Goal: Feedback & Contribution: Contribute content

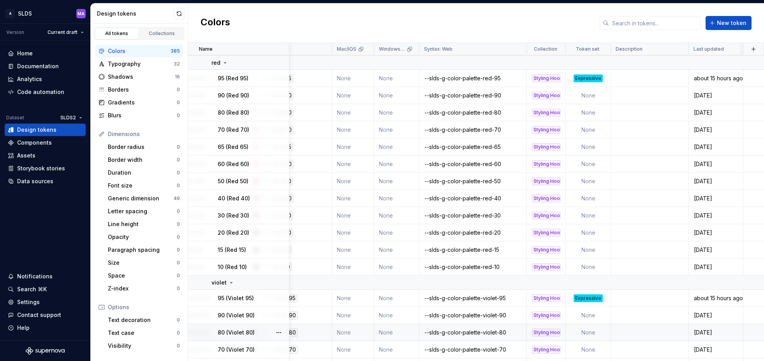
scroll to position [3605, 129]
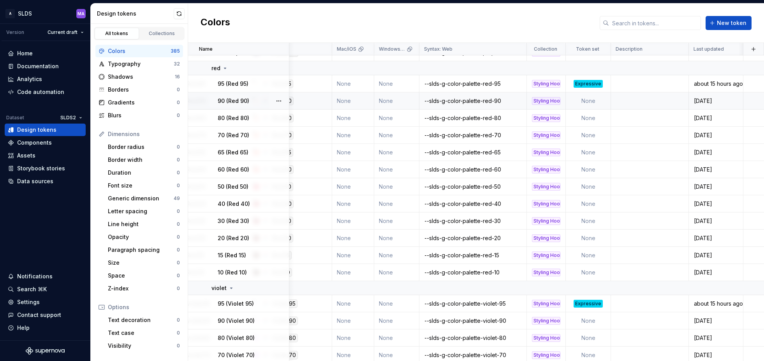
click at [600, 99] on td "None" at bounding box center [588, 100] width 45 height 17
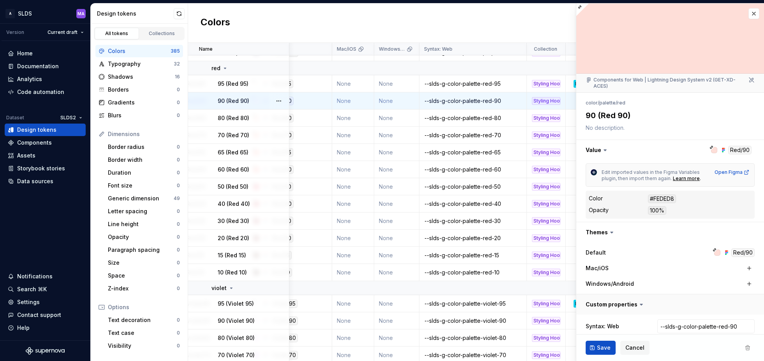
type textarea "*"
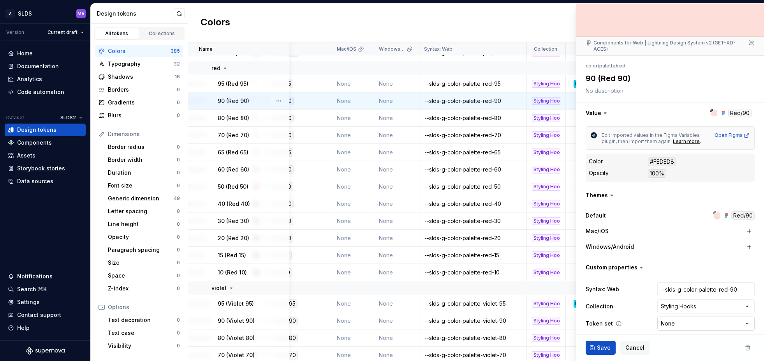
click at [676, 318] on html "A SLDS MA Version Current draft Home Documentation Analytics Code automation Da…" at bounding box center [382, 180] width 764 height 361
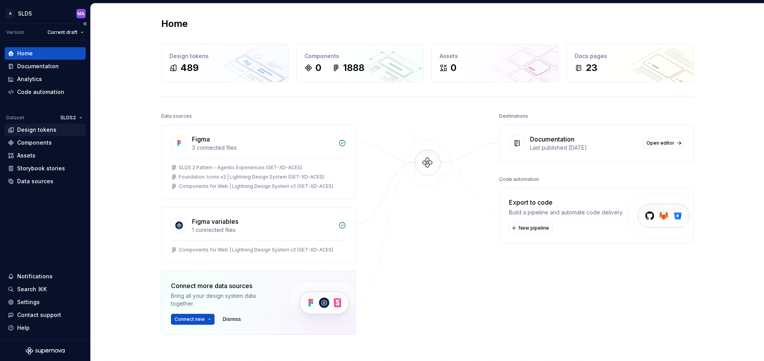
click at [34, 131] on div "Design tokens" at bounding box center [36, 130] width 39 height 8
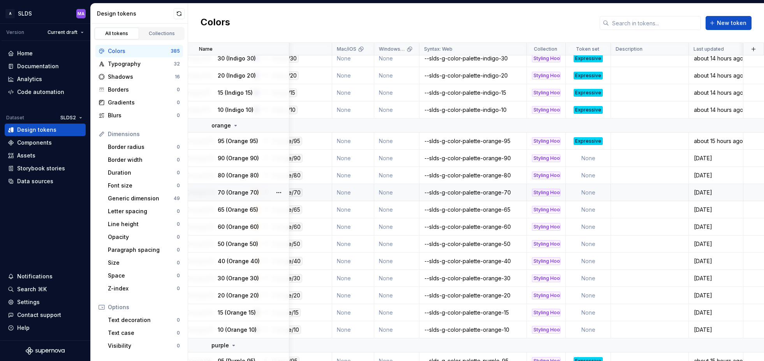
scroll to position [3110, 129]
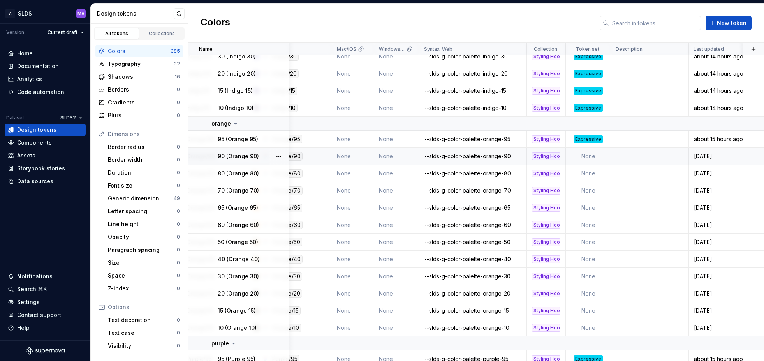
click at [600, 156] on td "None" at bounding box center [588, 156] width 45 height 17
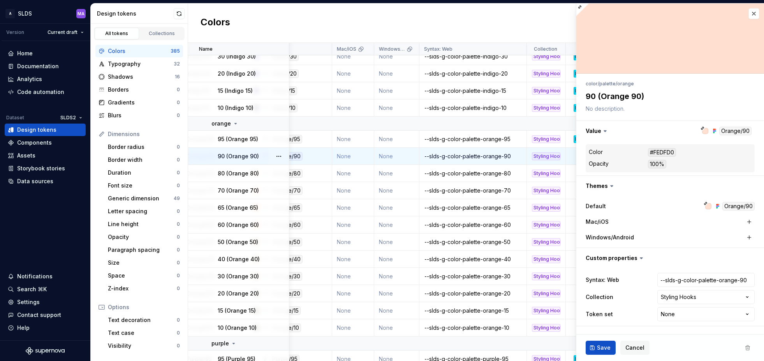
type textarea "*"
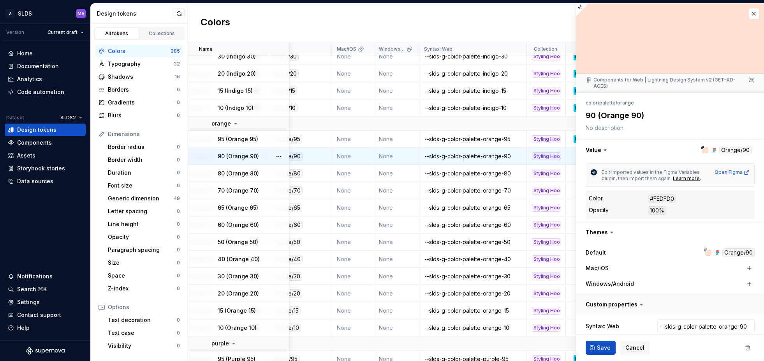
scroll to position [37, 0]
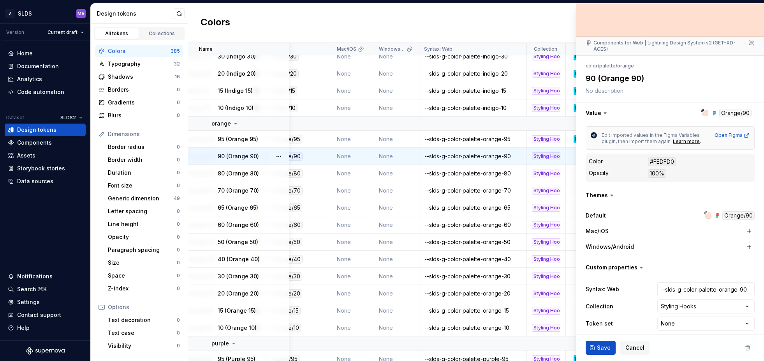
click at [687, 318] on html "A SLDS MA Version Current draft Home Documentation Analytics Code automation Da…" at bounding box center [382, 180] width 764 height 361
select select "**********"
click at [600, 347] on span "Save" at bounding box center [604, 348] width 14 height 8
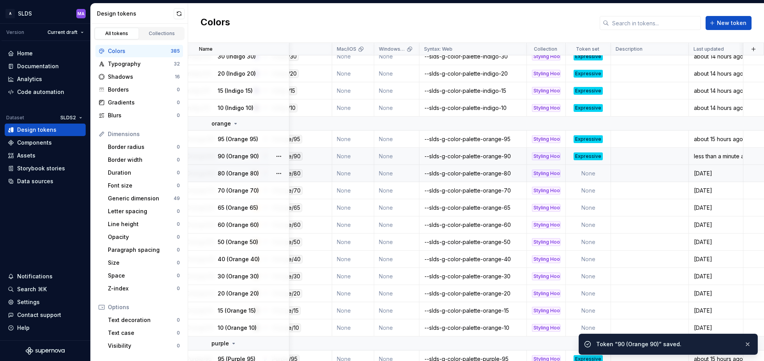
click at [589, 171] on td "None" at bounding box center [588, 173] width 45 height 17
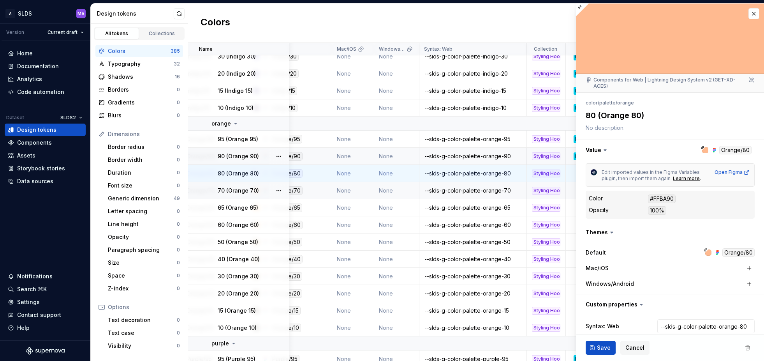
type textarea "*"
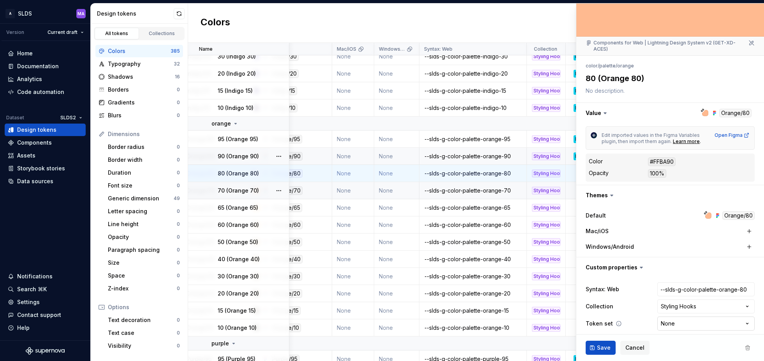
click at [688, 317] on html "A SLDS MA Version Current draft Home Documentation Analytics Code automation Da…" at bounding box center [382, 180] width 764 height 361
select select "**********"
click at [600, 347] on span "Save" at bounding box center [604, 348] width 14 height 8
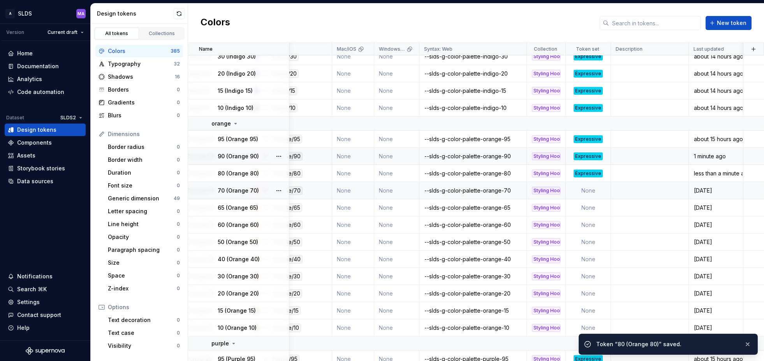
click at [591, 190] on td "None" at bounding box center [588, 190] width 45 height 17
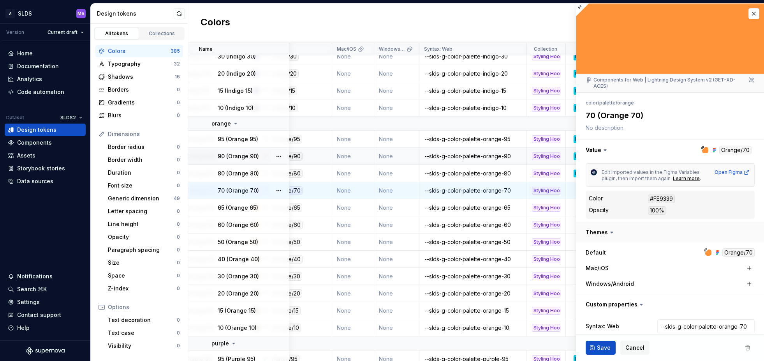
type textarea "*"
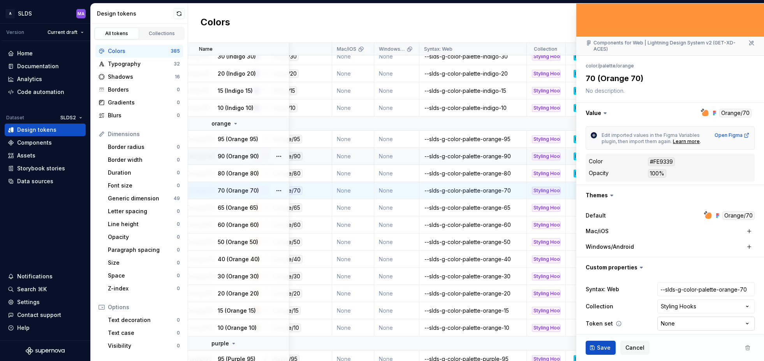
click at [680, 318] on html "A SLDS MA Version Current draft Home Documentation Analytics Code automation Da…" at bounding box center [382, 180] width 764 height 361
select select "**********"
click at [598, 347] on span "Save" at bounding box center [604, 348] width 14 height 8
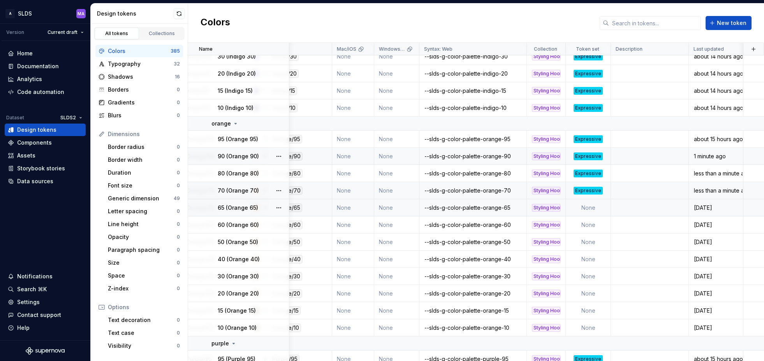
click at [600, 207] on td "None" at bounding box center [588, 207] width 45 height 17
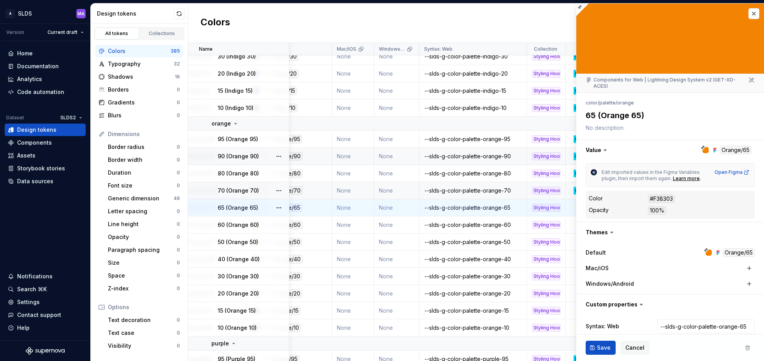
type textarea "*"
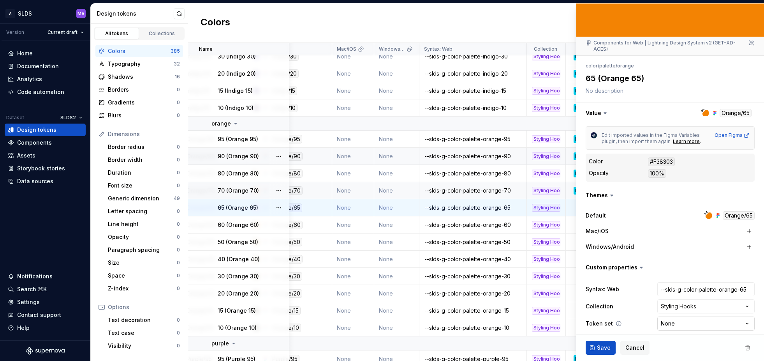
click at [686, 318] on html "A SLDS MA Version Current draft Home Documentation Analytics Code automation Da…" at bounding box center [382, 180] width 764 height 361
select select "**********"
click at [600, 348] on span "Save" at bounding box center [604, 348] width 14 height 8
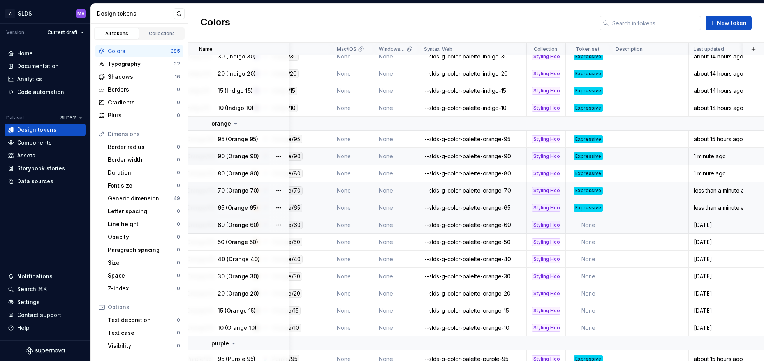
click at [600, 226] on td "None" at bounding box center [588, 224] width 45 height 17
type textarea "*"
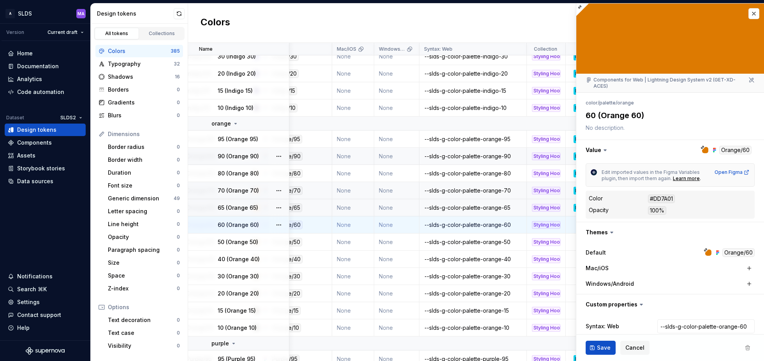
scroll to position [37, 0]
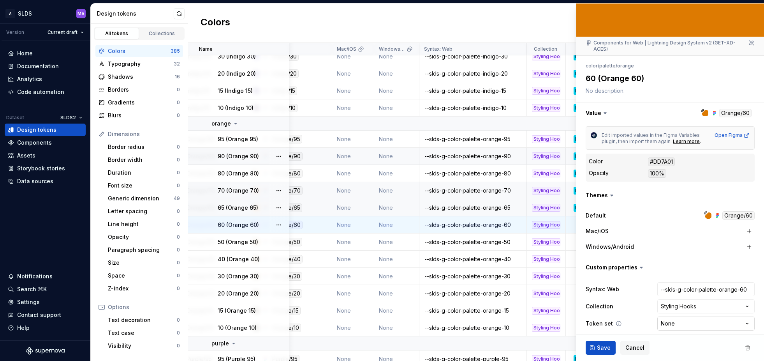
click at [680, 318] on html "A SLDS MA Version Current draft Home Documentation Analytics Code automation Da…" at bounding box center [382, 180] width 764 height 361
select select "**********"
click at [601, 349] on span "Save" at bounding box center [604, 348] width 14 height 8
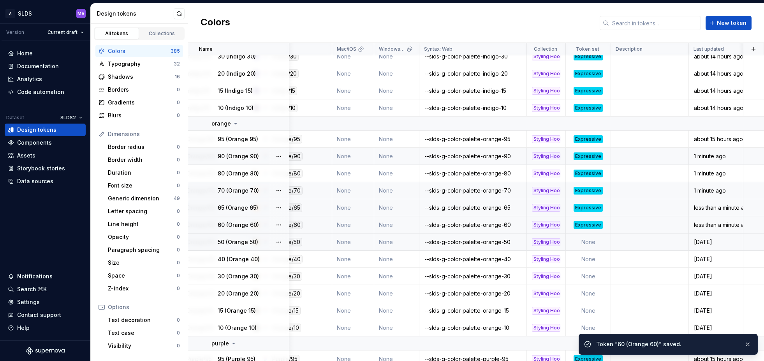
click at [597, 243] on td "None" at bounding box center [588, 241] width 45 height 17
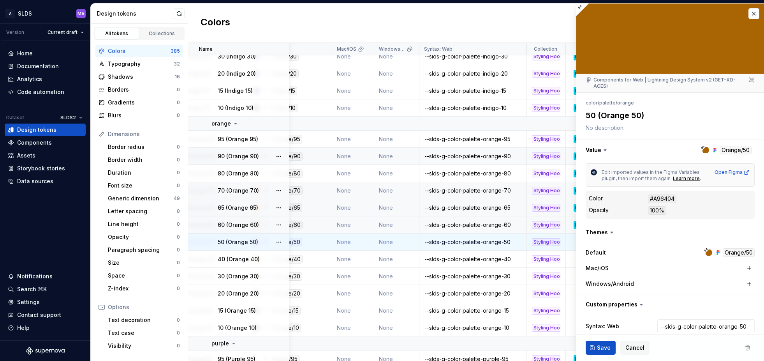
scroll to position [37, 0]
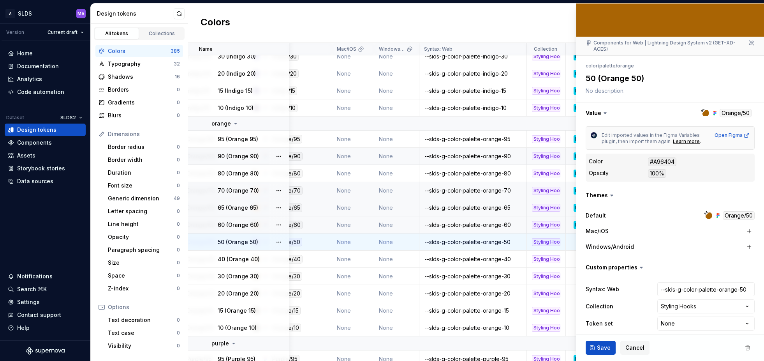
type textarea "*"
click at [680, 316] on html "A SLDS MA Version Current draft Home Documentation Analytics Code automation Da…" at bounding box center [382, 180] width 764 height 361
select select "**********"
click at [598, 347] on span "Save" at bounding box center [604, 348] width 14 height 8
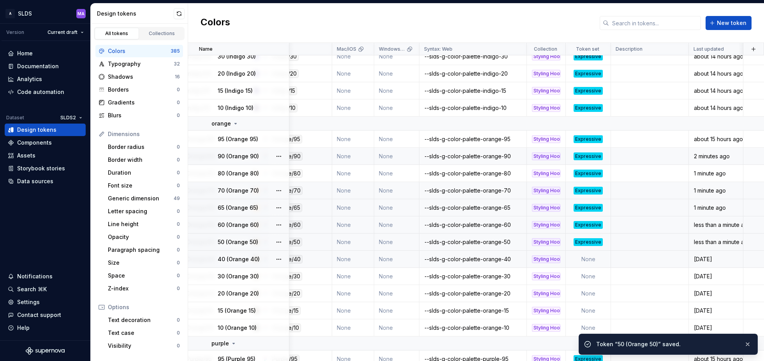
click at [603, 260] on td "None" at bounding box center [588, 259] width 45 height 17
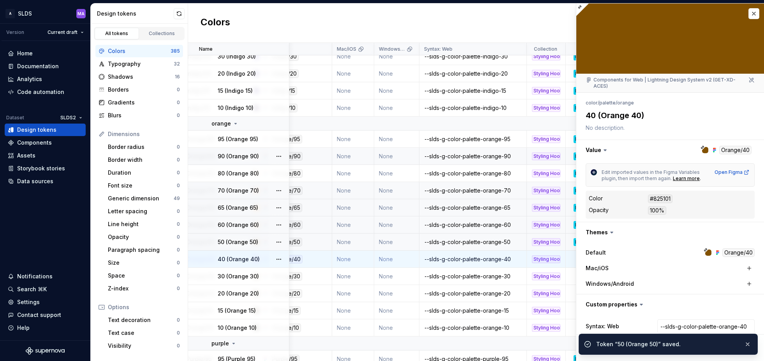
scroll to position [37, 0]
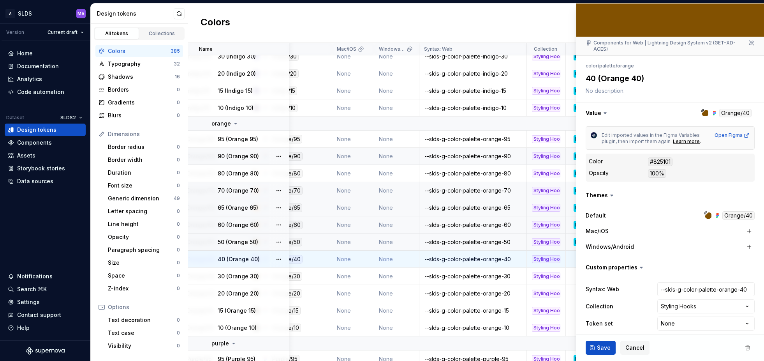
type textarea "*"
click at [684, 317] on html "A SLDS MA Version Current draft Home Documentation Analytics Code automation Da…" at bounding box center [382, 180] width 764 height 361
select select "**********"
click at [599, 345] on span "Save" at bounding box center [604, 348] width 14 height 8
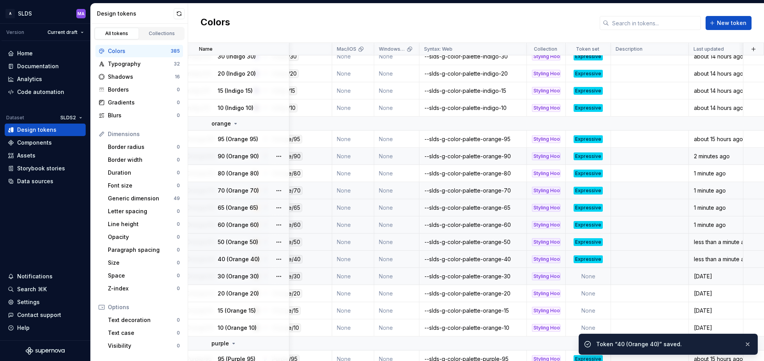
click at [600, 276] on td "None" at bounding box center [588, 276] width 45 height 17
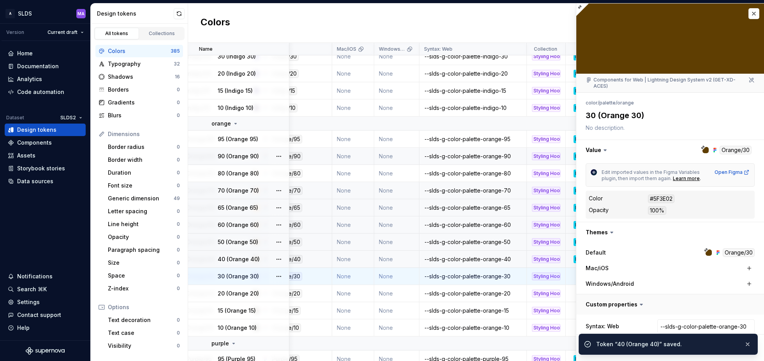
scroll to position [37, 0]
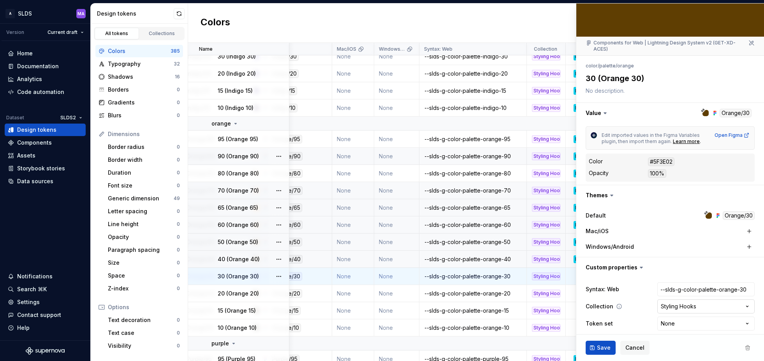
type textarea "*"
click at [682, 318] on html "A SLDS MA Version Current draft Home Documentation Analytics Code automation Da…" at bounding box center [382, 180] width 764 height 361
select select "**********"
click at [597, 349] on button "Save" at bounding box center [601, 348] width 30 height 14
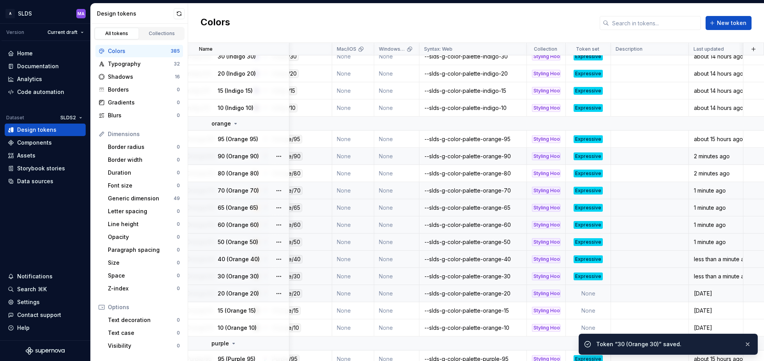
click at [601, 292] on td "None" at bounding box center [588, 293] width 45 height 17
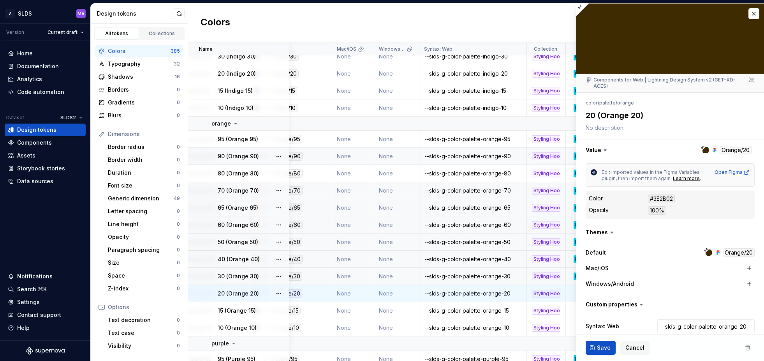
type textarea "*"
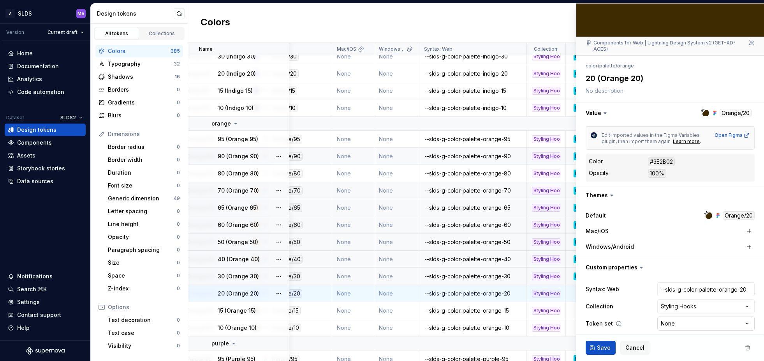
click at [687, 319] on html "A SLDS MA Version Current draft Home Documentation Analytics Code automation Da…" at bounding box center [382, 180] width 764 height 361
select select "**********"
click at [602, 345] on span "Save" at bounding box center [604, 348] width 14 height 8
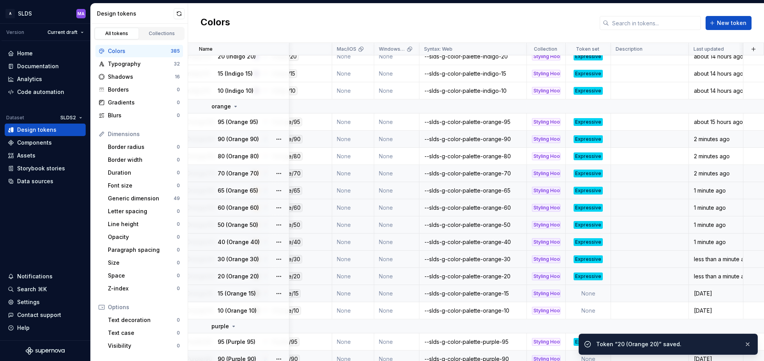
scroll to position [3203, 129]
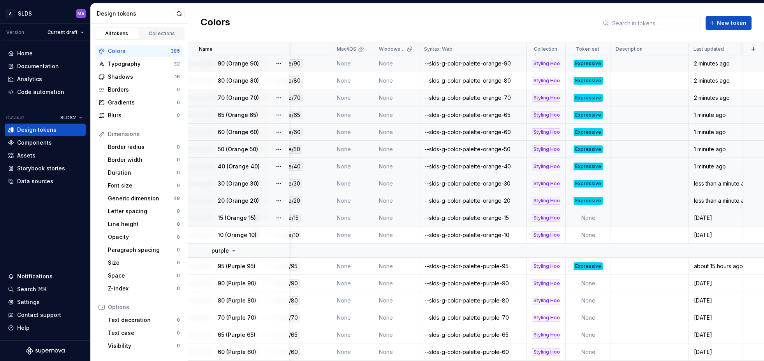
click at [601, 217] on td "None" at bounding box center [588, 217] width 45 height 17
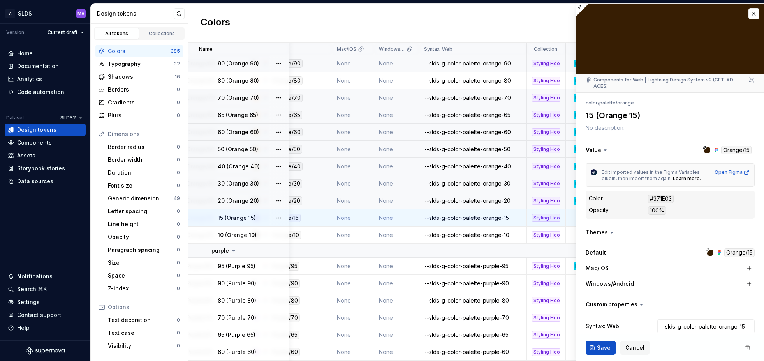
type textarea "*"
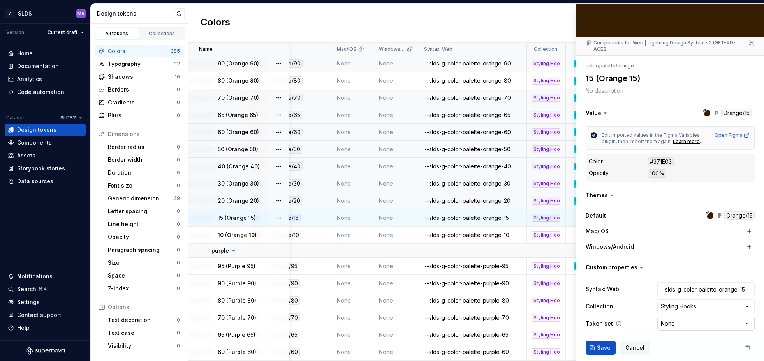
click at [684, 318] on html "A SLDS MA Version Current draft Home Documentation Analytics Code automation Da…" at bounding box center [382, 180] width 764 height 361
select select "**********"
click at [601, 349] on span "Save" at bounding box center [604, 348] width 14 height 8
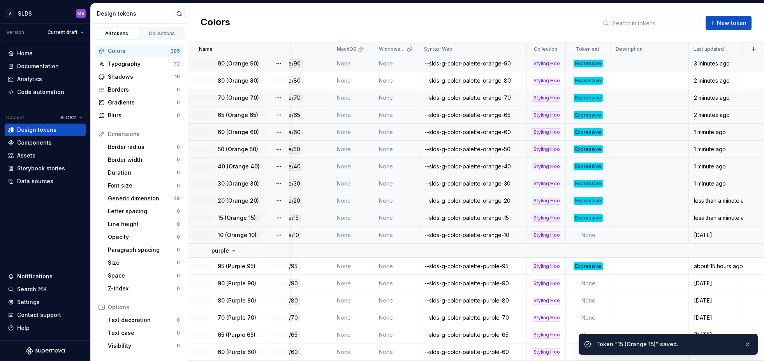
click at [592, 235] on td "None" at bounding box center [588, 234] width 45 height 17
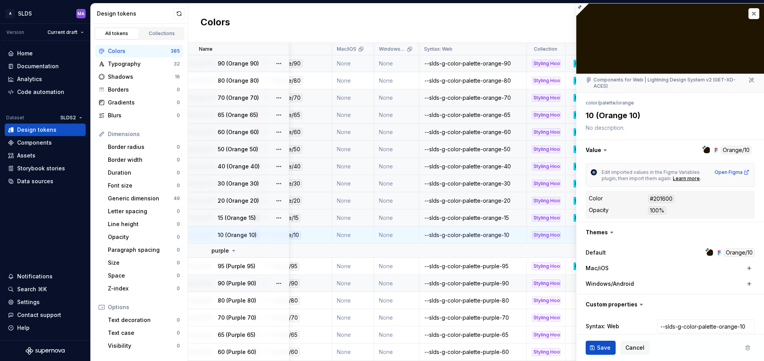
type textarea "*"
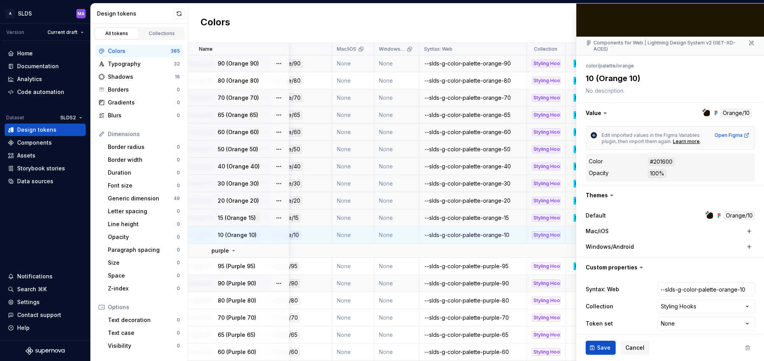
click at [686, 314] on html "A SLDS MA Version Current draft Home Documentation Analytics Code automation Da…" at bounding box center [382, 180] width 764 height 361
select select "**********"
click at [601, 348] on span "Save" at bounding box center [604, 348] width 14 height 8
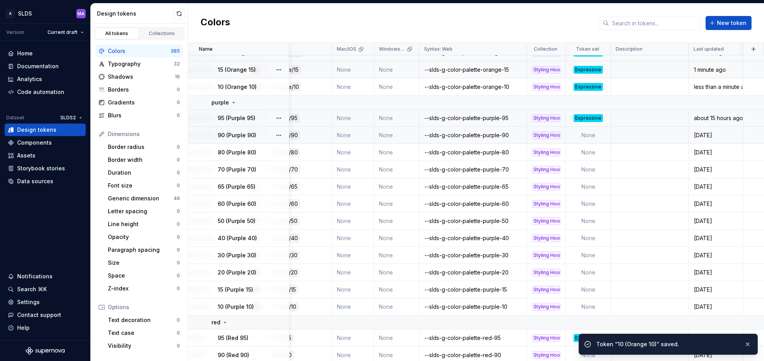
scroll to position [3371, 129]
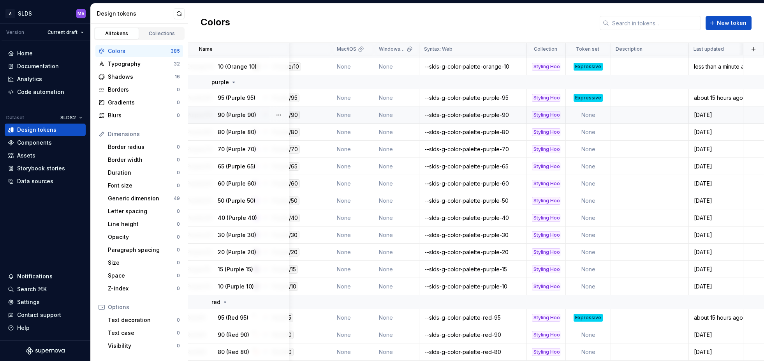
click at [601, 117] on td "None" at bounding box center [588, 114] width 45 height 17
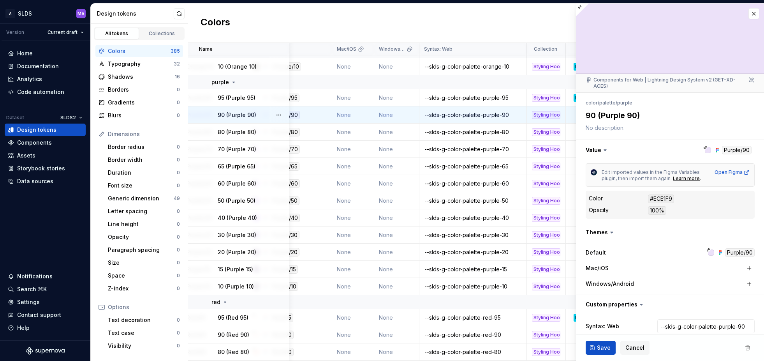
type textarea "*"
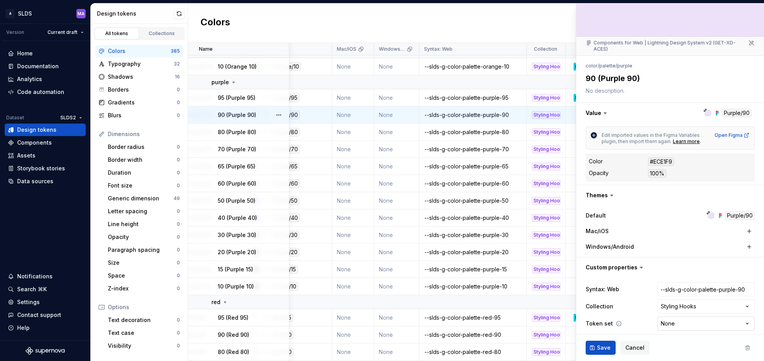
click at [687, 319] on html "A SLDS MA Version Current draft Home Documentation Analytics Code automation Da…" at bounding box center [382, 180] width 764 height 361
select select "**********"
click at [597, 346] on button "Save" at bounding box center [601, 348] width 30 height 14
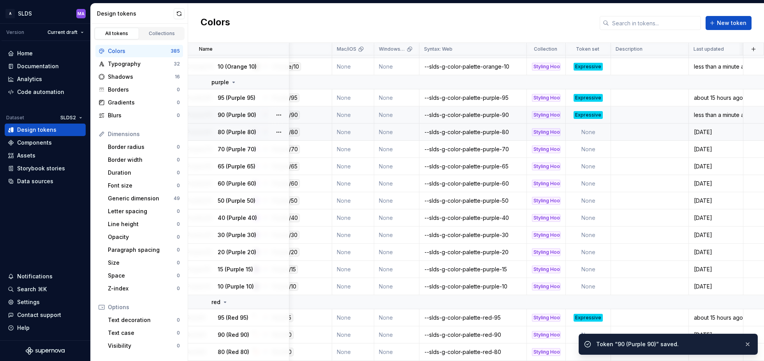
click at [598, 131] on td "None" at bounding box center [588, 132] width 45 height 17
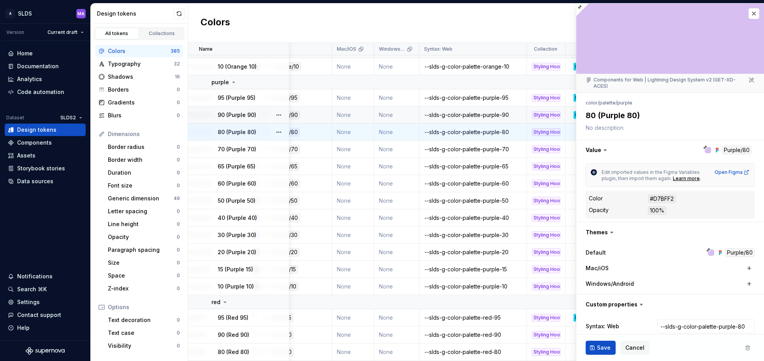
type textarea "*"
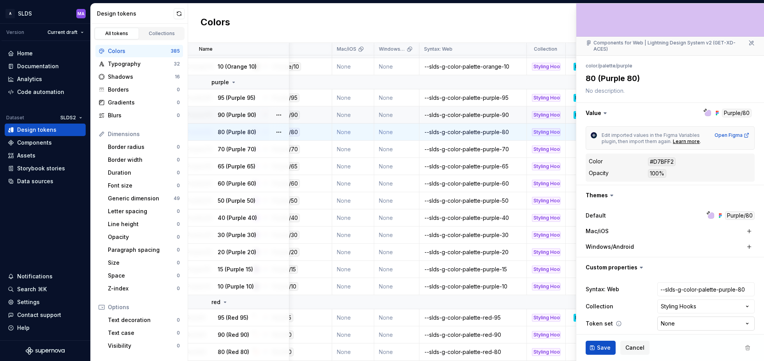
click at [687, 318] on html "A SLDS MA Version Current draft Home Documentation Analytics Code automation Da…" at bounding box center [382, 180] width 764 height 361
select select "**********"
click at [603, 346] on span "Save" at bounding box center [604, 348] width 14 height 8
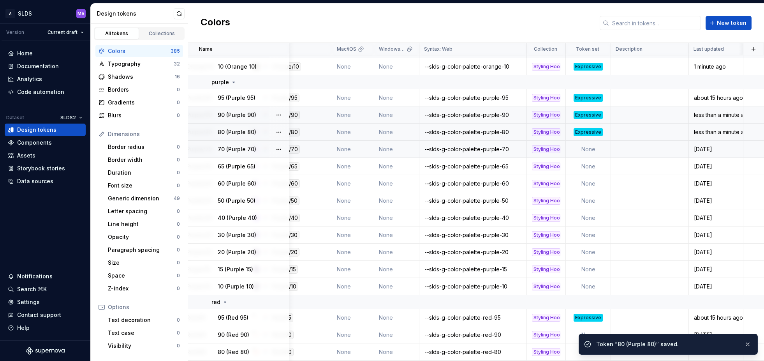
click at [597, 148] on td "None" at bounding box center [588, 149] width 45 height 17
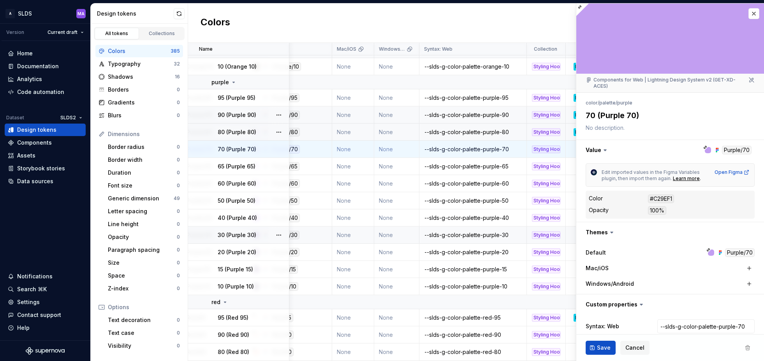
type textarea "*"
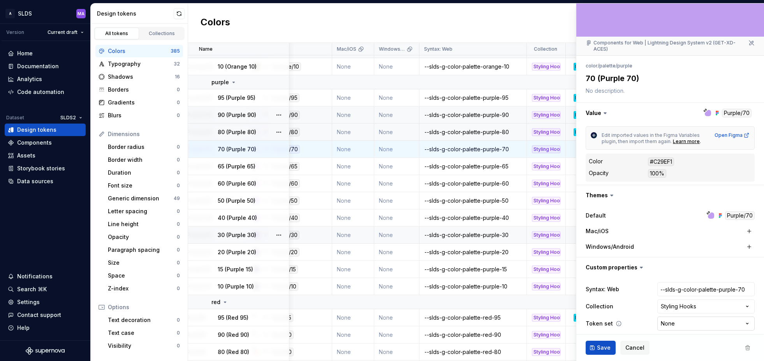
click at [691, 320] on html "A SLDS MA Version Current draft Home Documentation Analytics Code automation Da…" at bounding box center [382, 180] width 764 height 361
select select "**********"
click at [598, 347] on span "Save" at bounding box center [604, 348] width 14 height 8
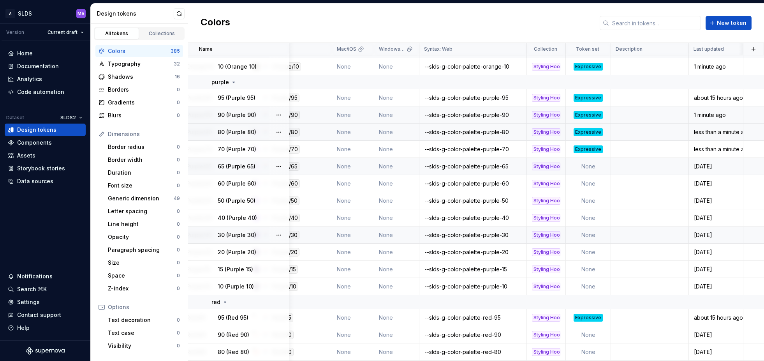
click at [600, 166] on td "None" at bounding box center [588, 166] width 45 height 17
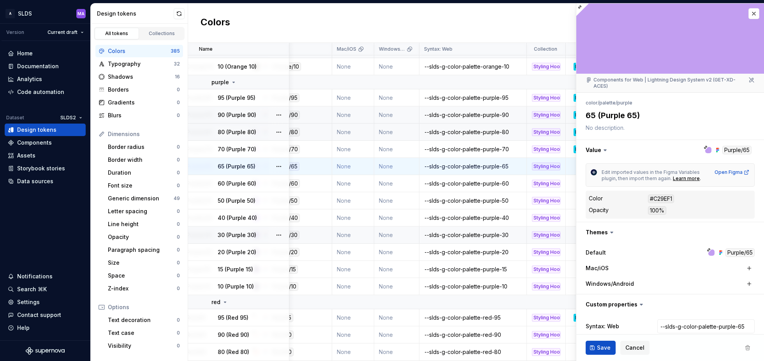
type textarea "*"
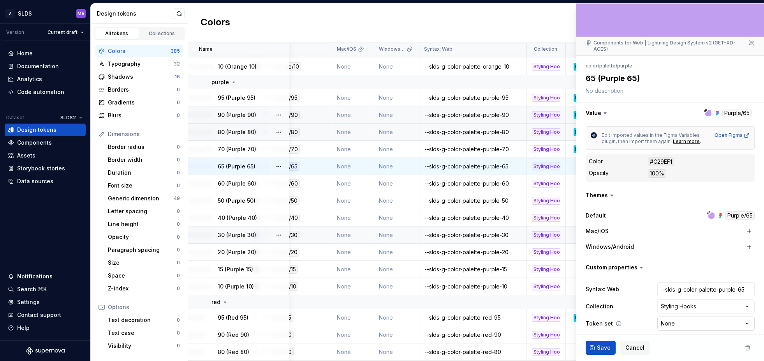
click at [679, 319] on html "A SLDS MA Version Current draft Home Documentation Analytics Code automation Da…" at bounding box center [382, 180] width 764 height 361
select select "**********"
click at [603, 347] on span "Save" at bounding box center [604, 348] width 14 height 8
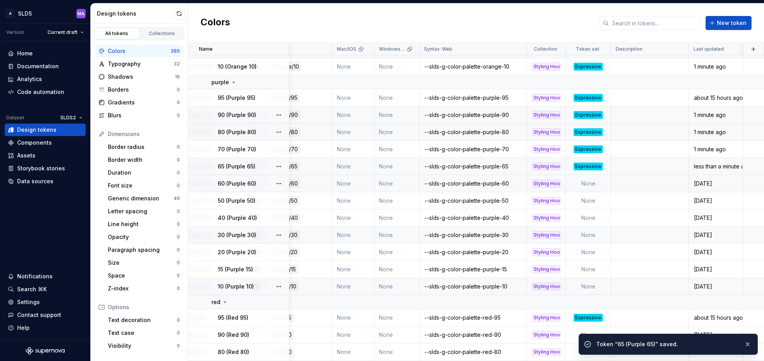
click at [602, 184] on td "None" at bounding box center [588, 183] width 45 height 17
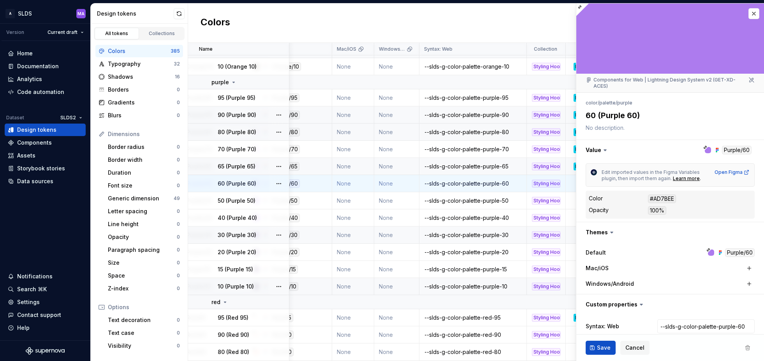
type textarea "*"
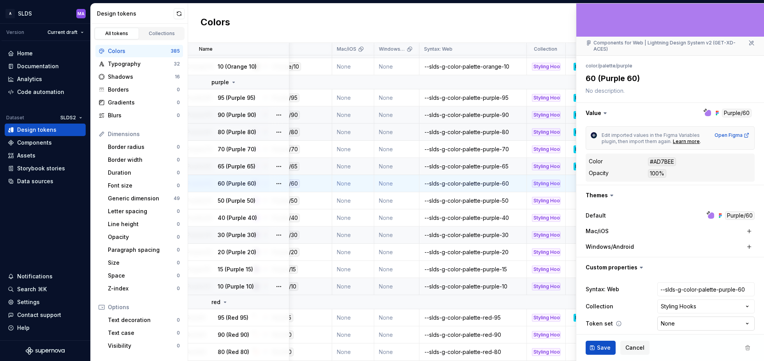
click at [689, 318] on html "A SLDS MA Version Current draft Home Documentation Analytics Code automation Da…" at bounding box center [382, 180] width 764 height 361
select select "**********"
click at [598, 348] on span "Save" at bounding box center [604, 348] width 14 height 8
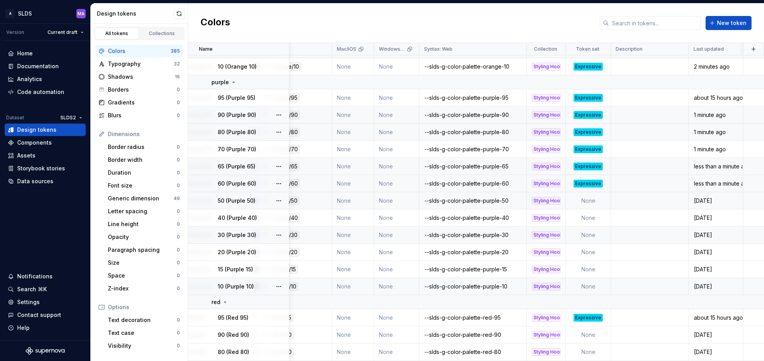
click at [601, 200] on td "None" at bounding box center [588, 200] width 45 height 17
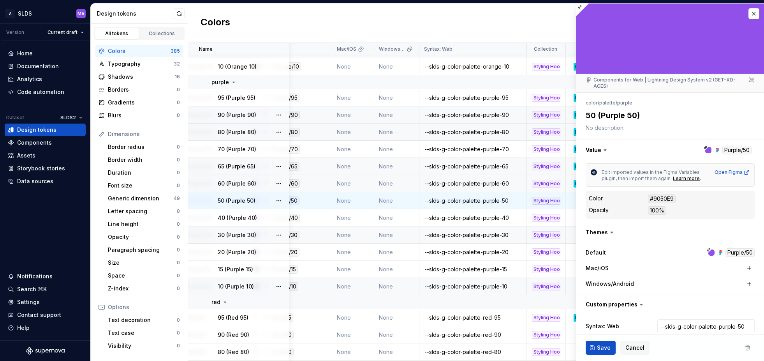
type textarea "*"
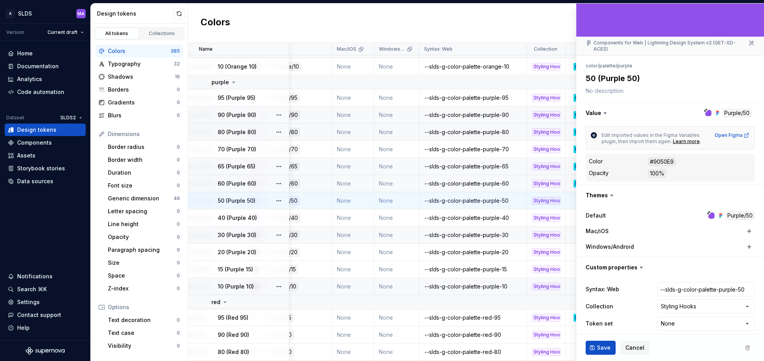
click at [702, 315] on html "A SLDS MA Version Current draft Home Documentation Analytics Code automation Da…" at bounding box center [382, 180] width 764 height 361
select select "**********"
click at [604, 347] on span "Save" at bounding box center [604, 348] width 14 height 8
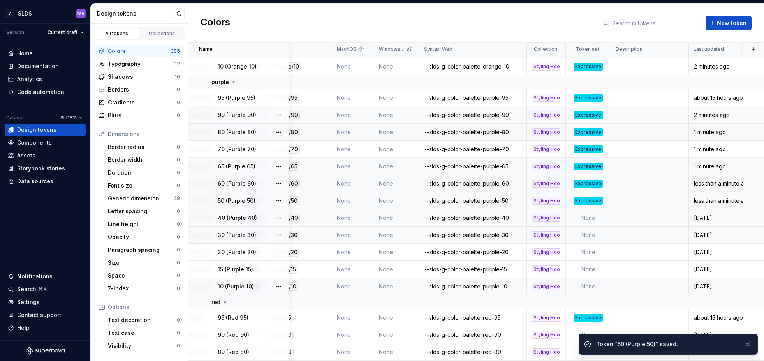
click at [600, 219] on td "None" at bounding box center [588, 217] width 45 height 17
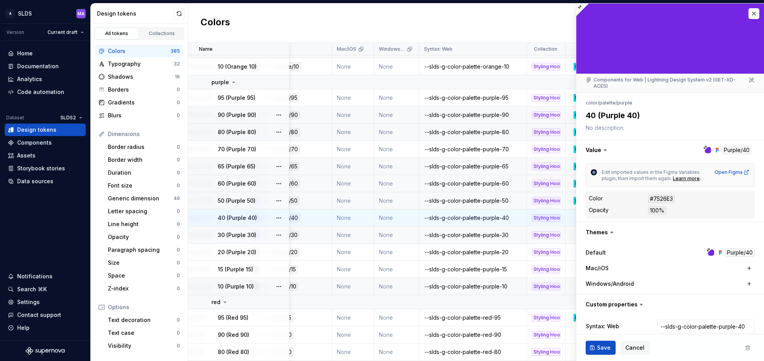
type textarea "*"
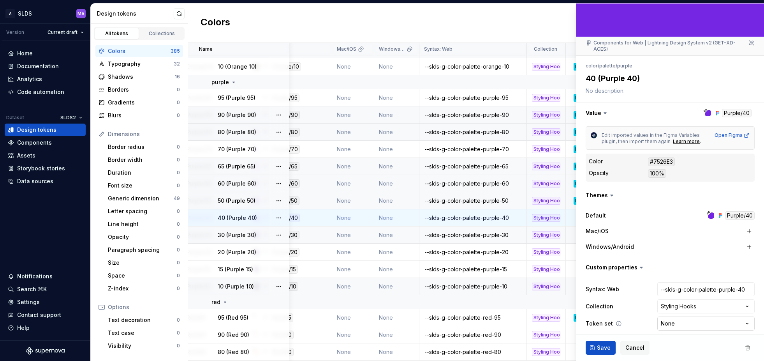
click at [702, 318] on html "A SLDS MA Version Current draft Home Documentation Analytics Code automation Da…" at bounding box center [382, 180] width 764 height 361
select select "**********"
click at [601, 346] on span "Save" at bounding box center [604, 348] width 14 height 8
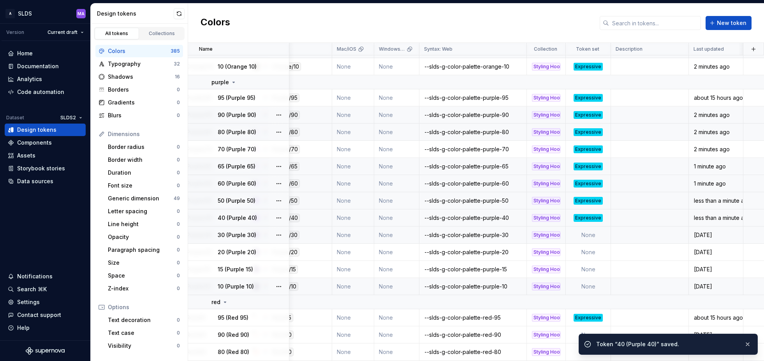
click at [601, 235] on td "None" at bounding box center [588, 234] width 45 height 17
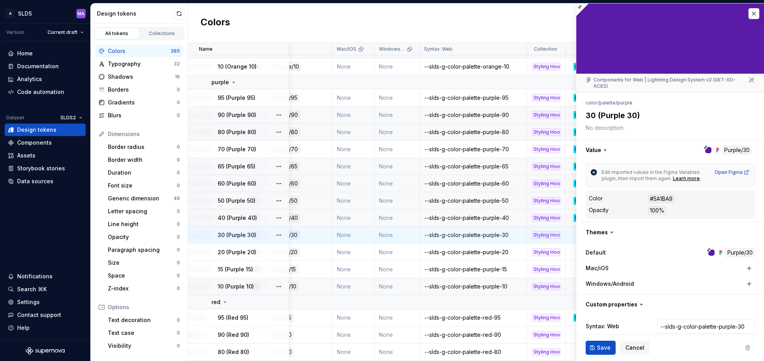
type textarea "*"
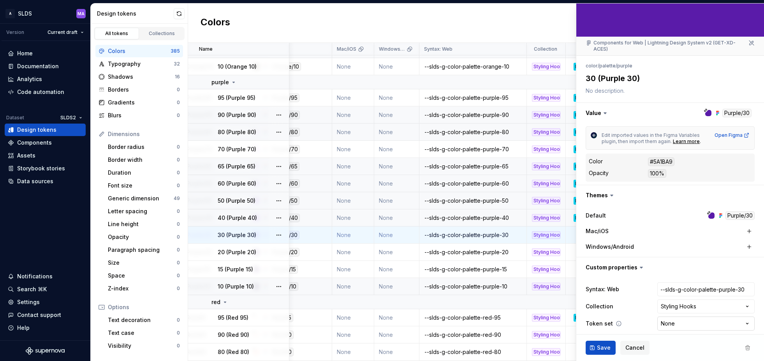
click at [678, 316] on html "A SLDS MA Version Current draft Home Documentation Analytics Code automation Da…" at bounding box center [382, 180] width 764 height 361
select select "**********"
click at [601, 347] on span "Save" at bounding box center [604, 348] width 14 height 8
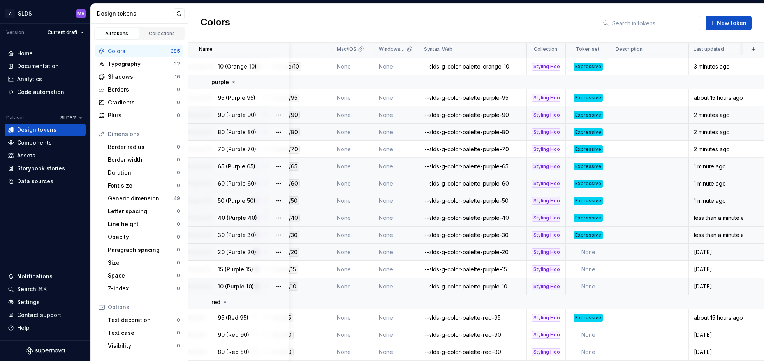
click at [600, 254] on td "None" at bounding box center [588, 252] width 45 height 17
type textarea "*"
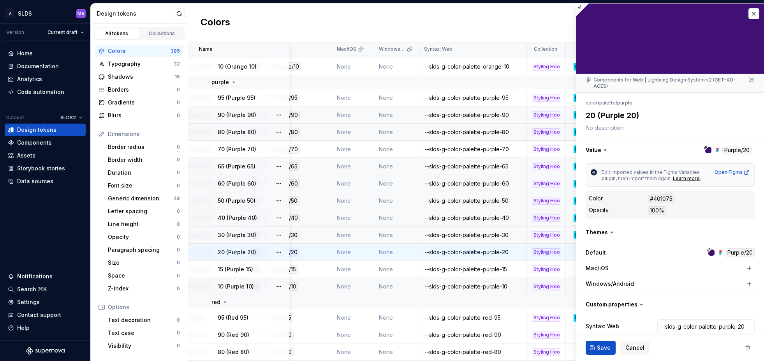
scroll to position [37, 0]
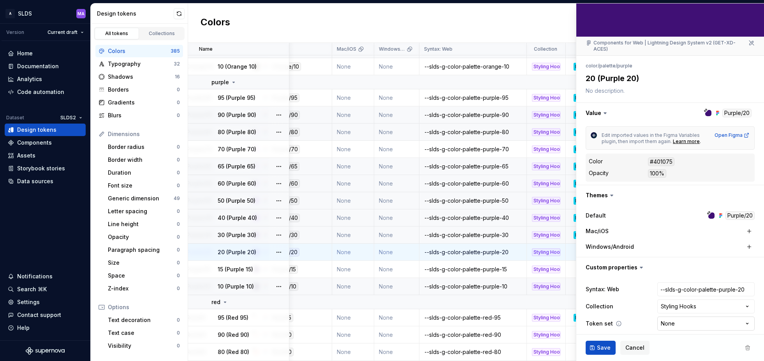
click at [685, 318] on html "A SLDS MA Version Current draft Home Documentation Analytics Code automation Da…" at bounding box center [382, 180] width 764 height 361
select select "**********"
click at [601, 347] on span "Save" at bounding box center [604, 348] width 14 height 8
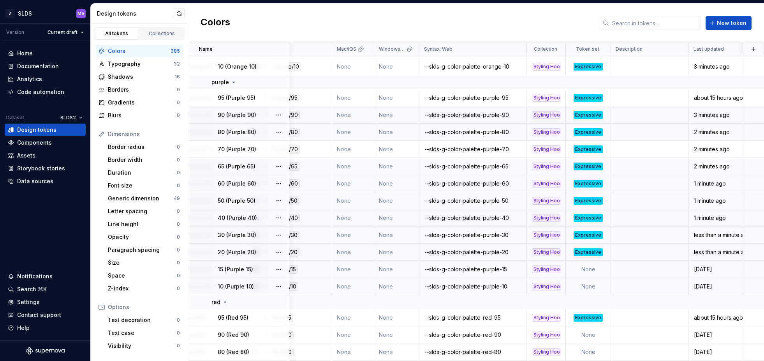
click at [599, 272] on td "None" at bounding box center [588, 269] width 45 height 17
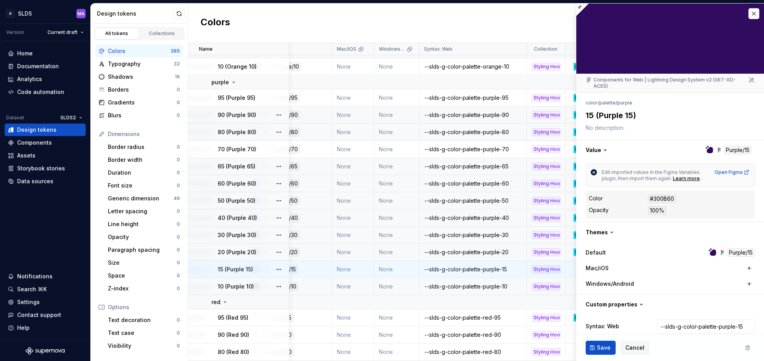
type textarea "*"
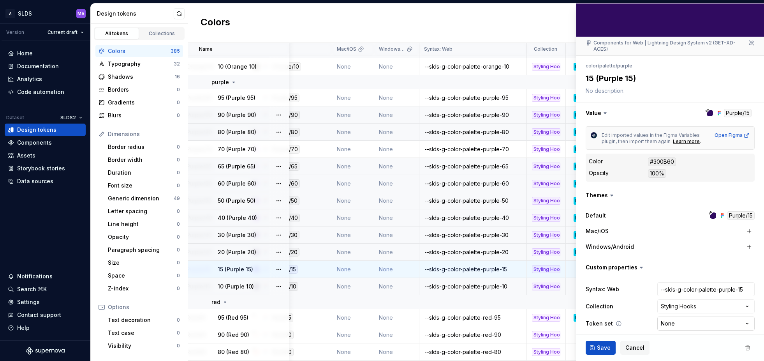
click at [697, 317] on html "A SLDS MA Version Current draft Home Documentation Analytics Code automation Da…" at bounding box center [382, 180] width 764 height 361
select select "**********"
click at [600, 348] on span "Save" at bounding box center [604, 348] width 14 height 8
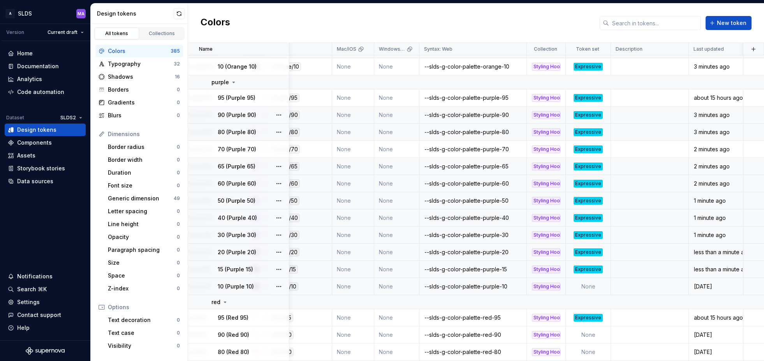
click at [600, 286] on td "None" at bounding box center [588, 286] width 45 height 17
type textarea "*"
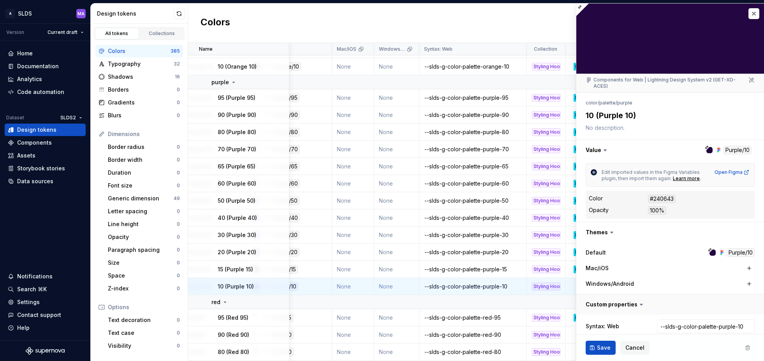
scroll to position [37, 0]
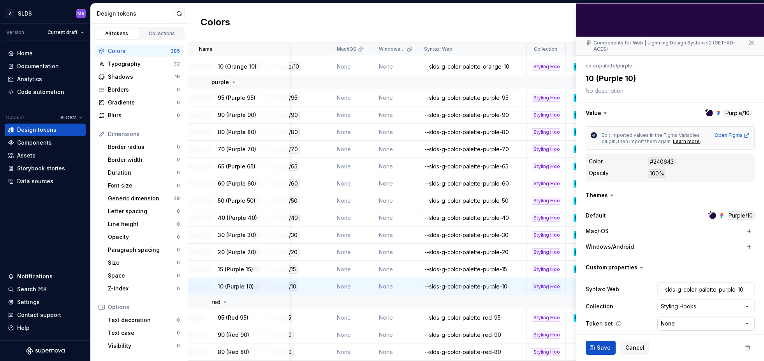
click at [688, 317] on html "A SLDS MA Version Current draft Home Documentation Analytics Code automation Da…" at bounding box center [382, 180] width 764 height 361
select select "**********"
click at [602, 346] on span "Save" at bounding box center [604, 348] width 14 height 8
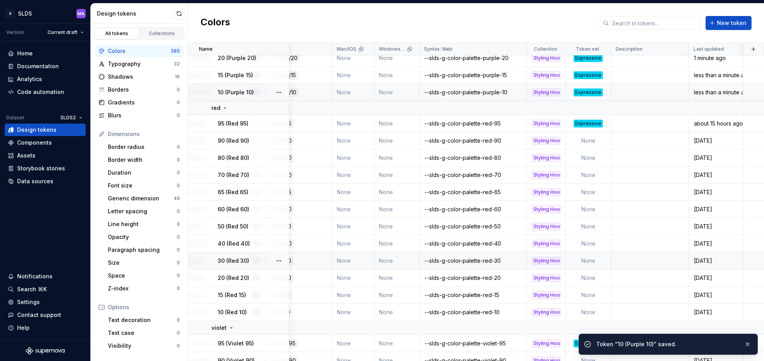
scroll to position [3567, 129]
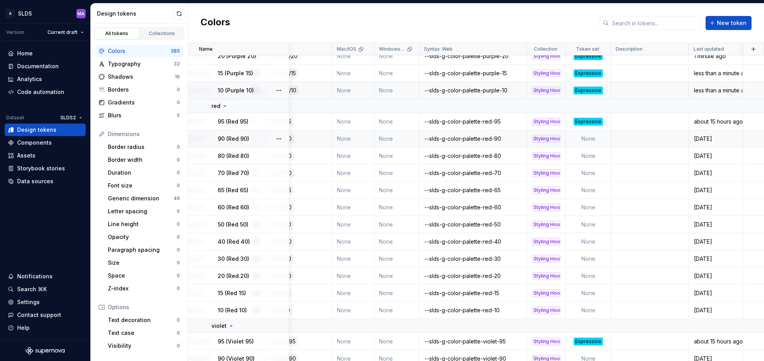
click at [602, 137] on td "None" at bounding box center [588, 138] width 45 height 17
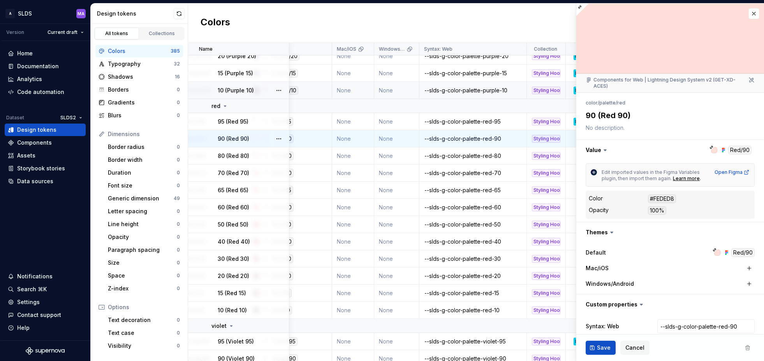
type textarea "*"
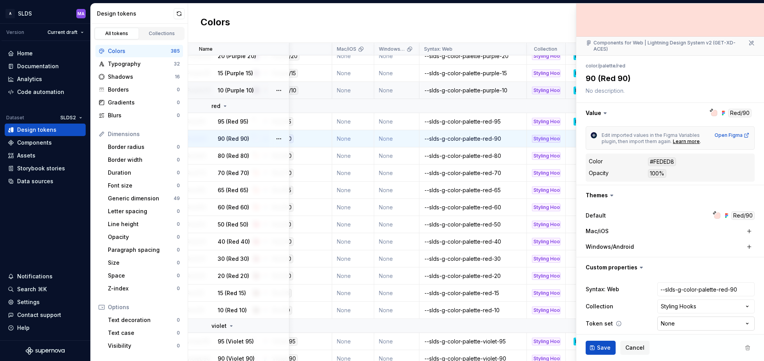
click at [684, 318] on html "A SLDS MA Version Current draft Home Documentation Analytics Code automation Da…" at bounding box center [382, 180] width 764 height 361
select select "**********"
click at [602, 348] on span "Save" at bounding box center [604, 348] width 14 height 8
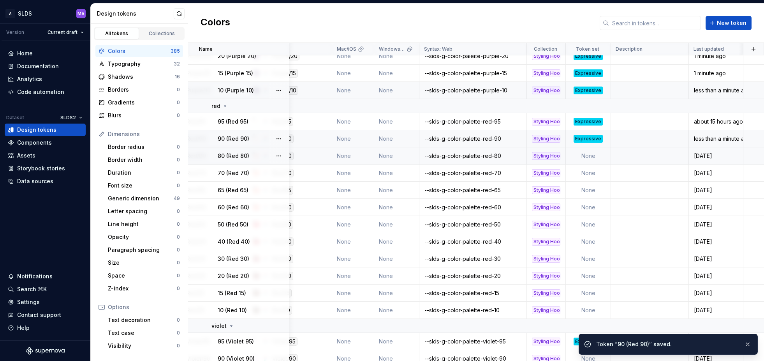
click at [601, 156] on td "None" at bounding box center [588, 155] width 45 height 17
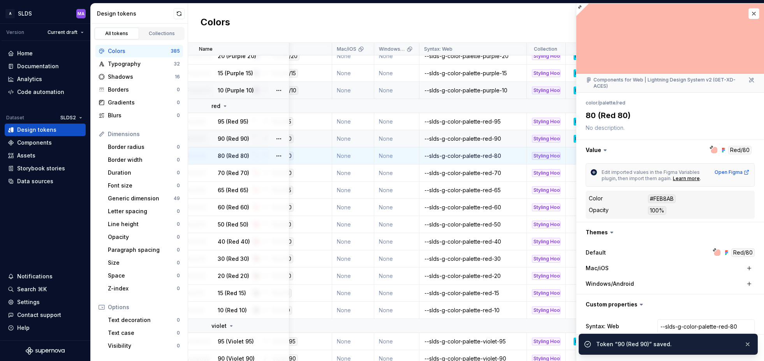
scroll to position [37, 0]
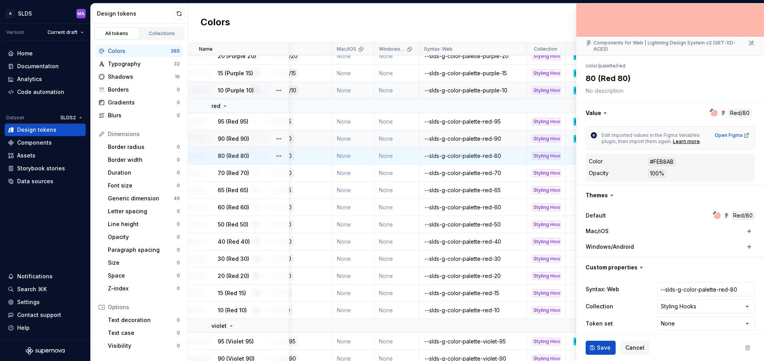
type textarea "*"
click at [695, 318] on html "A SLDS MA Version Current draft Home Documentation Analytics Code automation Da…" at bounding box center [382, 180] width 764 height 361
select select "**********"
click at [601, 348] on span "Save" at bounding box center [604, 348] width 14 height 8
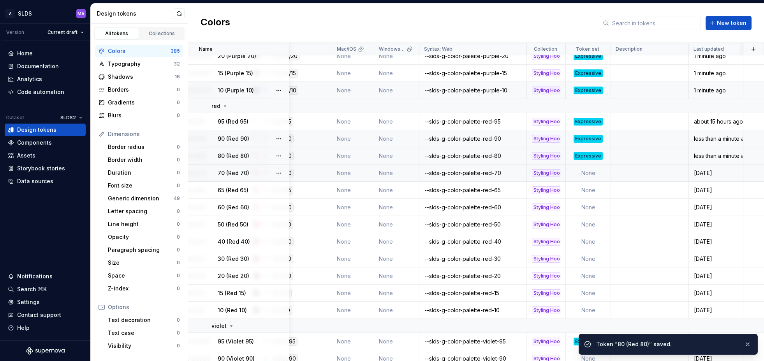
click at [602, 173] on td "None" at bounding box center [588, 172] width 45 height 17
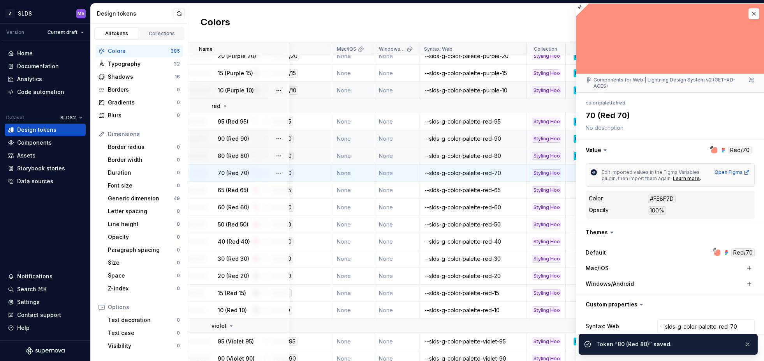
scroll to position [37, 0]
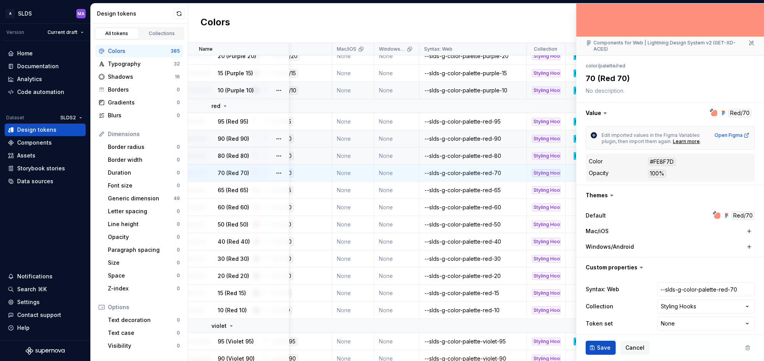
type textarea "*"
click at [690, 316] on html "A SLDS MA Version Current draft Home Documentation Analytics Code automation Da…" at bounding box center [382, 180] width 764 height 361
select select "**********"
click at [596, 347] on button "Save" at bounding box center [601, 348] width 30 height 14
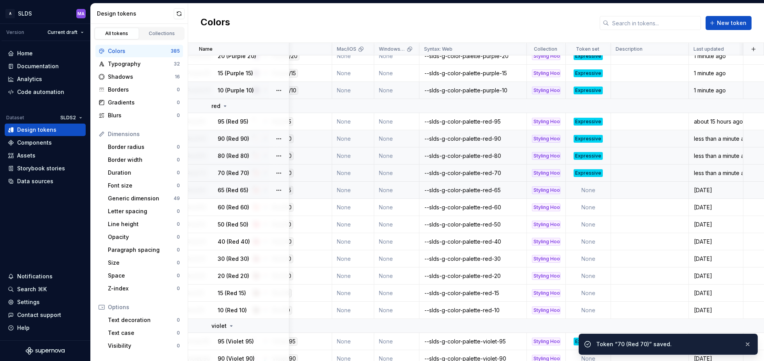
click at [599, 190] on td "None" at bounding box center [588, 190] width 45 height 17
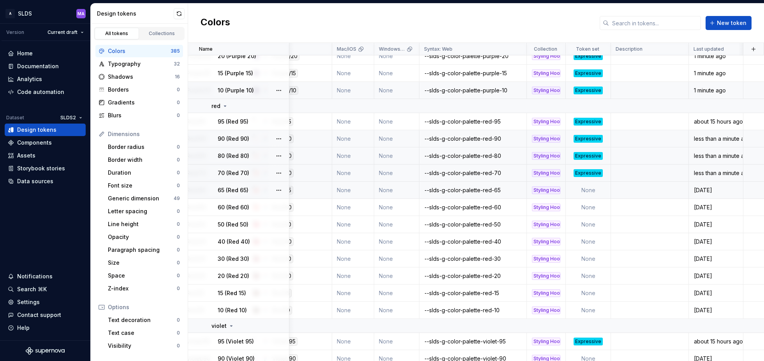
type textarea "*"
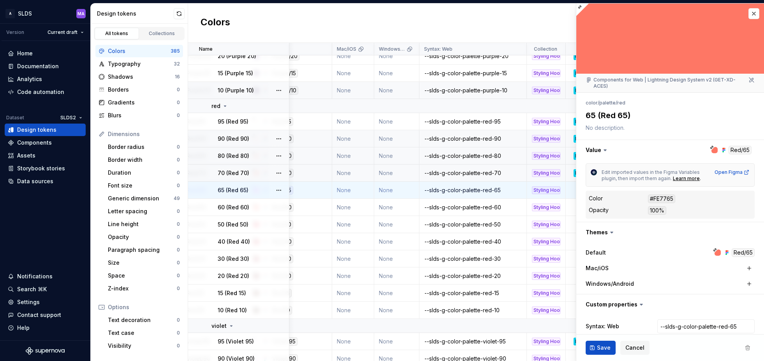
scroll to position [37, 0]
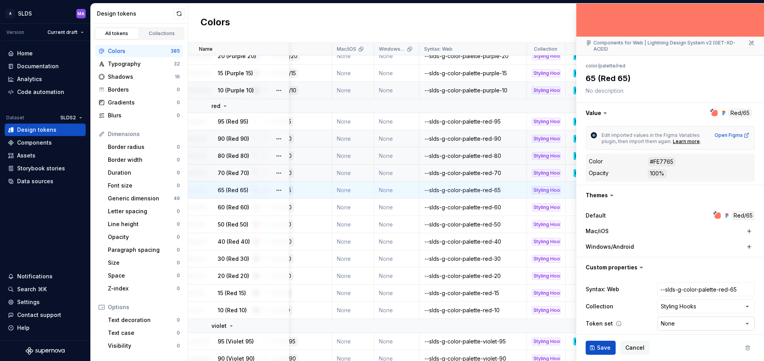
click at [693, 318] on html "A SLDS MA Version Current draft Home Documentation Analytics Code automation Da…" at bounding box center [382, 180] width 764 height 361
select select "**********"
click at [602, 349] on span "Save" at bounding box center [604, 348] width 14 height 8
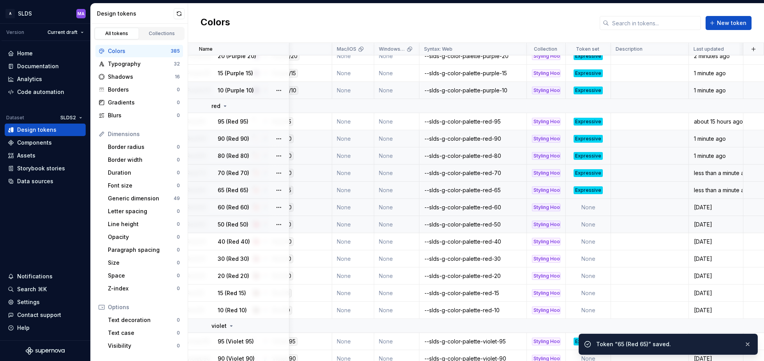
click at [601, 208] on td "None" at bounding box center [588, 207] width 45 height 17
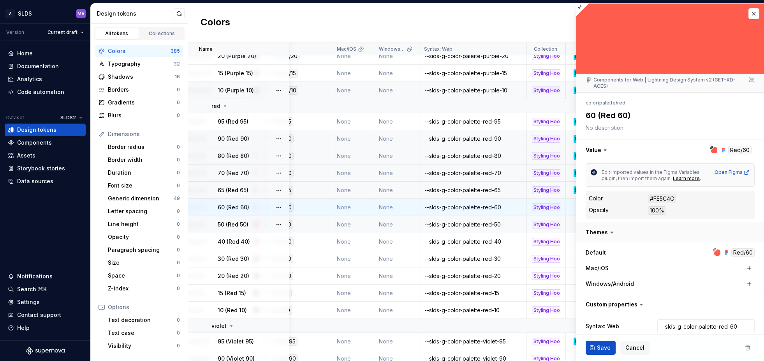
type textarea "*"
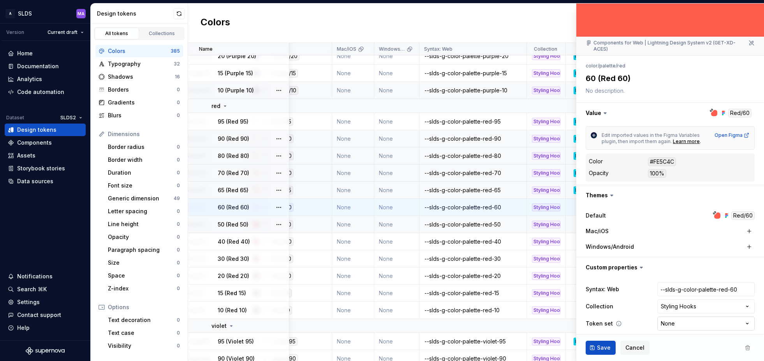
click at [680, 317] on html "A SLDS MA Version Current draft Home Documentation Analytics Code automation Da…" at bounding box center [382, 180] width 764 height 361
select select "**********"
click at [600, 346] on span "Save" at bounding box center [604, 348] width 14 height 8
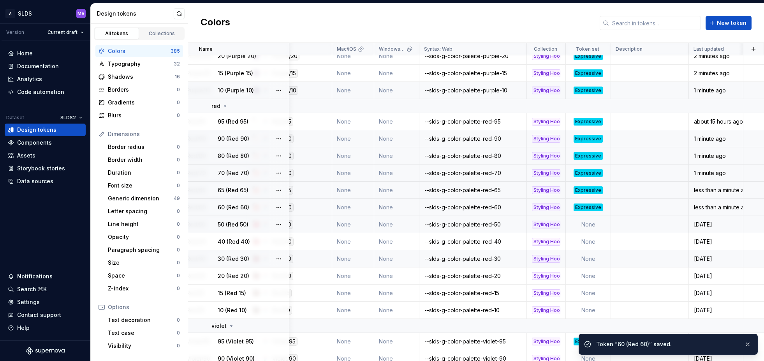
click at [594, 225] on td "None" at bounding box center [588, 224] width 45 height 17
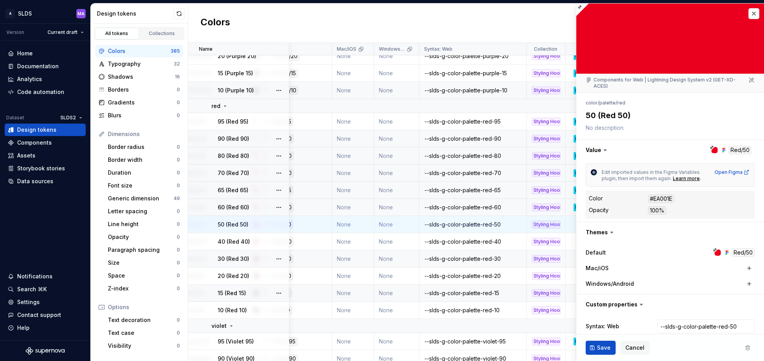
scroll to position [37, 0]
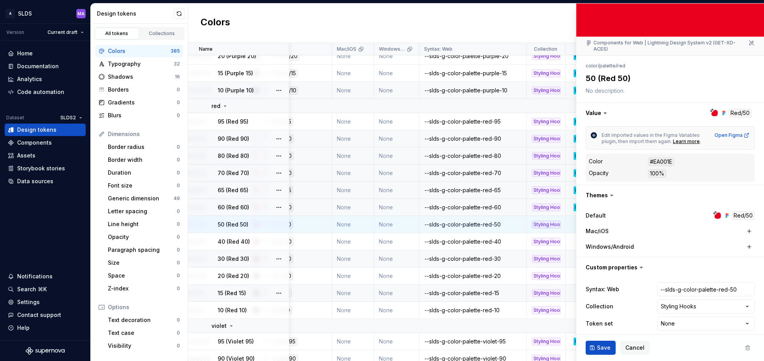
type textarea "*"
click at [692, 316] on html "A SLDS MA Version Current draft Home Documentation Analytics Code automation Da…" at bounding box center [382, 180] width 764 height 361
select select "**********"
click at [600, 349] on span "Save" at bounding box center [604, 348] width 14 height 8
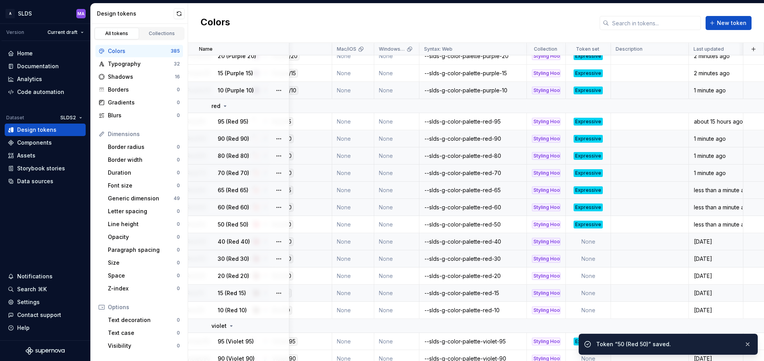
click at [601, 243] on td "None" at bounding box center [588, 241] width 45 height 17
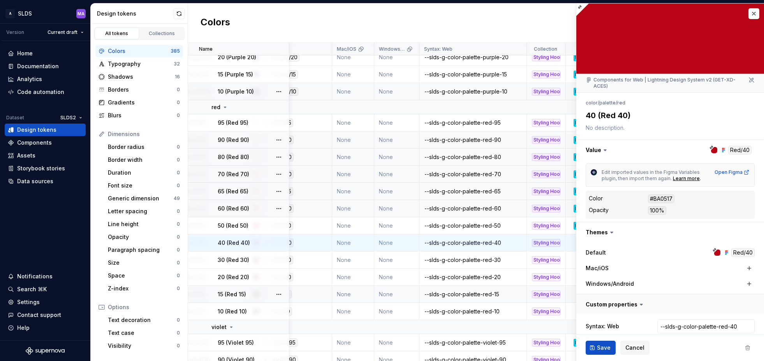
type textarea "*"
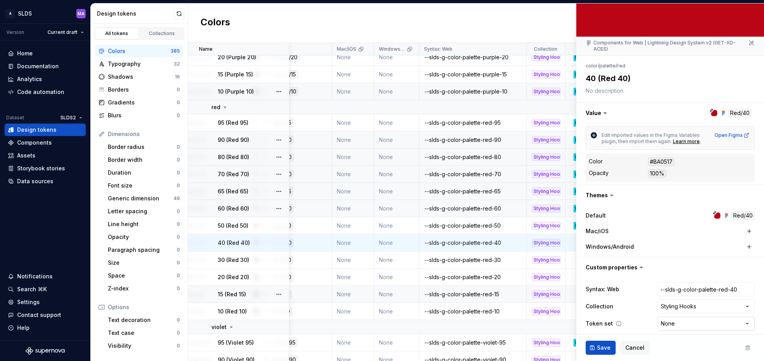
click at [676, 318] on html "A SLDS MA Version Current draft Home Documentation Analytics Code automation Da…" at bounding box center [382, 180] width 764 height 361
select select "**********"
click at [602, 346] on span "Save" at bounding box center [604, 348] width 14 height 8
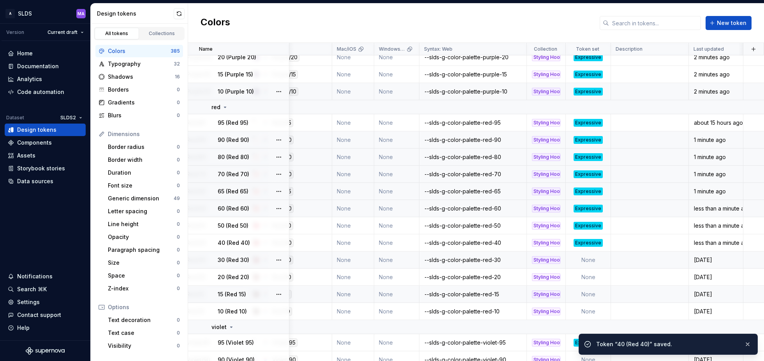
click at [601, 261] on td "None" at bounding box center [588, 259] width 45 height 17
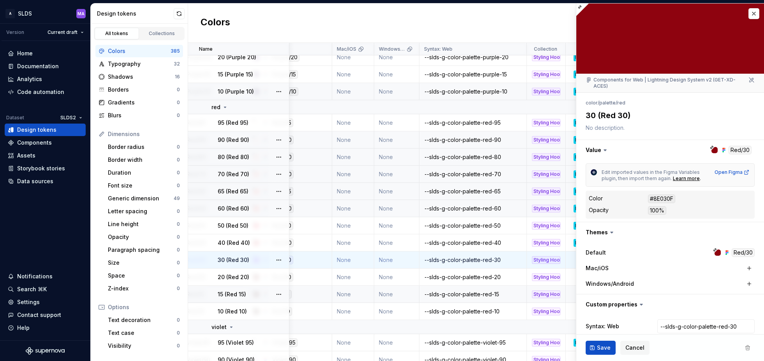
scroll to position [37, 0]
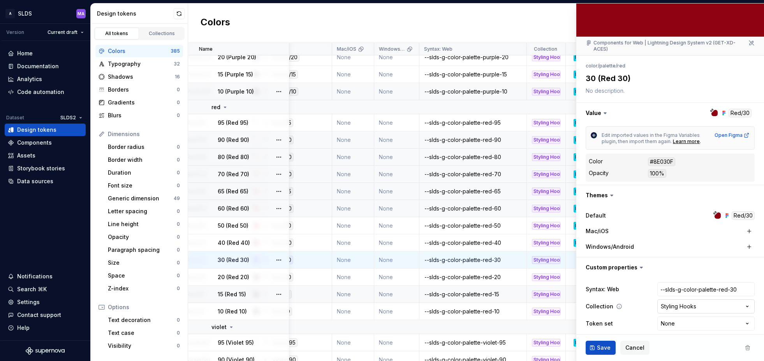
type textarea "*"
click at [690, 319] on html "A SLDS MA Version Current draft Home Documentation Analytics Code automation Da…" at bounding box center [382, 180] width 764 height 361
select select "**********"
click at [606, 345] on span "Save" at bounding box center [604, 348] width 14 height 8
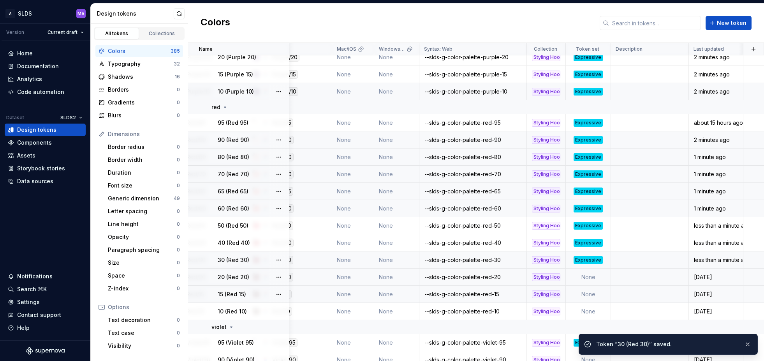
click at [595, 277] on td "None" at bounding box center [588, 276] width 45 height 17
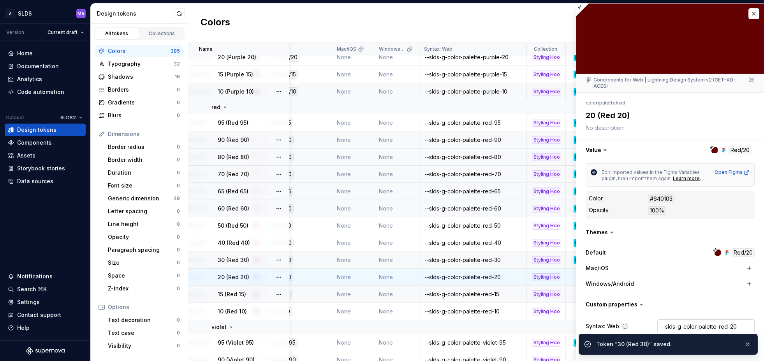
scroll to position [37, 0]
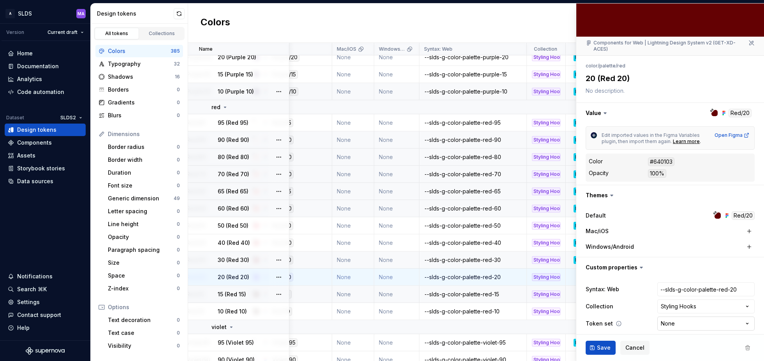
type textarea "*"
click at [688, 317] on html "A SLDS MA Version Current draft Home Documentation Analytics Code automation Da…" at bounding box center [382, 180] width 764 height 361
select select "**********"
click at [594, 346] on button "Save" at bounding box center [601, 348] width 30 height 14
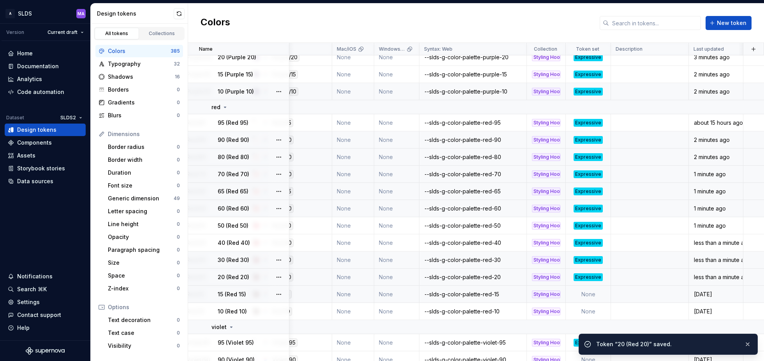
click at [599, 293] on td "None" at bounding box center [588, 294] width 45 height 17
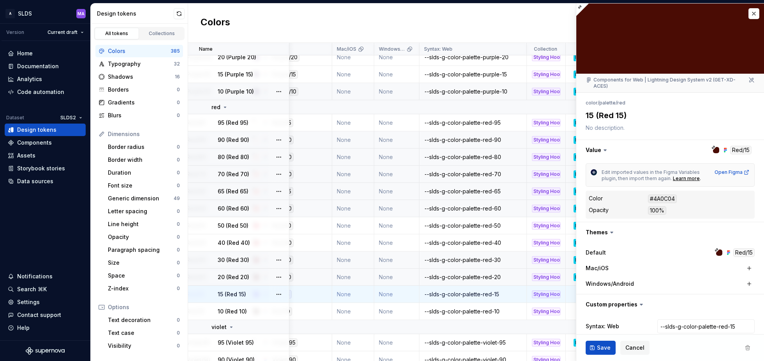
type textarea "*"
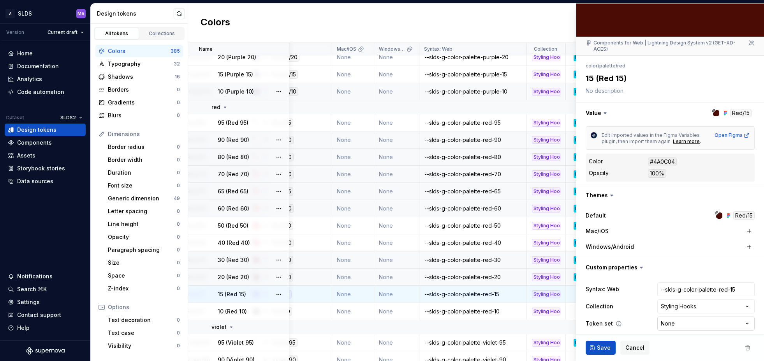
click at [691, 317] on html "A SLDS MA Version Current draft Home Documentation Analytics Code automation Da…" at bounding box center [382, 180] width 764 height 361
select select "**********"
click at [602, 346] on span "Save" at bounding box center [604, 348] width 14 height 8
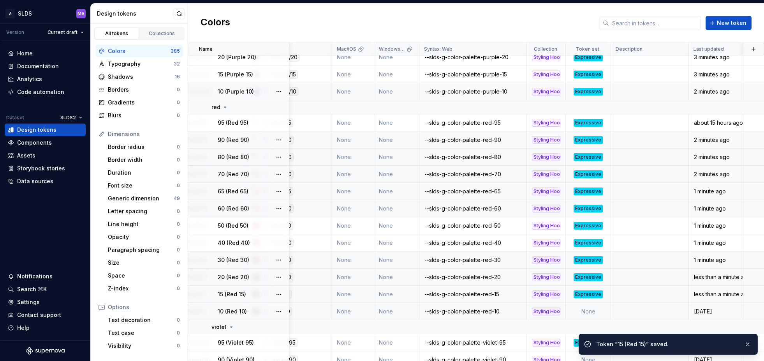
click at [592, 311] on td "None" at bounding box center [588, 311] width 45 height 17
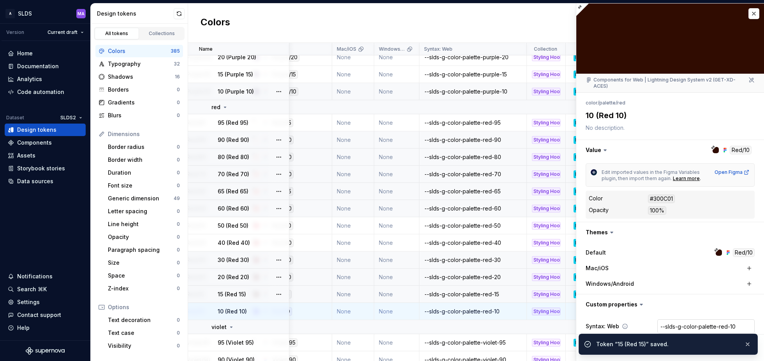
scroll to position [37, 0]
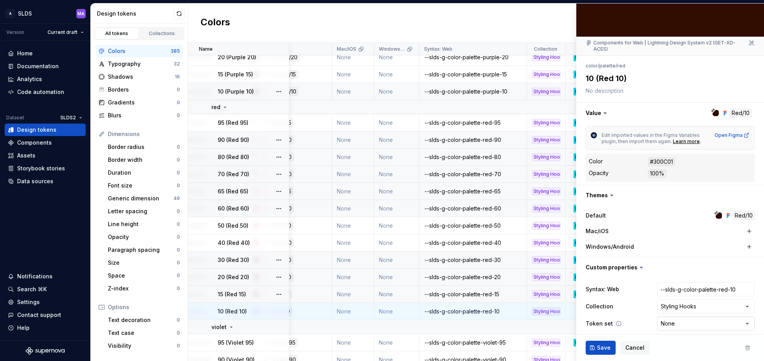
type textarea "*"
click at [685, 318] on html "A SLDS MA Version Current draft Home Documentation Analytics Code automation Da…" at bounding box center [382, 180] width 764 height 361
select select "**********"
click at [600, 347] on span "Save" at bounding box center [604, 348] width 14 height 8
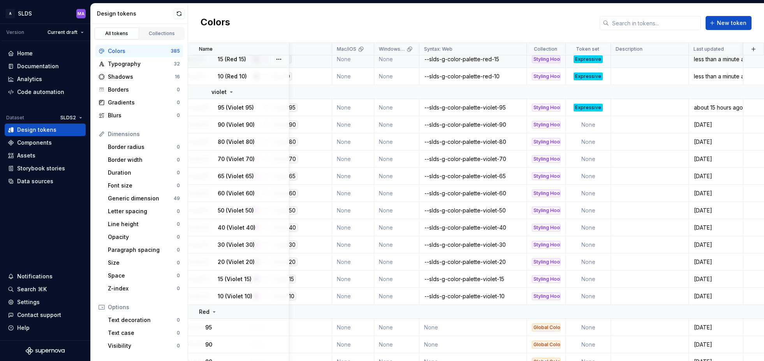
scroll to position [3801, 129]
click at [599, 127] on td "None" at bounding box center [588, 124] width 45 height 17
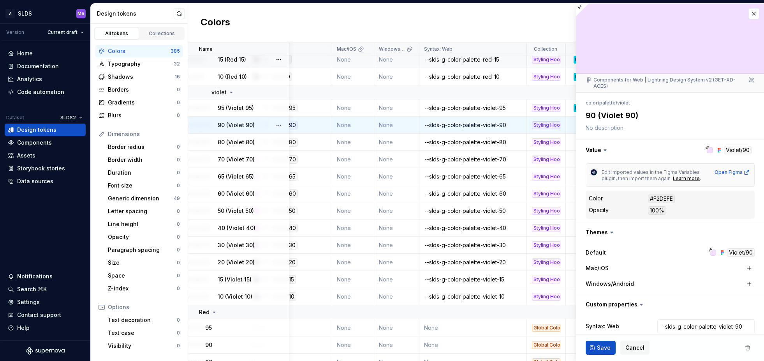
scroll to position [37, 0]
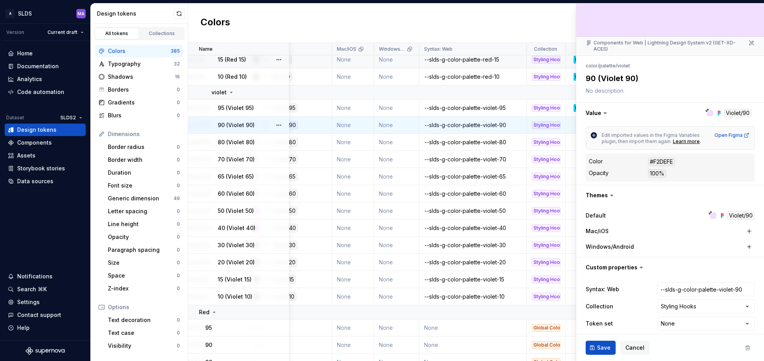
type textarea "*"
click at [699, 319] on html "A SLDS MA Version Current draft Home Documentation Analytics Code automation Da…" at bounding box center [382, 180] width 764 height 361
select select "**********"
click at [605, 348] on span "Save" at bounding box center [604, 348] width 14 height 8
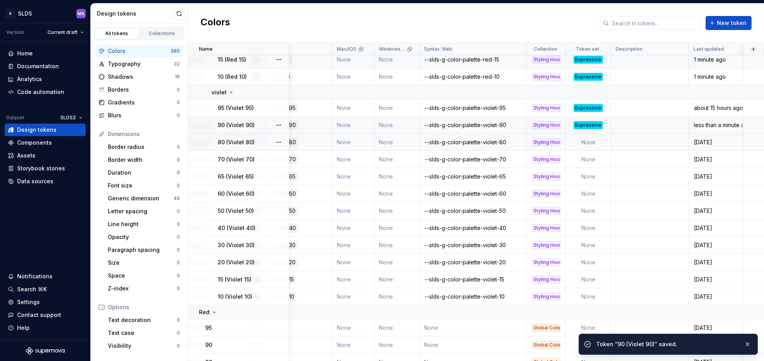
click at [603, 144] on td "None" at bounding box center [588, 142] width 45 height 17
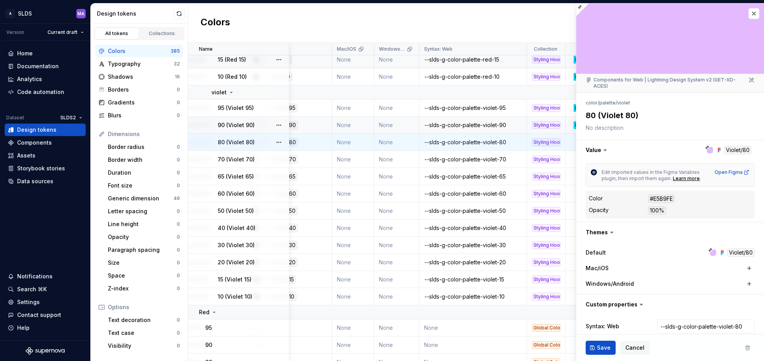
type textarea "*"
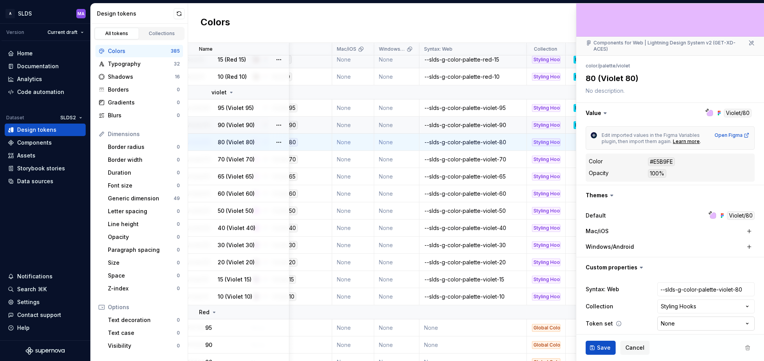
click at [700, 318] on html "A SLDS MA Version Current draft Home Documentation Analytics Code automation Da…" at bounding box center [382, 180] width 764 height 361
select select "**********"
click at [602, 346] on span "Save" at bounding box center [604, 348] width 14 height 8
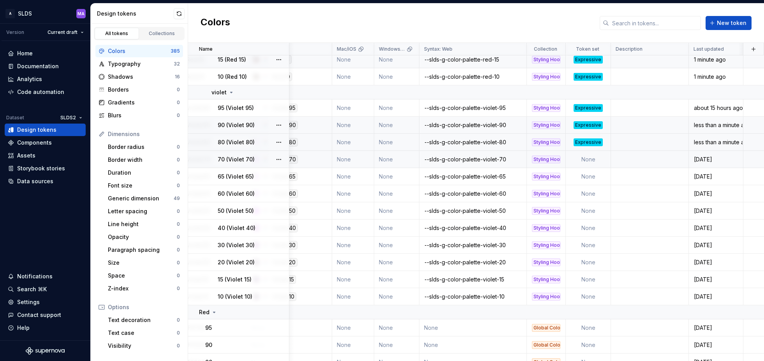
click at [606, 159] on td "None" at bounding box center [588, 159] width 45 height 17
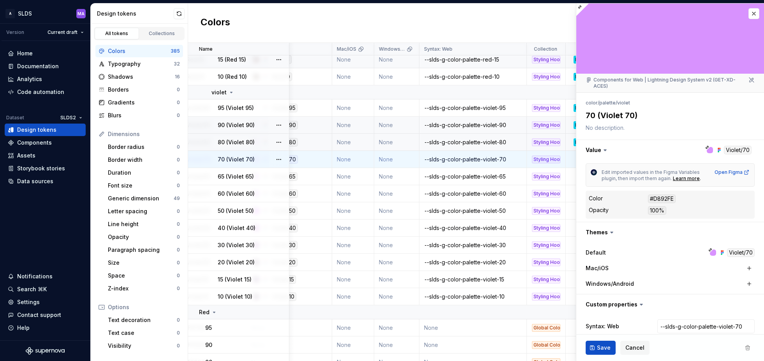
type textarea "*"
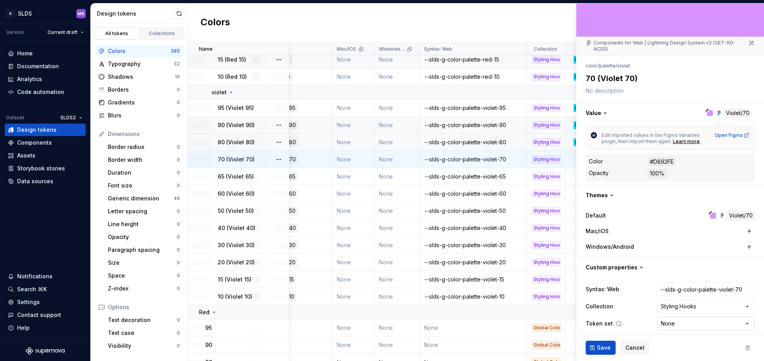
click at [688, 316] on html "A SLDS MA Version Current draft Home Documentation Analytics Code automation Da…" at bounding box center [382, 180] width 764 height 361
select select "**********"
click at [605, 348] on span "Save" at bounding box center [604, 348] width 14 height 8
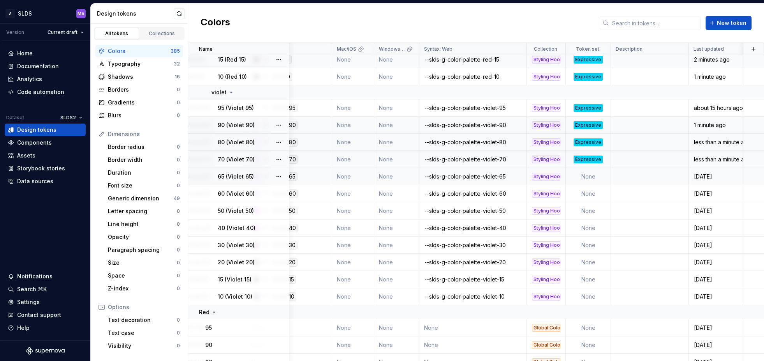
click at [600, 178] on td "None" at bounding box center [588, 176] width 45 height 17
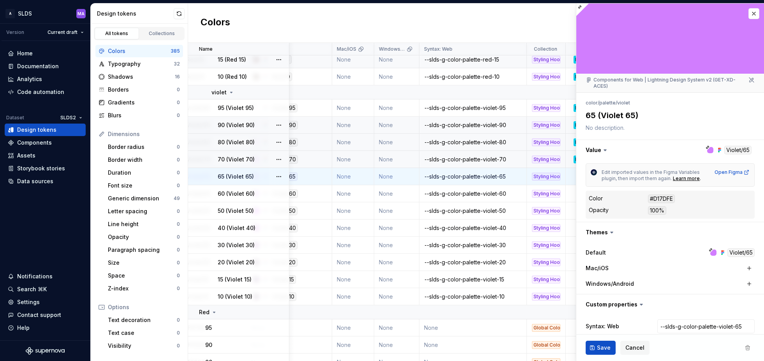
scroll to position [37, 0]
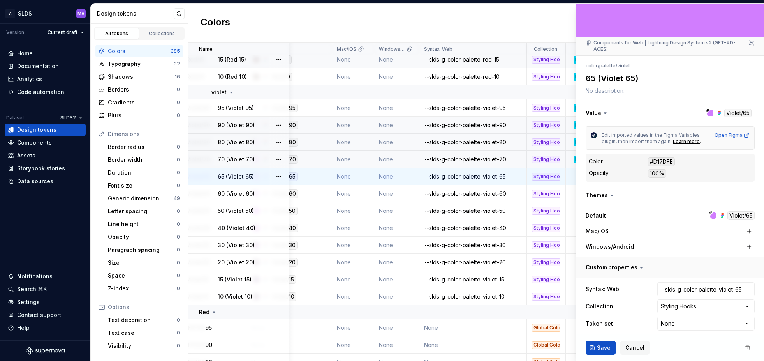
type textarea "*"
click at [680, 318] on html "A SLDS MA Version Current draft Home Documentation Analytics Code automation Da…" at bounding box center [382, 180] width 764 height 361
select select "**********"
click at [601, 348] on span "Save" at bounding box center [604, 348] width 14 height 8
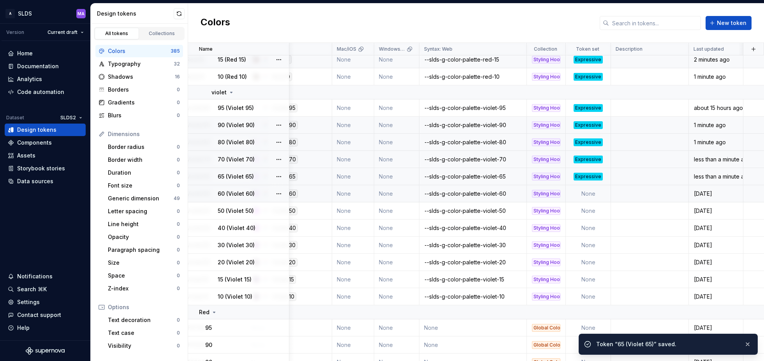
click at [597, 194] on td "None" at bounding box center [588, 193] width 45 height 17
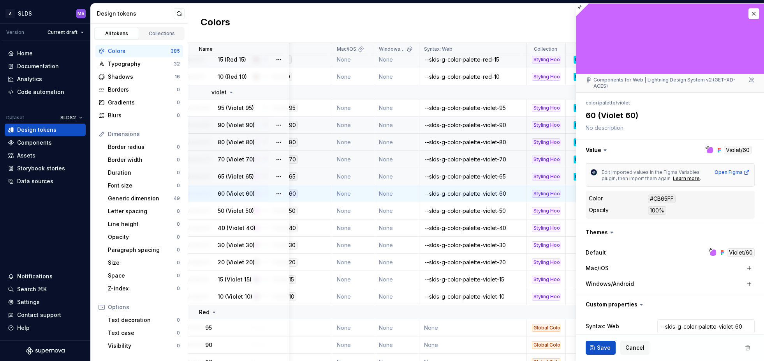
type textarea "*"
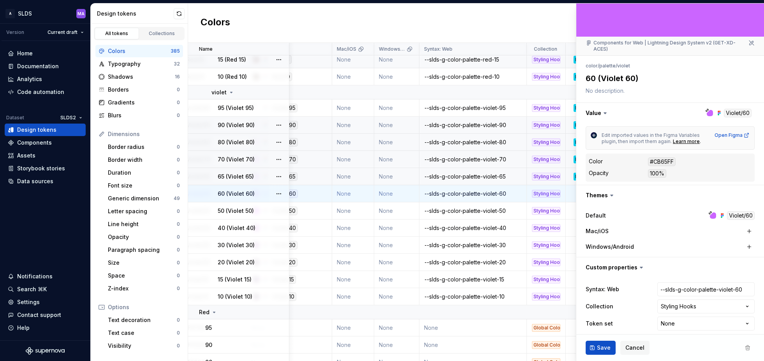
click at [697, 318] on html "A SLDS MA Version Current draft Home Documentation Analytics Code automation Da…" at bounding box center [382, 180] width 764 height 361
select select "**********"
click at [607, 348] on span "Save" at bounding box center [604, 348] width 14 height 8
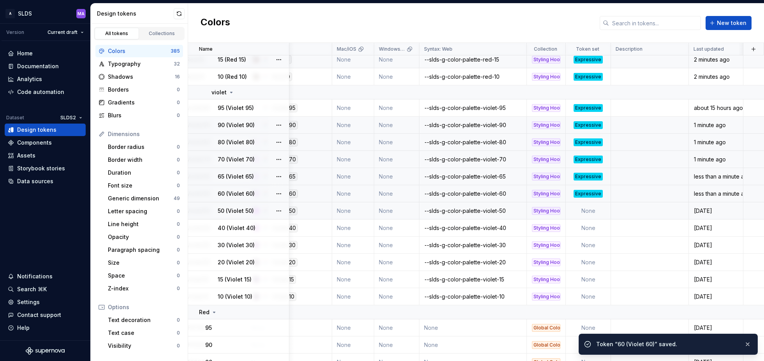
click at [599, 210] on td "None" at bounding box center [588, 210] width 45 height 17
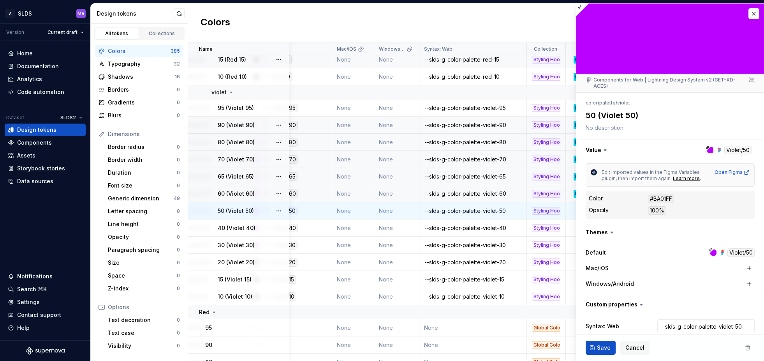
type textarea "*"
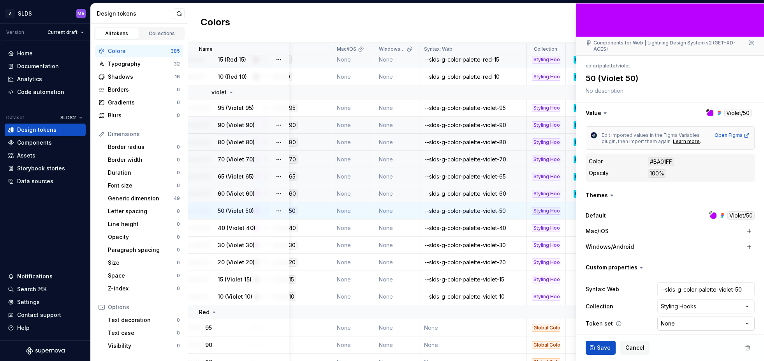
click at [694, 316] on html "A SLDS MA Version Current draft Home Documentation Analytics Code automation Da…" at bounding box center [382, 180] width 764 height 361
select select "**********"
click at [602, 348] on span "Save" at bounding box center [604, 348] width 14 height 8
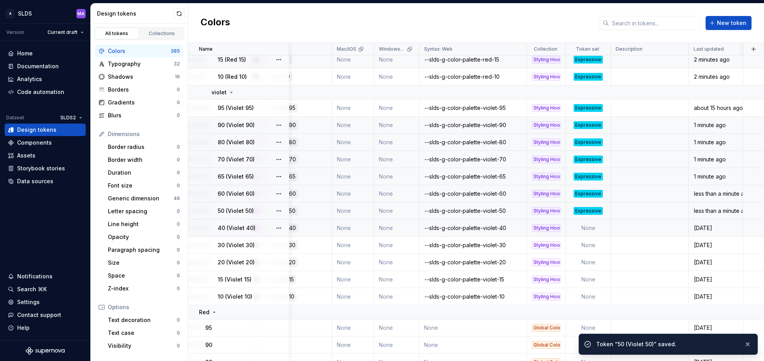
click at [602, 229] on td "None" at bounding box center [588, 227] width 45 height 17
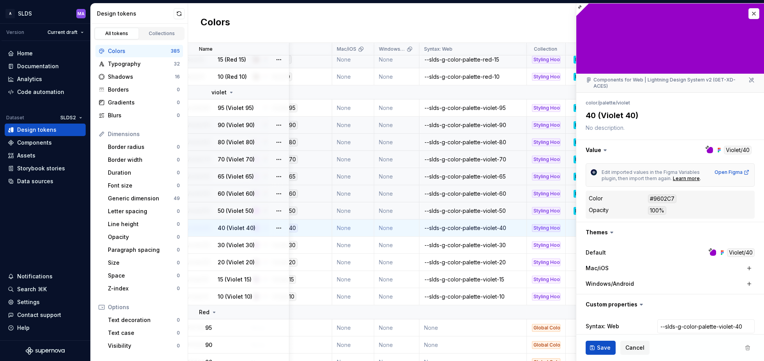
type textarea "*"
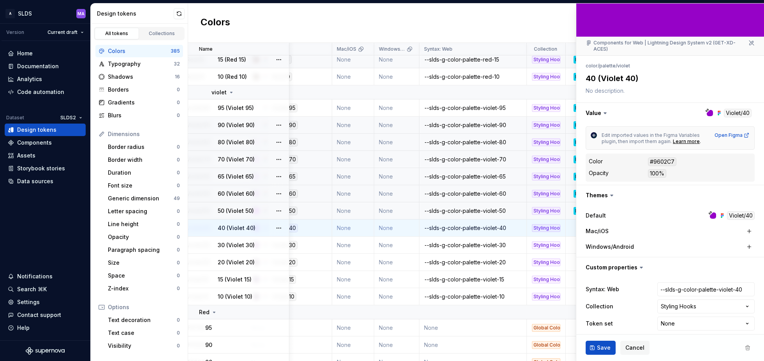
click at [699, 316] on html "A SLDS MA Version Current draft Home Documentation Analytics Code automation Da…" at bounding box center [382, 180] width 764 height 361
select select "**********"
click at [606, 348] on span "Save" at bounding box center [604, 348] width 14 height 8
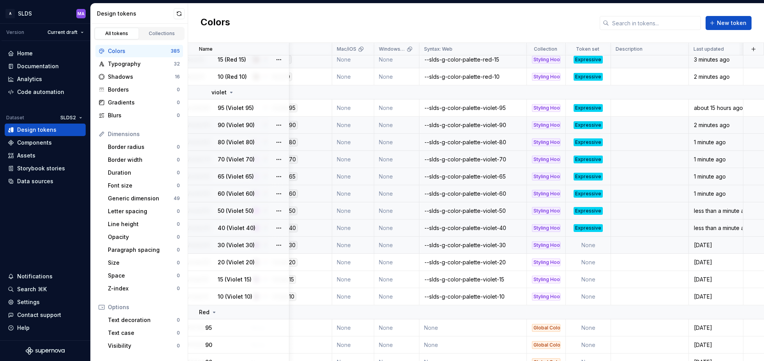
click at [593, 246] on td "None" at bounding box center [588, 245] width 45 height 17
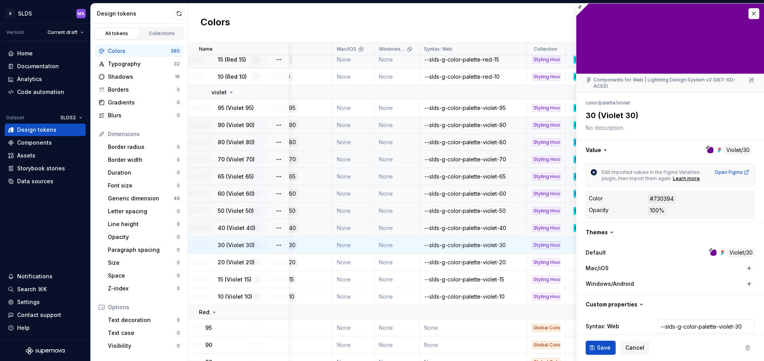
type textarea "*"
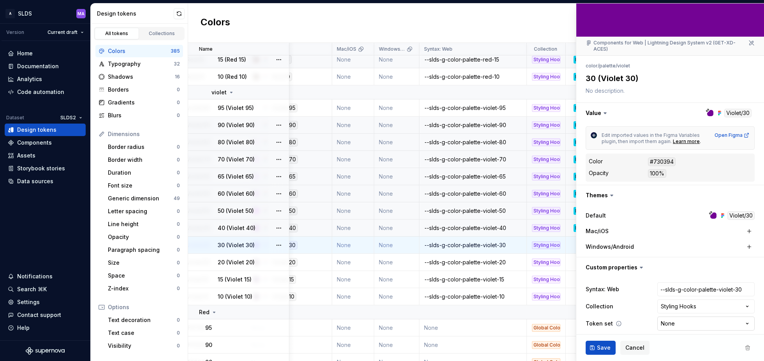
click at [683, 319] on html "A SLDS MA Version Current draft Home Documentation Analytics Code automation Da…" at bounding box center [382, 180] width 764 height 361
select select "**********"
click at [604, 347] on span "Save" at bounding box center [604, 348] width 14 height 8
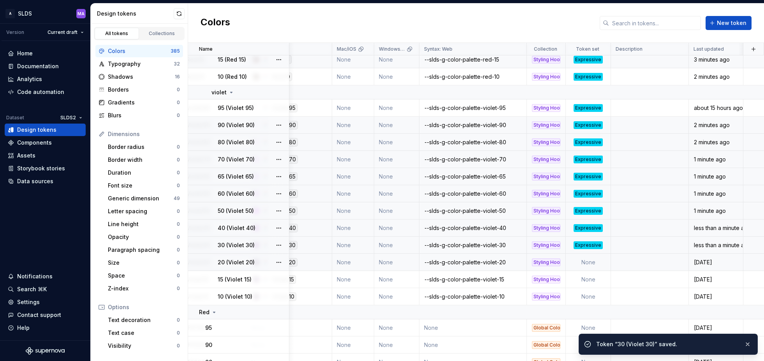
click at [602, 261] on td "None" at bounding box center [588, 262] width 45 height 17
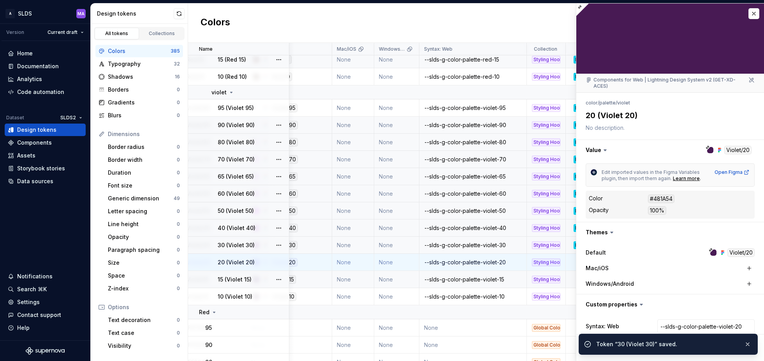
scroll to position [37, 0]
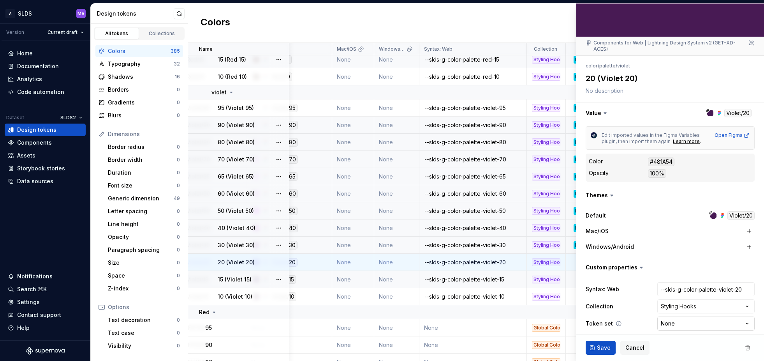
click at [681, 317] on html "A SLDS MA Version Current draft Home Documentation Analytics Code automation Da…" at bounding box center [382, 180] width 764 height 361
type textarea "*"
select select "**********"
click at [604, 347] on span "Save" at bounding box center [604, 348] width 14 height 8
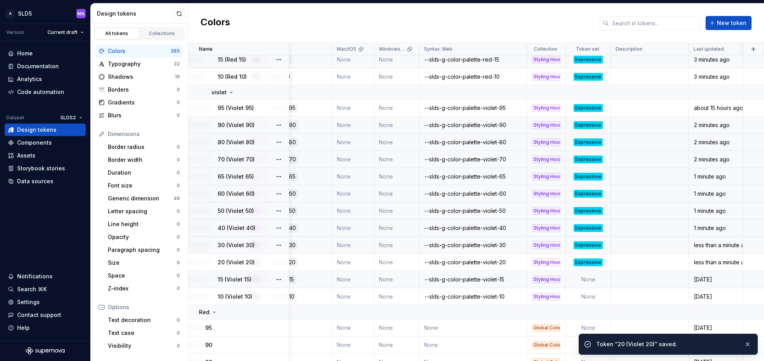
click at [601, 277] on td "None" at bounding box center [588, 279] width 45 height 17
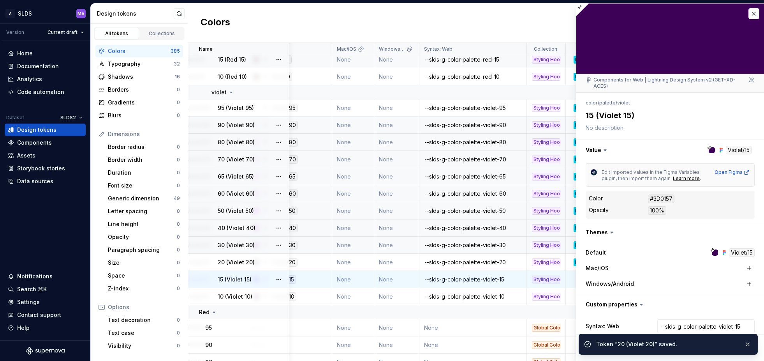
scroll to position [37, 0]
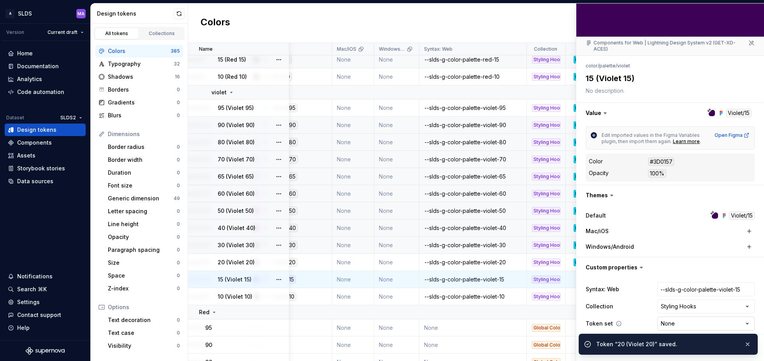
click at [688, 318] on html "A SLDS MA Version Current draft Home Documentation Analytics Code automation Da…" at bounding box center [382, 180] width 764 height 361
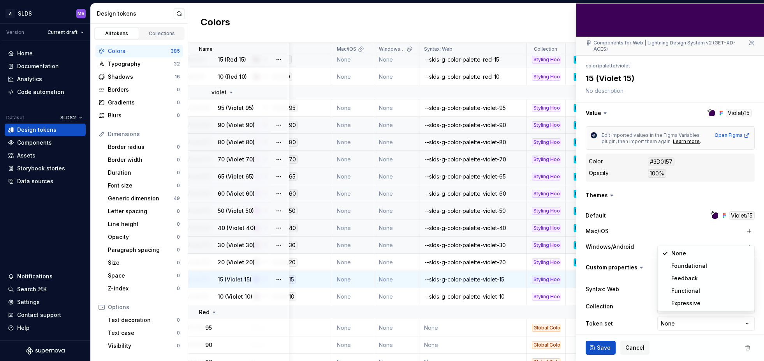
type textarea "*"
select select "**********"
click at [605, 346] on span "Save" at bounding box center [604, 348] width 14 height 8
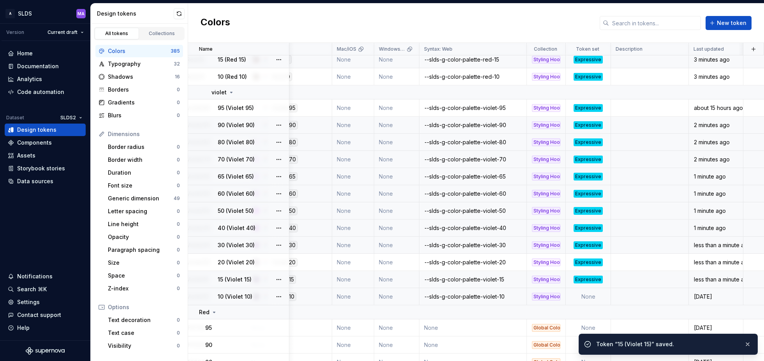
click at [599, 297] on td "None" at bounding box center [588, 296] width 45 height 17
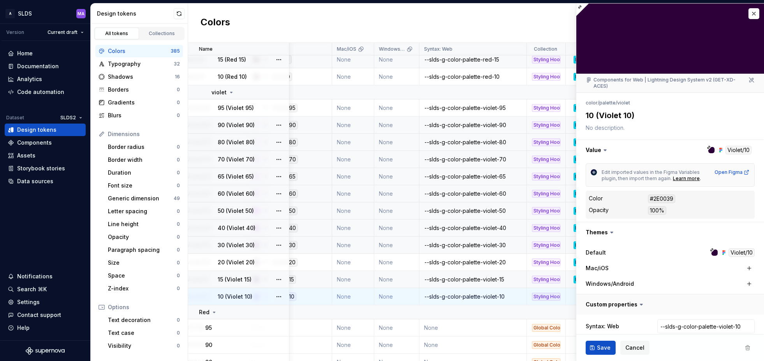
type textarea "*"
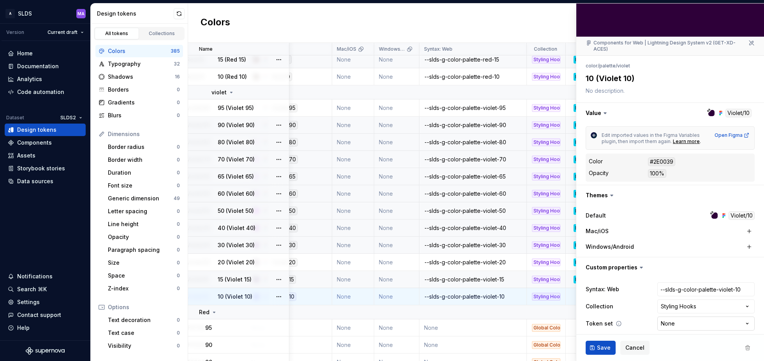
click at [706, 318] on html "A SLDS MA Version Current draft Home Documentation Analytics Code automation Da…" at bounding box center [382, 180] width 764 height 361
select select "**********"
click at [598, 347] on span "Save" at bounding box center [604, 348] width 14 height 8
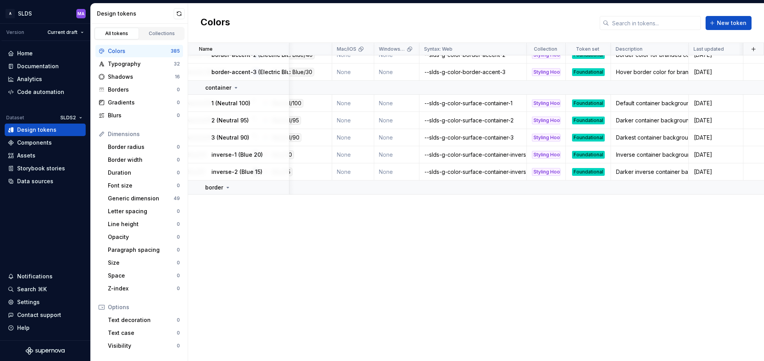
scroll to position [0, 129]
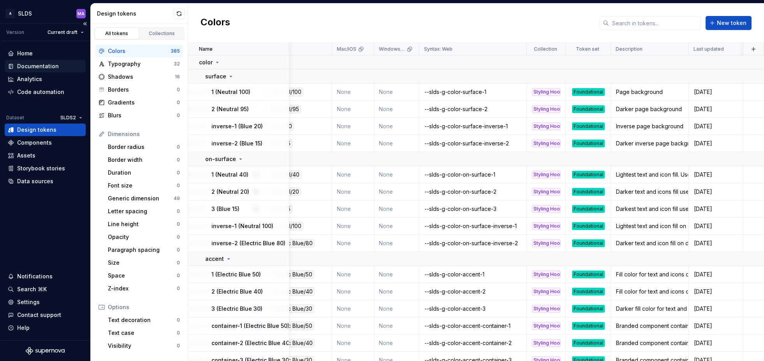
click at [29, 66] on div "Documentation" at bounding box center [38, 66] width 42 height 8
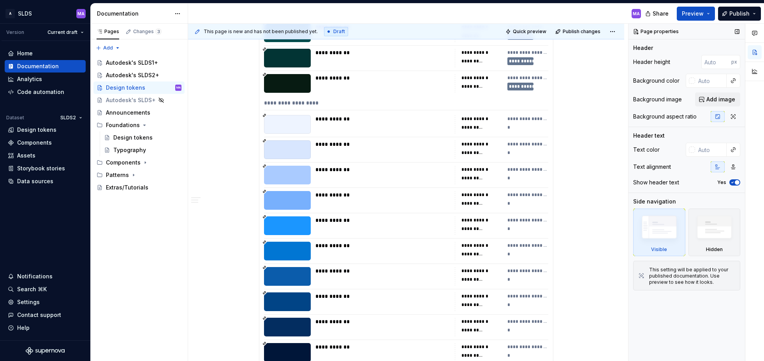
scroll to position [3196, 0]
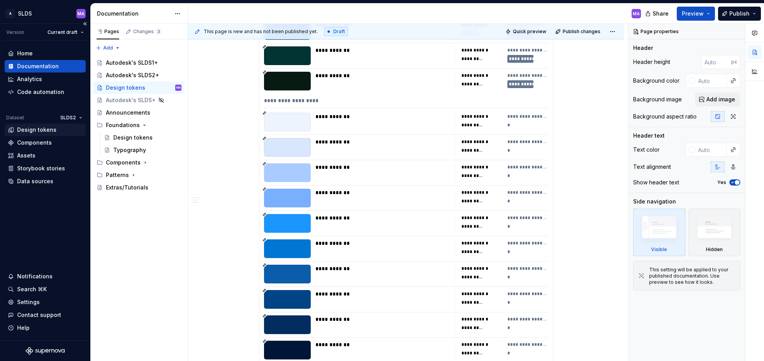
click at [42, 131] on div "Design tokens" at bounding box center [36, 130] width 39 height 8
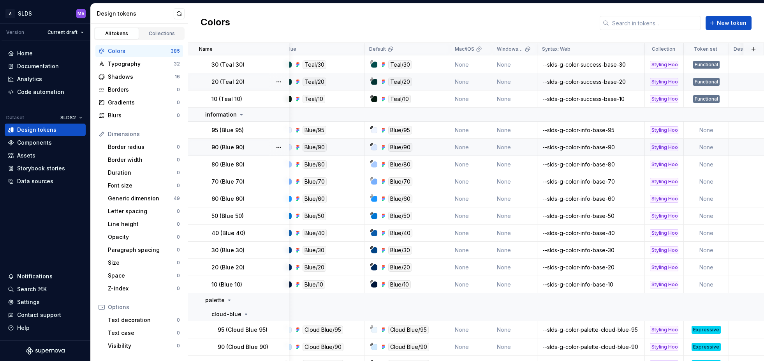
scroll to position [2041, 9]
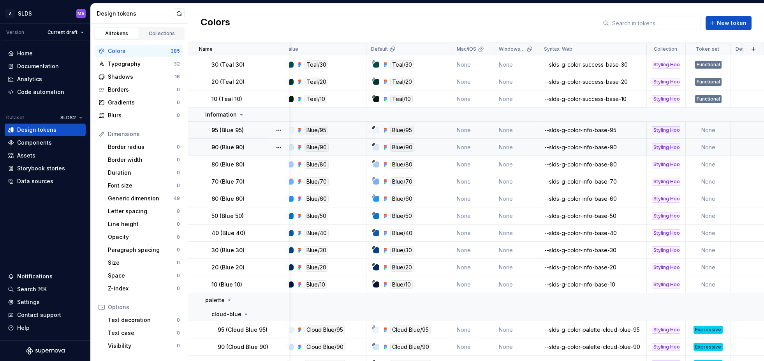
click at [716, 131] on td "None" at bounding box center [708, 130] width 45 height 17
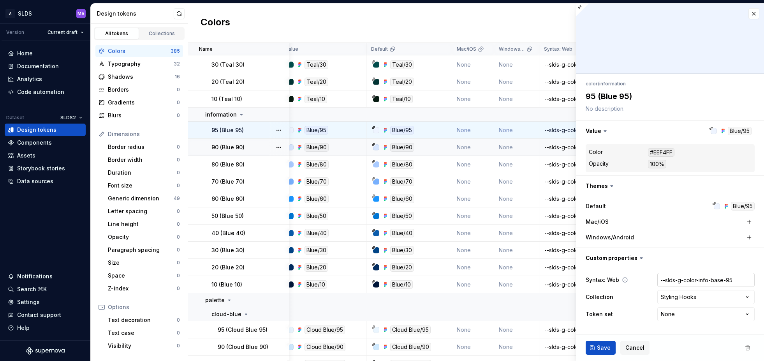
click at [699, 287] on input "--slds-g-color-info-base-95" at bounding box center [706, 280] width 97 height 14
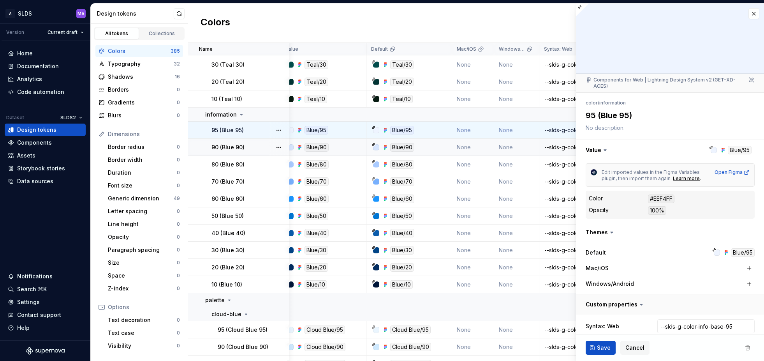
type textarea "*"
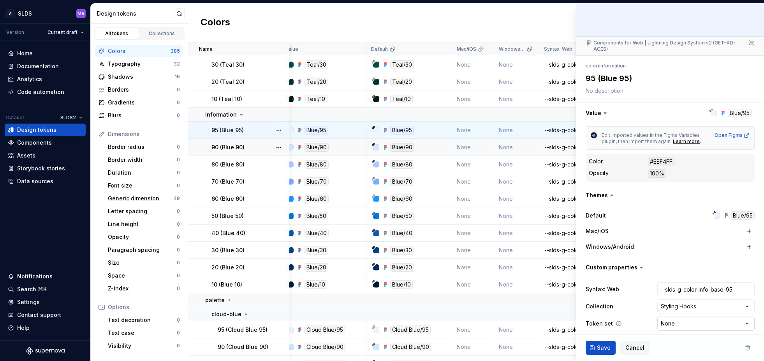
click at [697, 316] on html "A SLDS MA Version Current draft Home Documentation Analytics Code automation Da…" at bounding box center [382, 180] width 764 height 361
select select "**********"
click at [599, 347] on span "Save" at bounding box center [604, 348] width 14 height 8
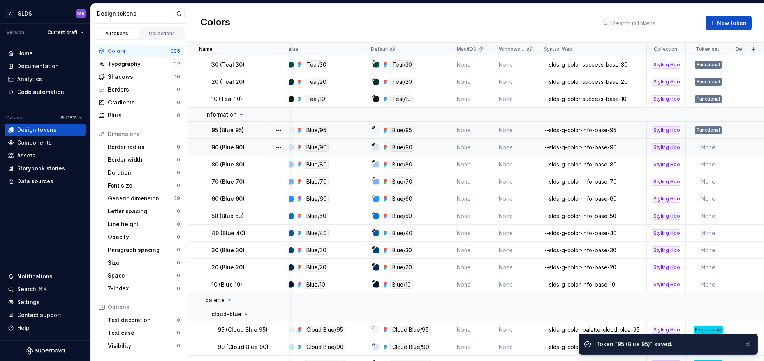
click at [711, 149] on td "None" at bounding box center [708, 147] width 45 height 17
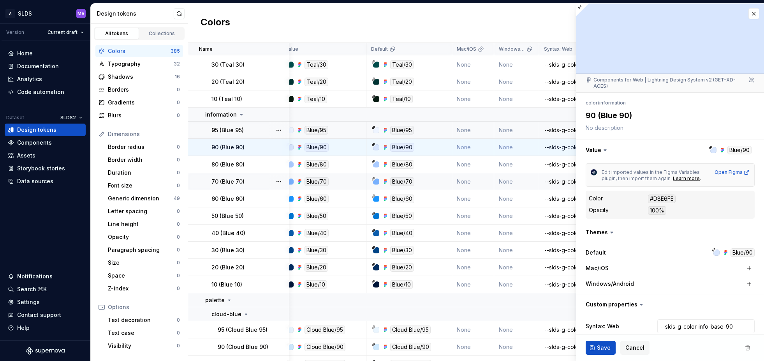
type textarea "*"
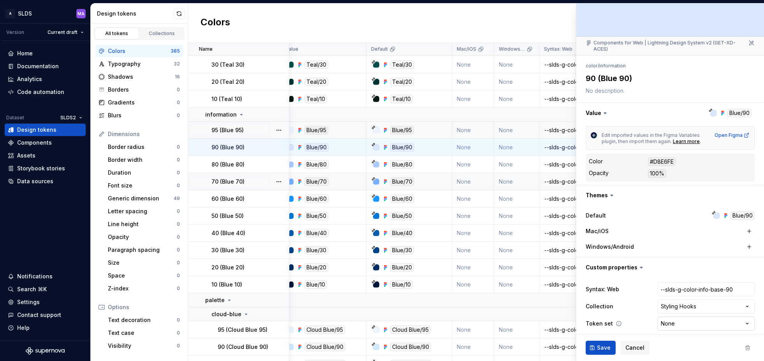
click at [683, 317] on html "A SLDS MA Version Current draft Home Documentation Analytics Code automation Da…" at bounding box center [382, 180] width 764 height 361
select select "**********"
click at [604, 346] on span "Save" at bounding box center [604, 348] width 14 height 8
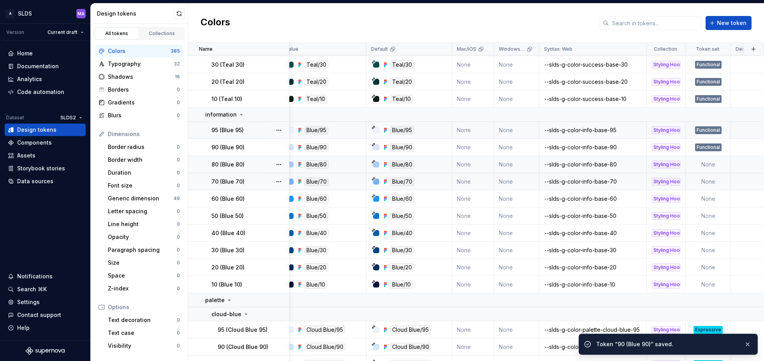
click at [710, 166] on td "None" at bounding box center [708, 164] width 45 height 17
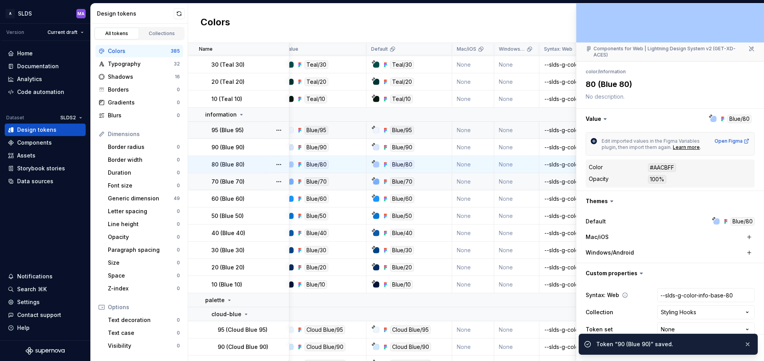
scroll to position [37, 0]
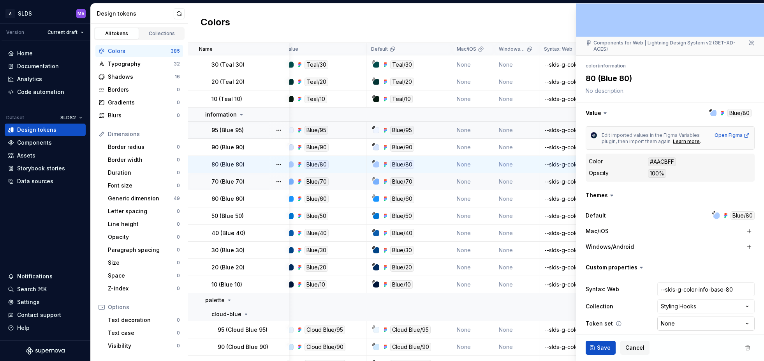
type textarea "*"
click at [697, 316] on html "A SLDS MA Version Current draft Home Documentation Analytics Code automation Da…" at bounding box center [382, 180] width 764 height 361
select select "**********"
drag, startPoint x: 694, startPoint y: 292, endPoint x: 683, endPoint y: 303, distance: 16.0
click at [601, 347] on span "Save" at bounding box center [604, 348] width 14 height 8
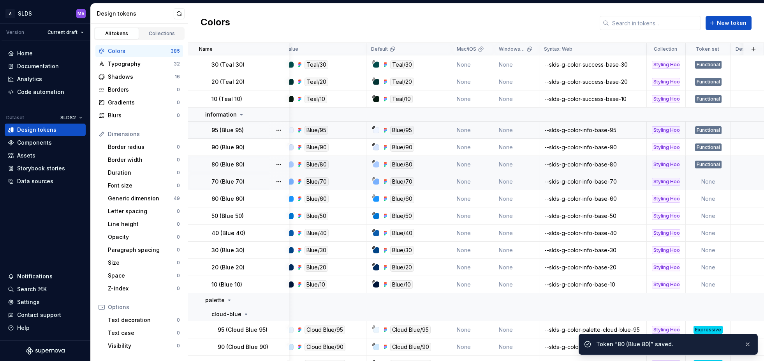
click at [708, 184] on td "None" at bounding box center [708, 181] width 45 height 17
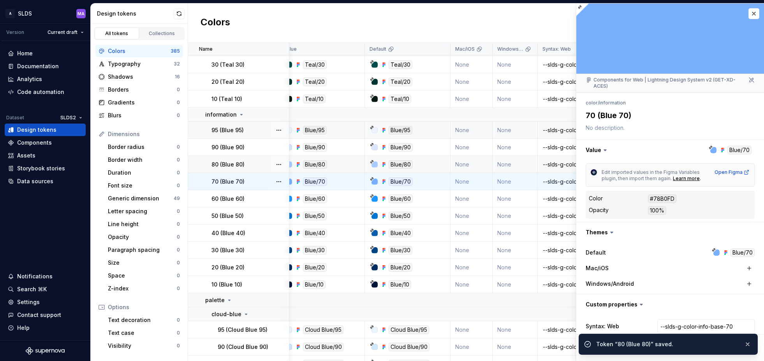
scroll to position [37, 0]
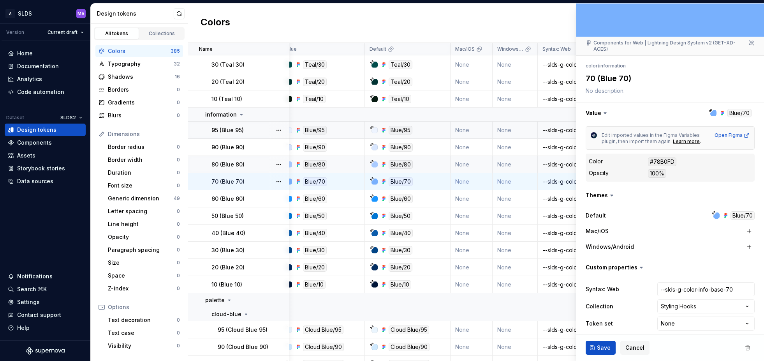
type textarea "*"
click at [700, 319] on html "A SLDS MA Version Current draft Home Documentation Analytics Code automation Da…" at bounding box center [382, 180] width 764 height 361
select select "**********"
drag, startPoint x: 692, startPoint y: 289, endPoint x: 680, endPoint y: 301, distance: 17.4
click at [597, 346] on span "Save" at bounding box center [604, 348] width 14 height 8
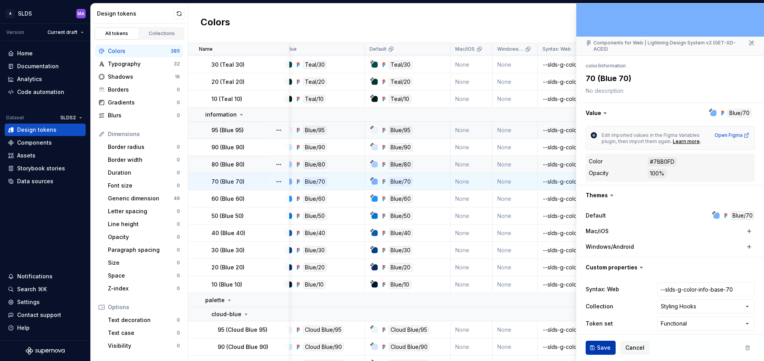
type textarea "*"
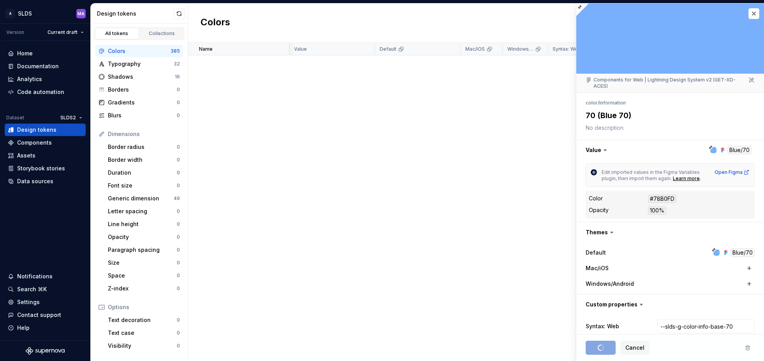
select select "**********"
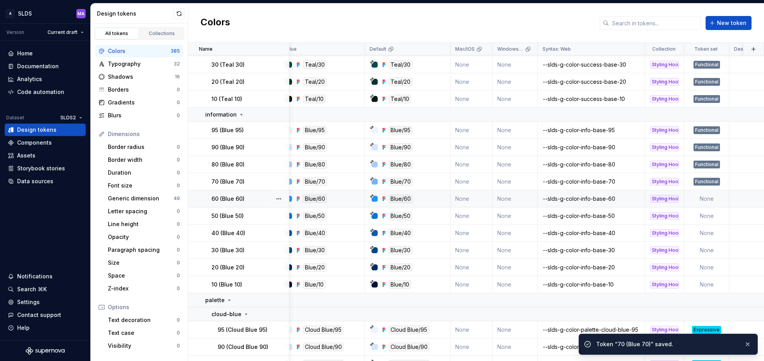
click at [712, 199] on td "None" at bounding box center [707, 198] width 45 height 17
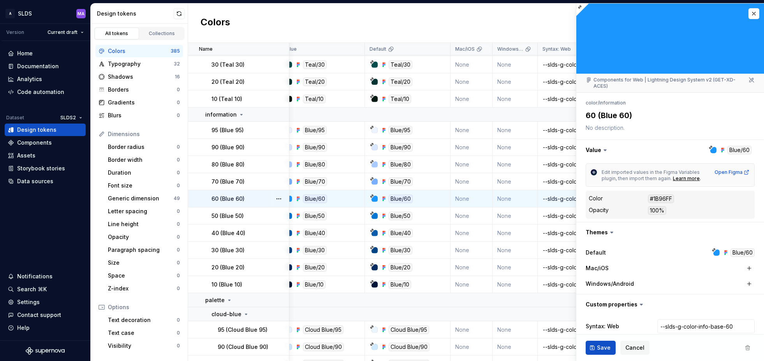
scroll to position [2041, 11]
type textarea "*"
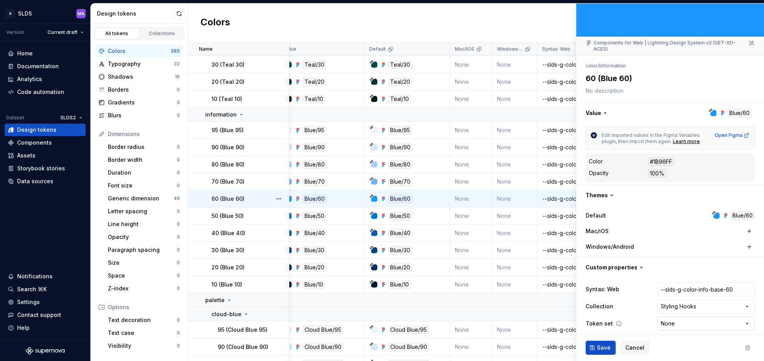
click at [683, 317] on html "A SLDS MA Version Current draft Home Documentation Analytics Code automation Da…" at bounding box center [382, 180] width 764 height 361
select select "**********"
click at [594, 351] on button "Save" at bounding box center [601, 348] width 30 height 14
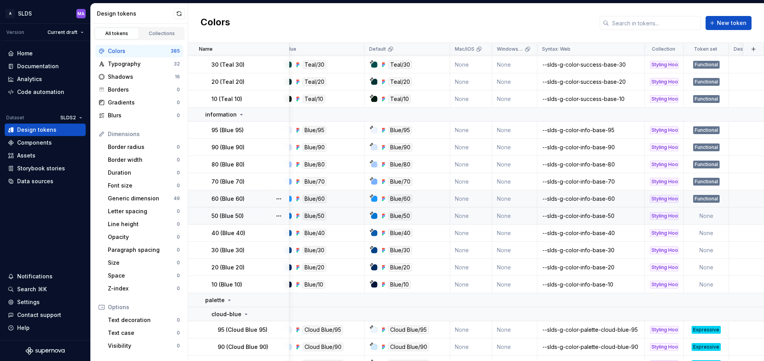
click at [706, 216] on td "None" at bounding box center [706, 215] width 45 height 17
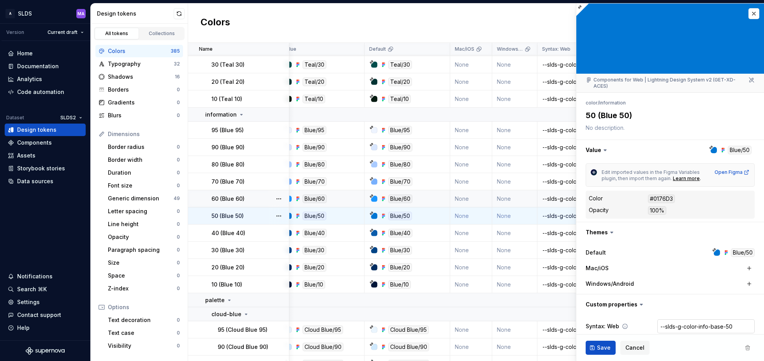
scroll to position [37, 0]
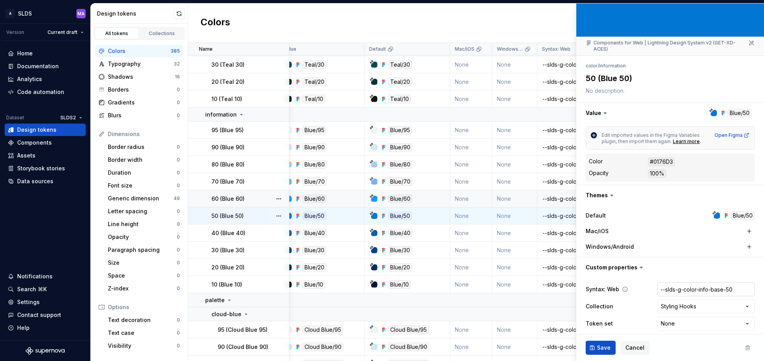
type textarea "*"
click at [701, 318] on html "A SLDS MA Version Current draft Home Documentation Analytics Code automation Da…" at bounding box center [382, 180] width 764 height 361
select select "**********"
click at [602, 346] on span "Save" at bounding box center [604, 348] width 14 height 8
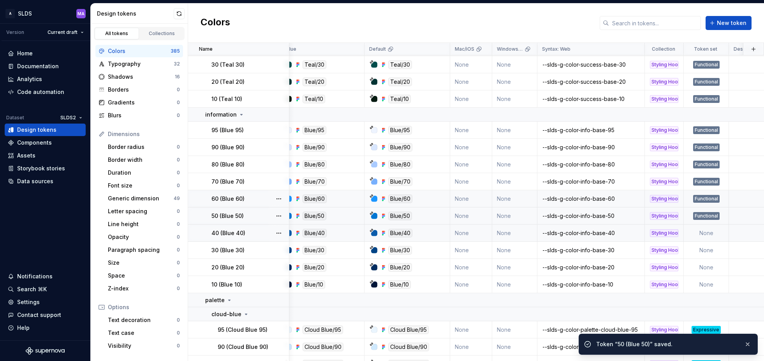
click at [719, 232] on td "None" at bounding box center [706, 232] width 45 height 17
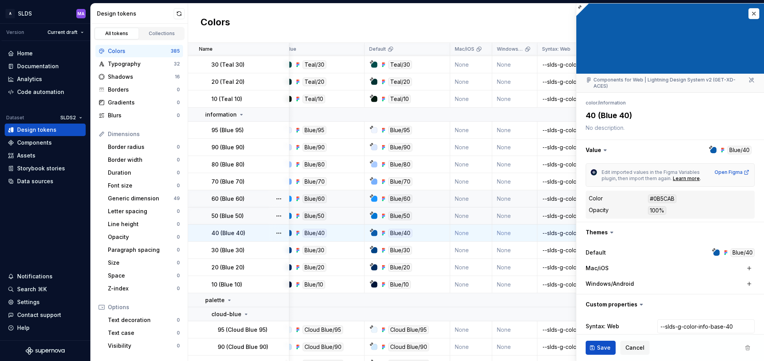
type textarea "*"
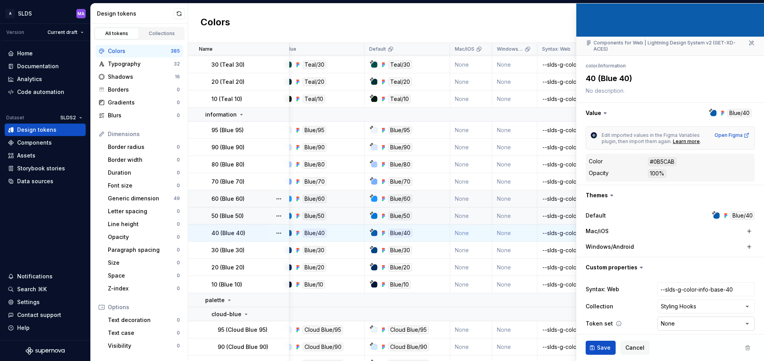
click at [682, 320] on html "A SLDS MA Version Current draft Home Documentation Analytics Code automation Da…" at bounding box center [382, 180] width 764 height 361
select select "**********"
click at [602, 346] on span "Save" at bounding box center [604, 348] width 14 height 8
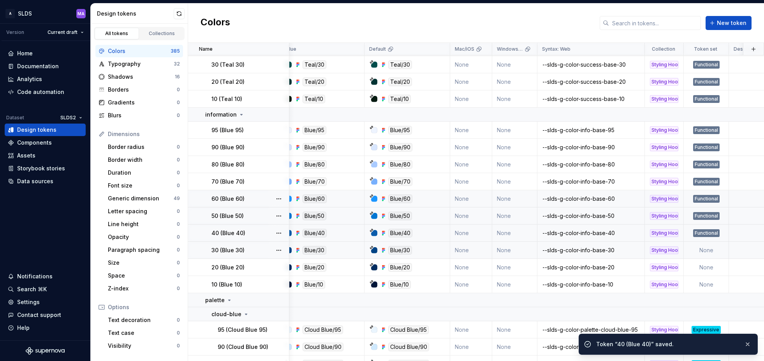
click at [713, 249] on td "None" at bounding box center [706, 250] width 45 height 17
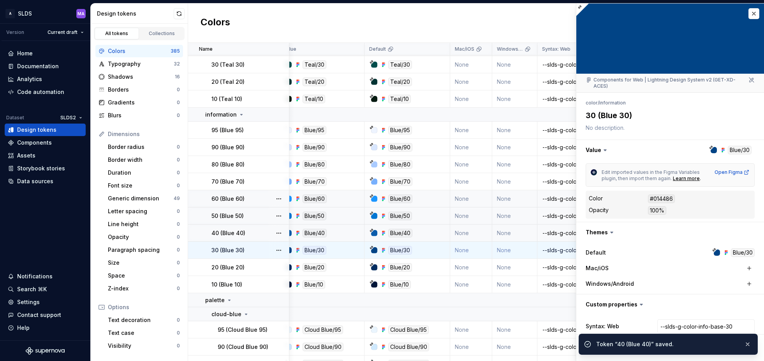
scroll to position [37, 0]
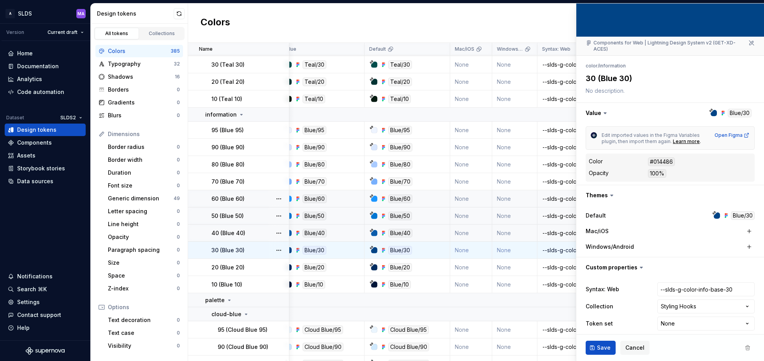
type textarea "*"
click at [683, 316] on html "A SLDS MA Version Current draft Home Documentation Analytics Code automation Da…" at bounding box center [382, 180] width 764 height 361
select select "**********"
click at [601, 348] on span "Save" at bounding box center [604, 348] width 14 height 8
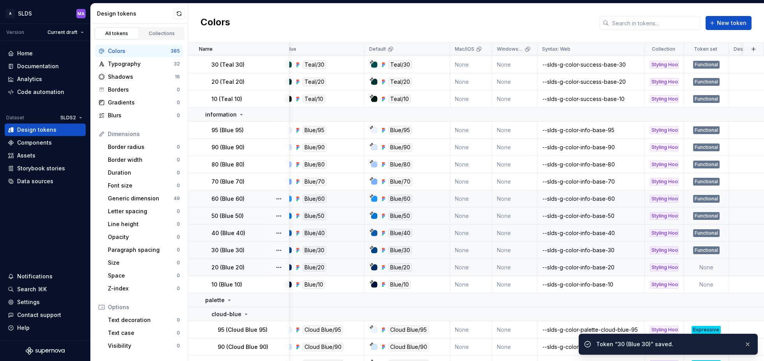
click at [715, 268] on td "None" at bounding box center [706, 267] width 45 height 17
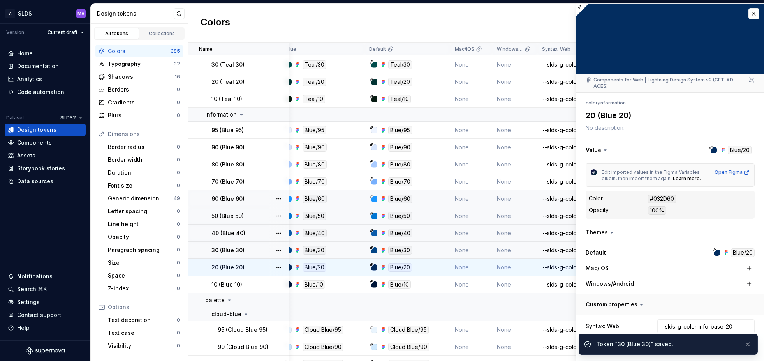
scroll to position [37, 0]
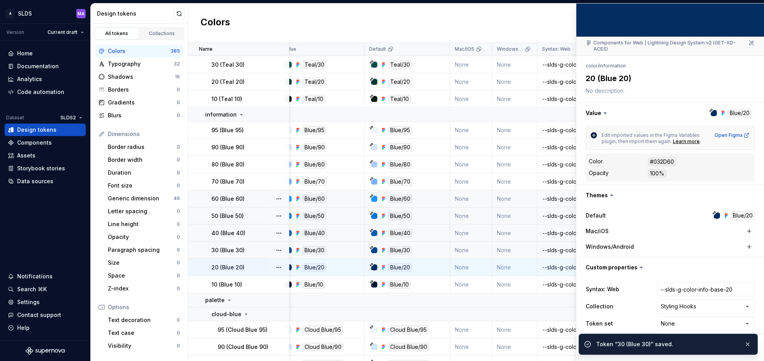
click at [705, 318] on html "A SLDS MA Version Current draft Home Documentation Analytics Code automation Da…" at bounding box center [382, 180] width 764 height 361
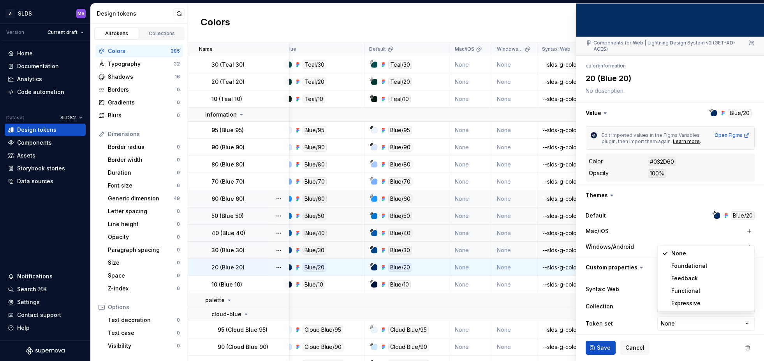
type textarea "*"
select select "**********"
click at [599, 346] on span "Save" at bounding box center [604, 348] width 14 height 8
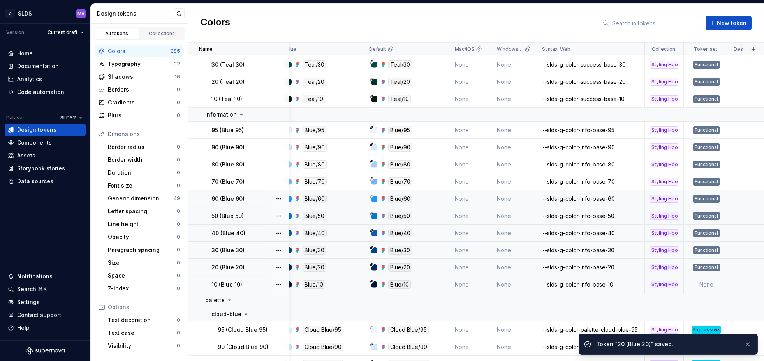
click at [710, 285] on td "None" at bounding box center [706, 284] width 45 height 17
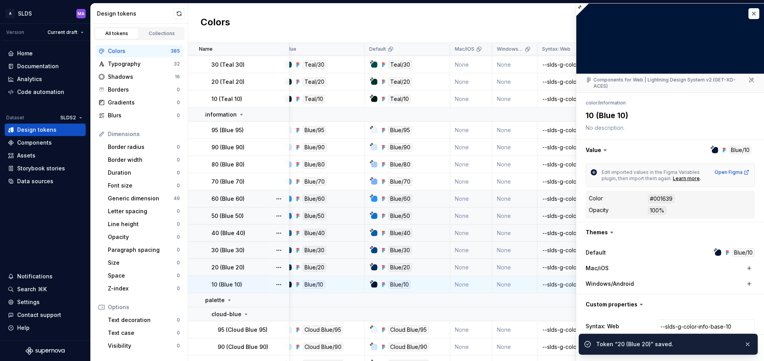
scroll to position [37, 0]
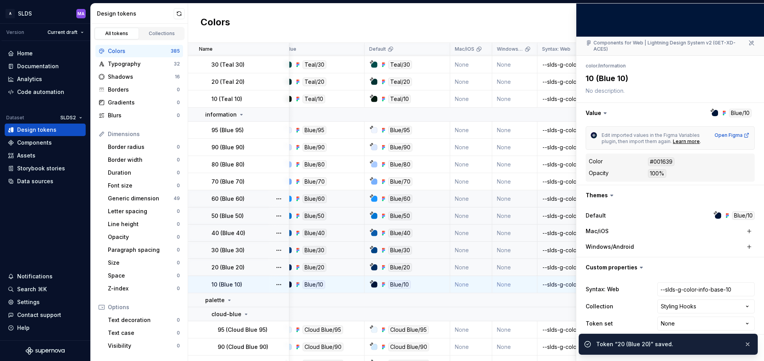
click at [689, 318] on html "A SLDS MA Version Current draft Home Documentation Analytics Code automation Da…" at bounding box center [382, 180] width 764 height 361
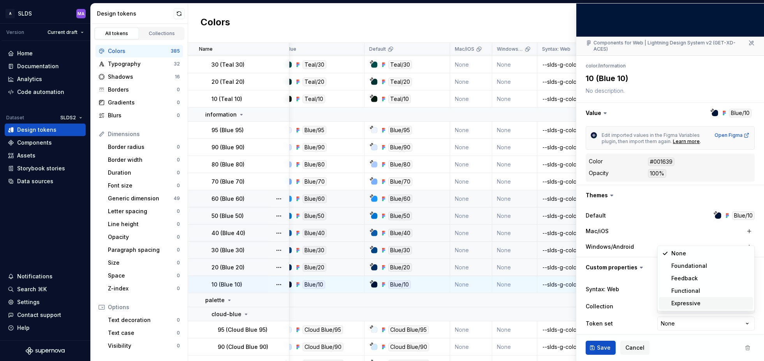
type textarea "*"
select select "**********"
click at [604, 344] on span "Save" at bounding box center [604, 348] width 14 height 8
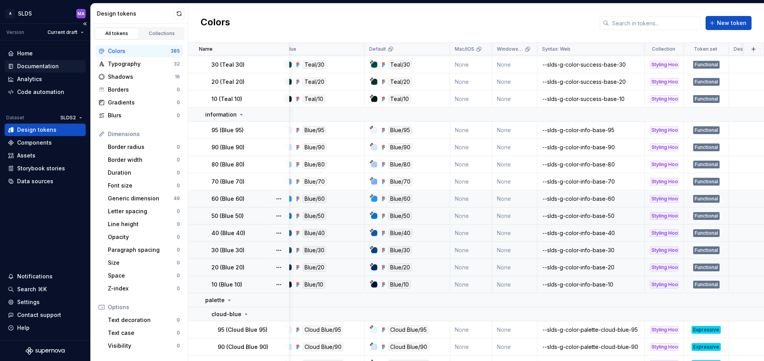
click at [44, 64] on div "Documentation" at bounding box center [38, 66] width 42 height 8
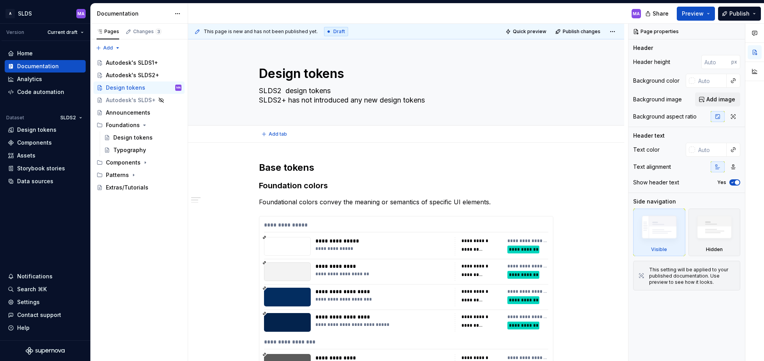
type textarea "*"
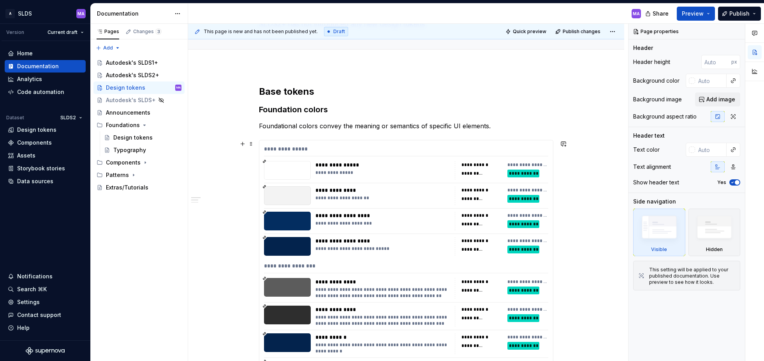
scroll to position [95, 0]
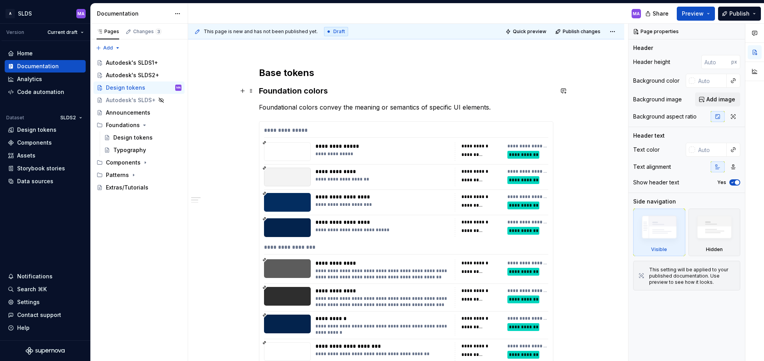
click at [303, 90] on h3 "Foundation colors" at bounding box center [406, 90] width 295 height 11
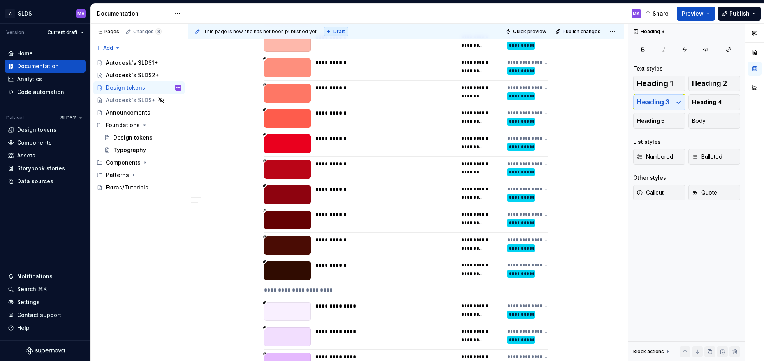
scroll to position [5962, 0]
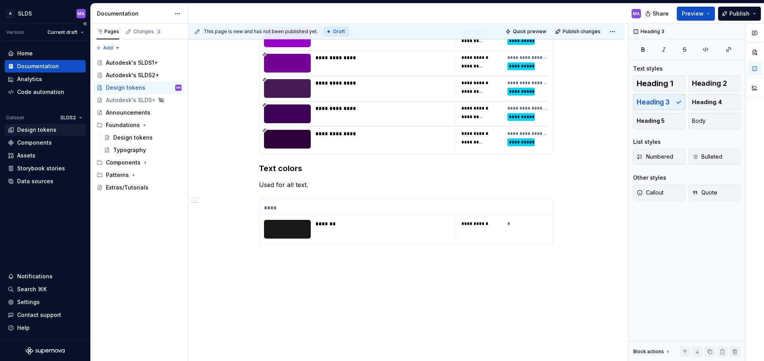
click at [43, 132] on div "Design tokens" at bounding box center [36, 130] width 39 height 8
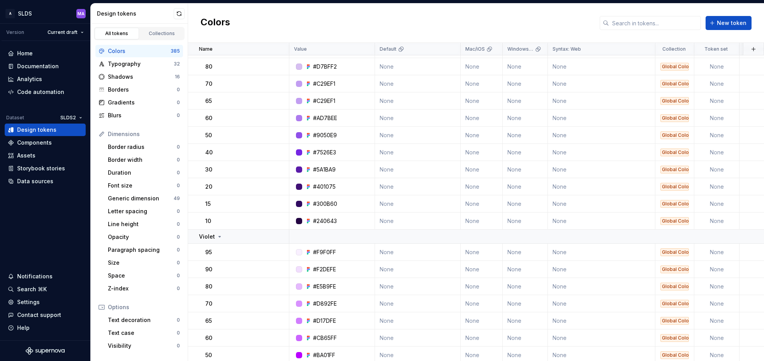
scroll to position [6870, 0]
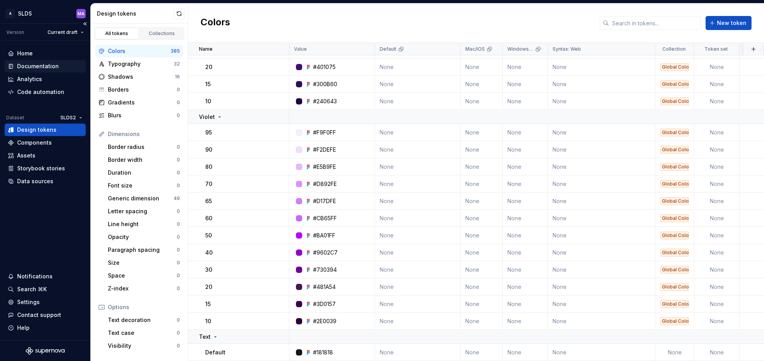
click at [36, 65] on div "Documentation" at bounding box center [38, 66] width 42 height 8
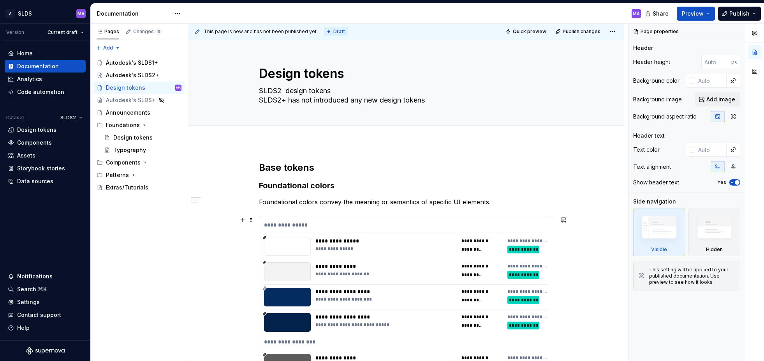
click at [319, 221] on div "**********" at bounding box center [406, 226] width 284 height 11
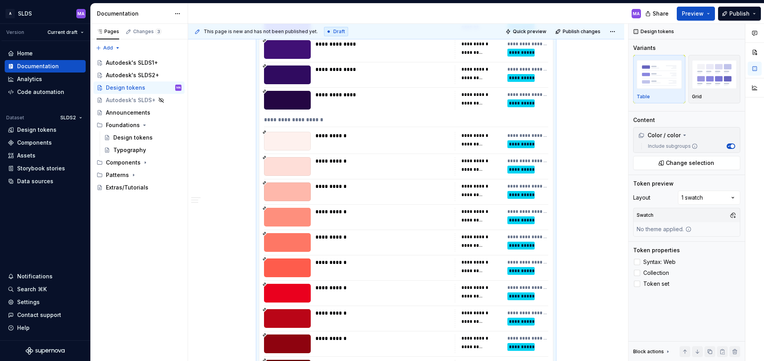
scroll to position [5962, 0]
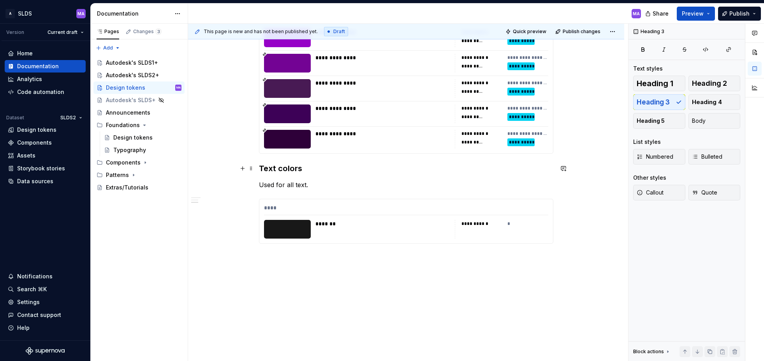
click at [323, 169] on h3 "Text colors" at bounding box center [406, 168] width 295 height 11
type textarea "*"
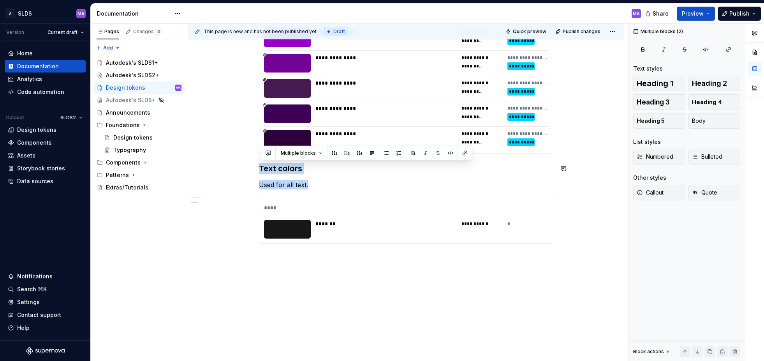
copy div "Text colors Used for all text."
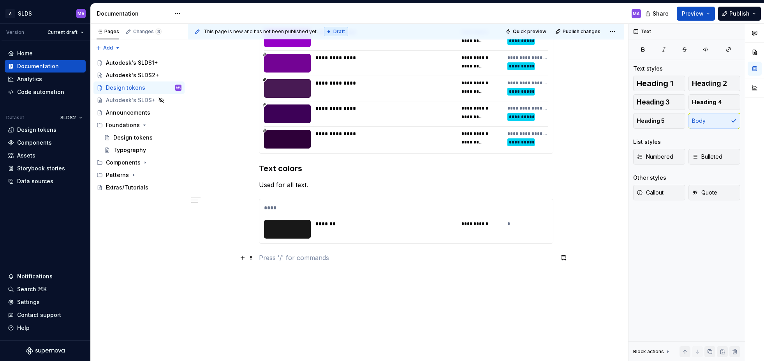
paste div
click at [281, 258] on h3 "Text colors" at bounding box center [406, 258] width 295 height 11
click at [267, 259] on h3 "Text colors" at bounding box center [406, 258] width 295 height 11
click at [245, 277] on button "button" at bounding box center [242, 274] width 11 height 11
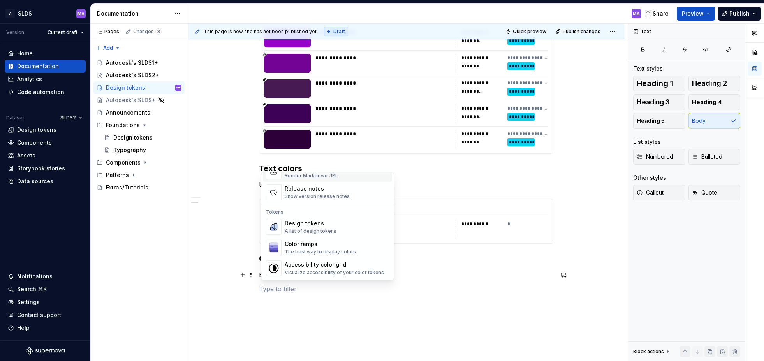
scroll to position [541, 0]
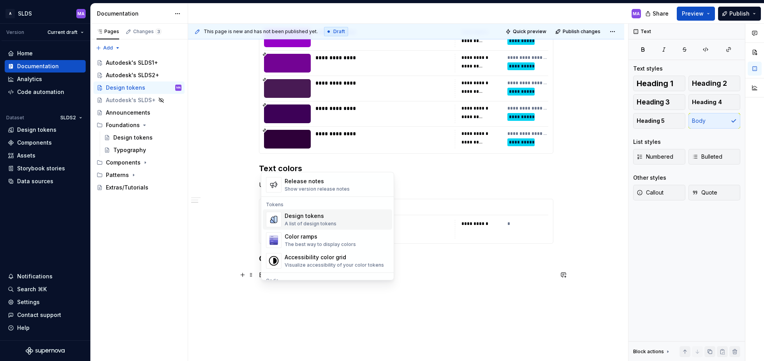
click at [311, 221] on div "A list of design tokens" at bounding box center [311, 224] width 52 height 6
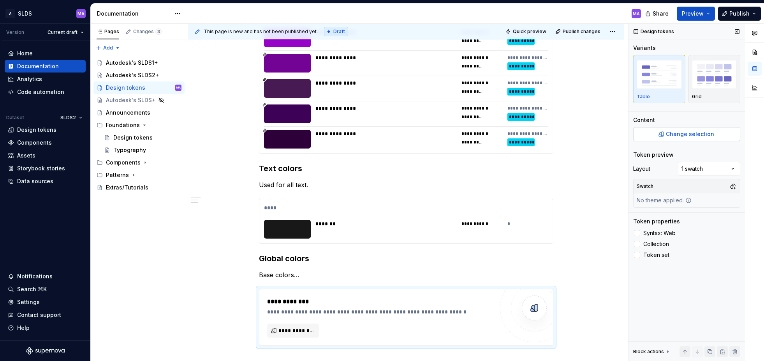
click at [711, 136] on span "Change selection" at bounding box center [690, 134] width 48 height 8
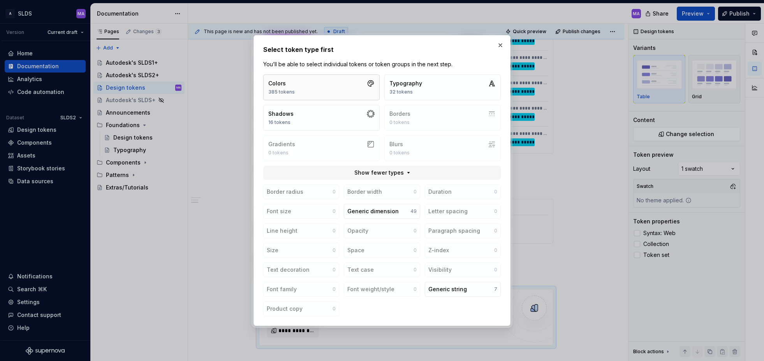
click at [318, 85] on button "Colors 385 tokens" at bounding box center [321, 87] width 116 height 26
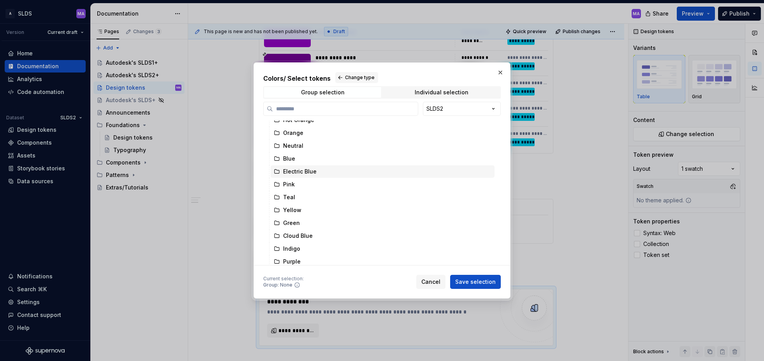
scroll to position [0, 0]
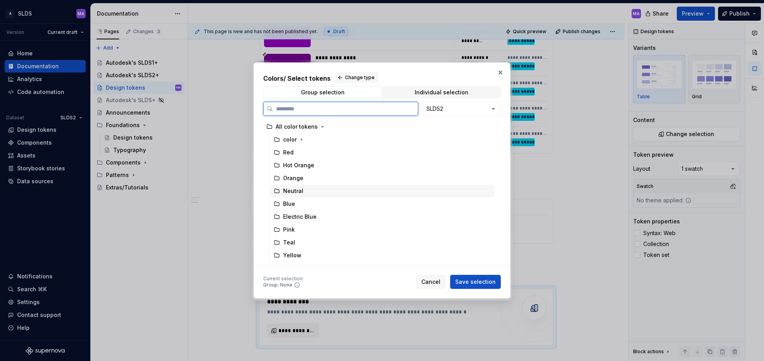
click at [305, 191] on div "Neutral" at bounding box center [383, 191] width 224 height 12
click at [306, 204] on div "Blue" at bounding box center [383, 204] width 224 height 12
click at [309, 191] on div "Neutral" at bounding box center [383, 191] width 224 height 12
click at [487, 283] on span "Save selection" at bounding box center [475, 282] width 41 height 8
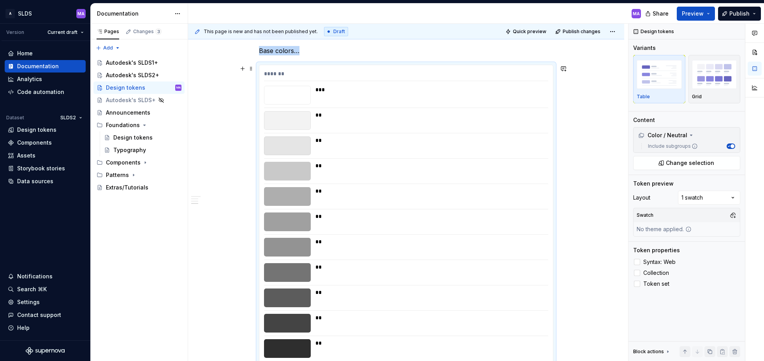
scroll to position [6153, 0]
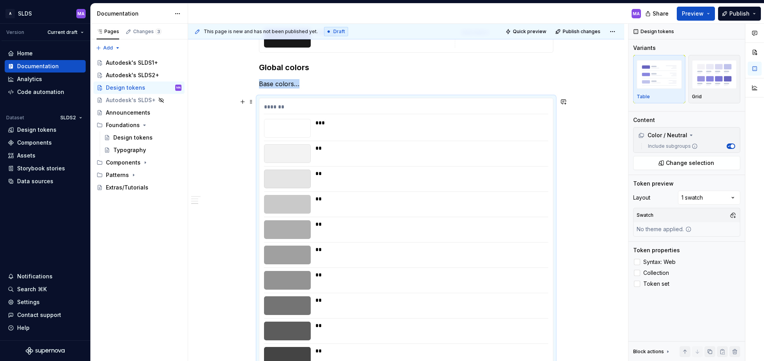
click at [324, 128] on div "***" at bounding box center [430, 128] width 228 height 19
click at [245, 85] on button "button" at bounding box center [242, 83] width 11 height 11
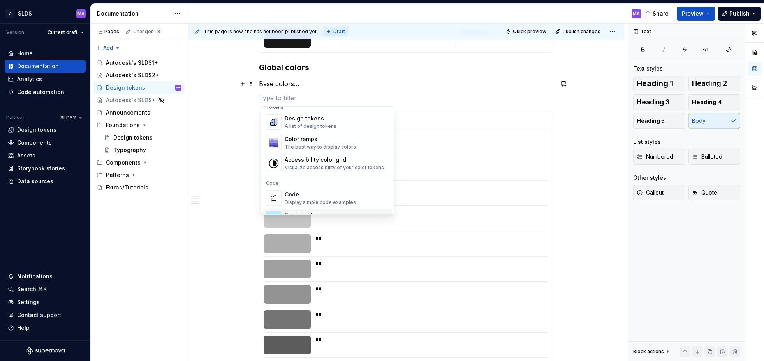
scroll to position [573, 0]
click at [309, 142] on div "Color ramps" at bounding box center [320, 140] width 71 height 8
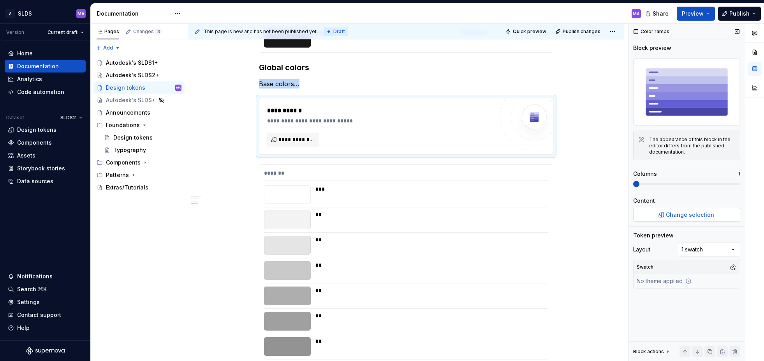
click at [686, 215] on span "Change selection" at bounding box center [690, 215] width 48 height 8
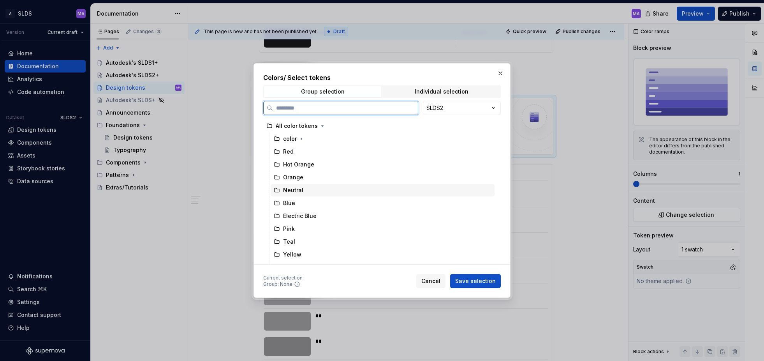
click at [321, 191] on div "Neutral" at bounding box center [383, 190] width 224 height 12
click at [480, 283] on span "Save selection" at bounding box center [475, 281] width 41 height 8
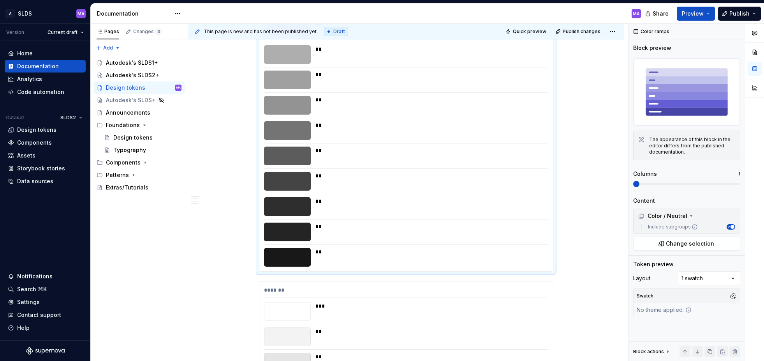
scroll to position [6330, 0]
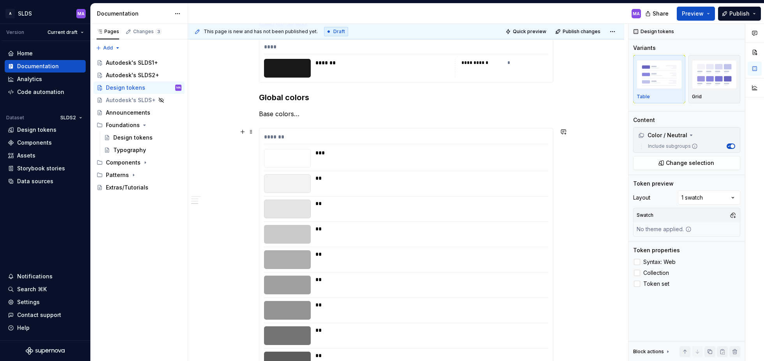
scroll to position [6121, 0]
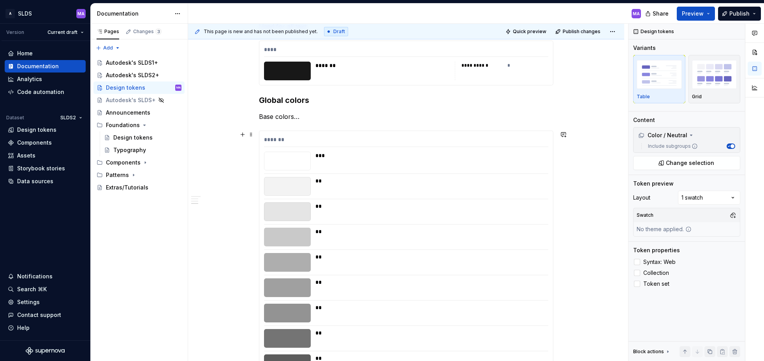
click at [319, 140] on div "*******" at bounding box center [406, 141] width 284 height 11
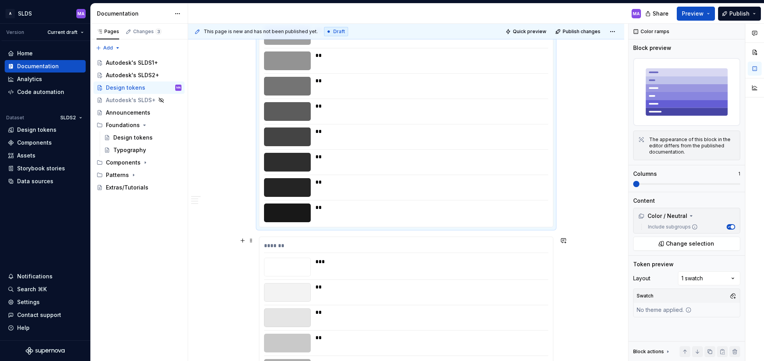
scroll to position [6400, 0]
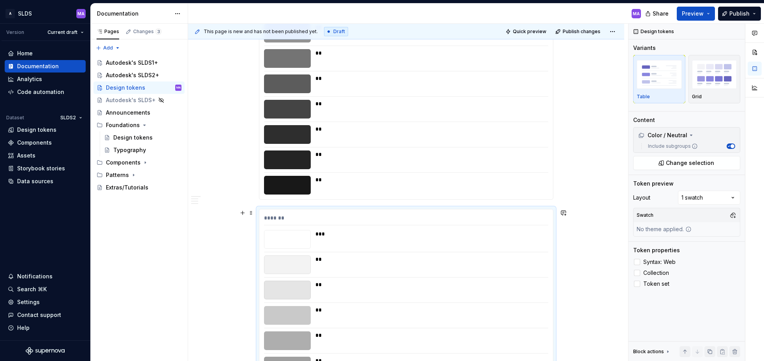
click at [406, 222] on div "*******" at bounding box center [406, 219] width 284 height 11
click at [638, 282] on div at bounding box center [637, 284] width 6 height 6
click at [637, 284] on icon at bounding box center [637, 284] width 0 height 0
click at [639, 262] on div at bounding box center [637, 262] width 6 height 6
click at [638, 270] on div at bounding box center [637, 273] width 6 height 6
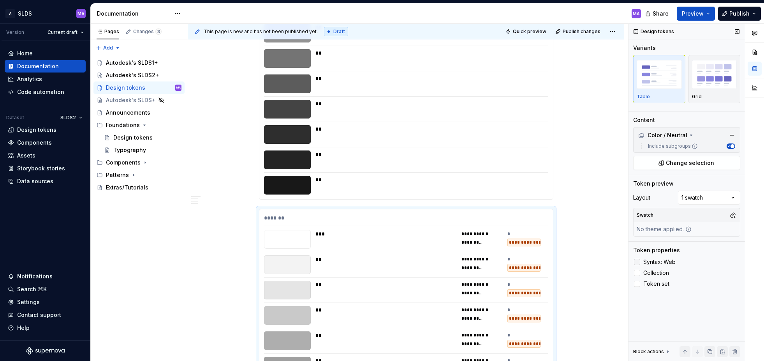
click at [637, 262] on icon at bounding box center [637, 262] width 0 height 0
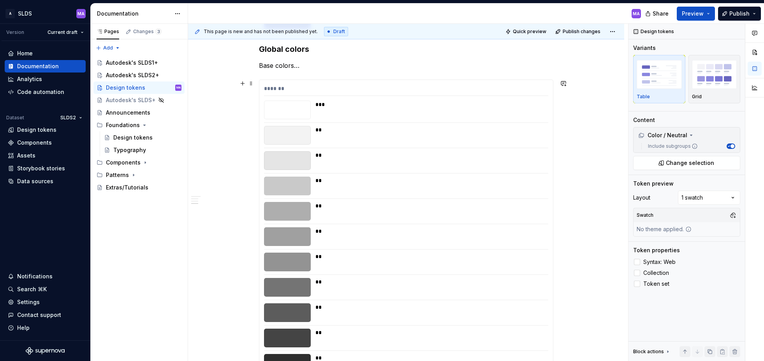
scroll to position [6121, 0]
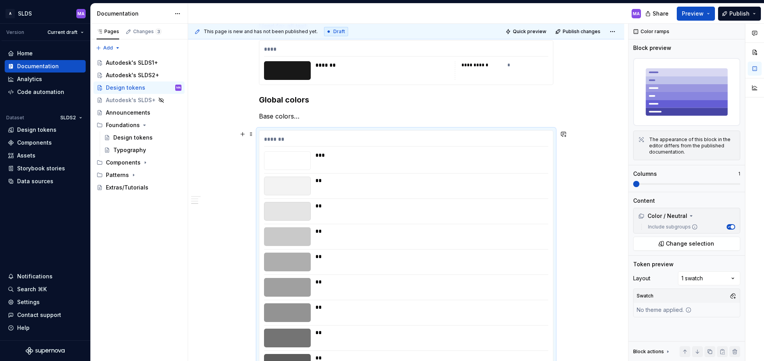
click at [373, 143] on div "*******" at bounding box center [406, 140] width 284 height 11
click at [722, 281] on div "Comments Open comments No comments yet Select ‘Comment’ from the block context …" at bounding box center [697, 192] width 136 height 337
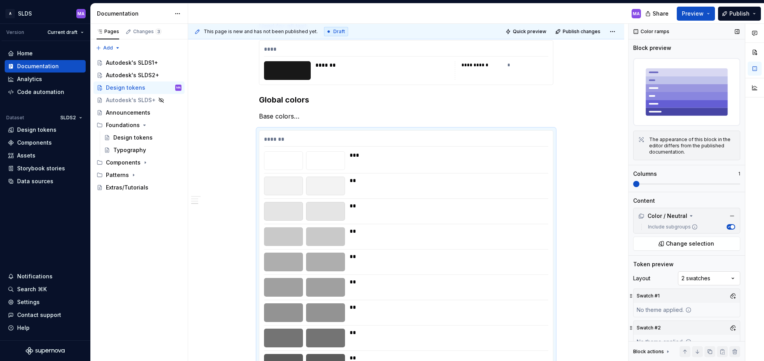
click at [715, 278] on div "Comments Open comments No comments yet Select ‘Comment’ from the block context …" at bounding box center [697, 192] width 136 height 337
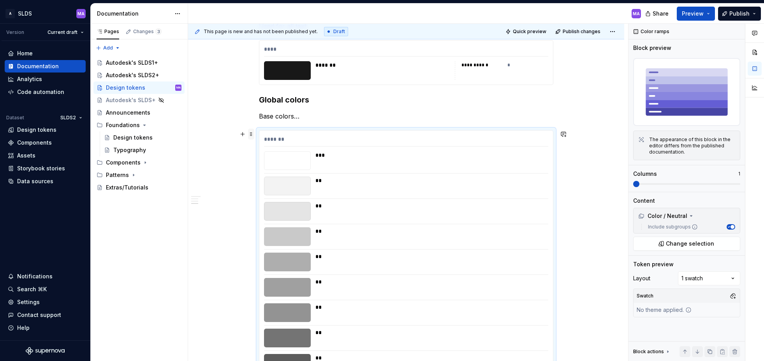
click at [254, 134] on span at bounding box center [251, 134] width 6 height 11
click at [289, 204] on div "Delete" at bounding box center [290, 203] width 51 height 8
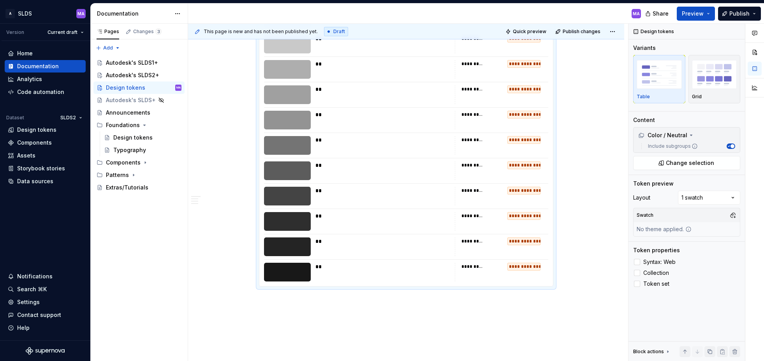
scroll to position [6356, 0]
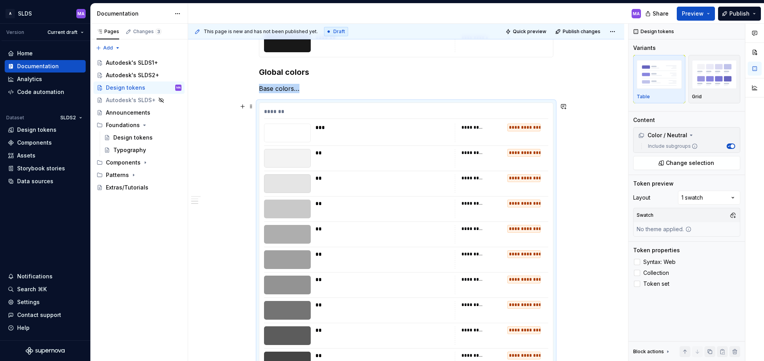
scroll to position [6097, 0]
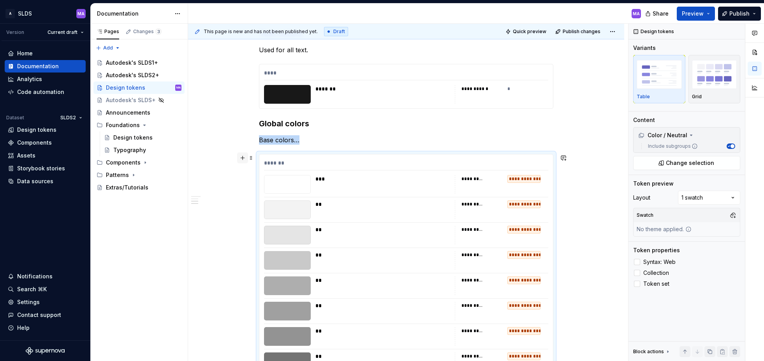
click at [244, 159] on button "button" at bounding box center [242, 157] width 11 height 11
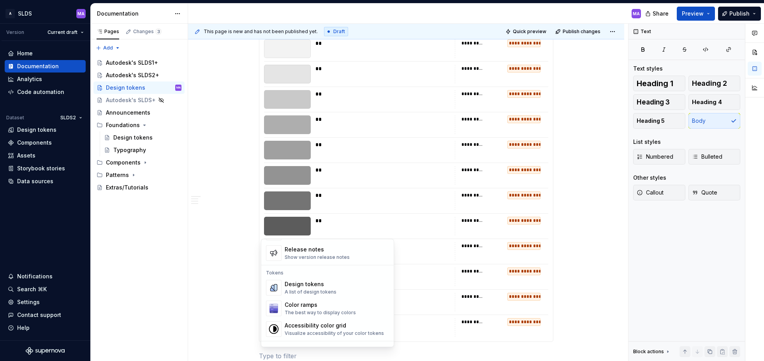
scroll to position [538, 0]
click at [325, 293] on div "A list of design tokens" at bounding box center [311, 294] width 52 height 6
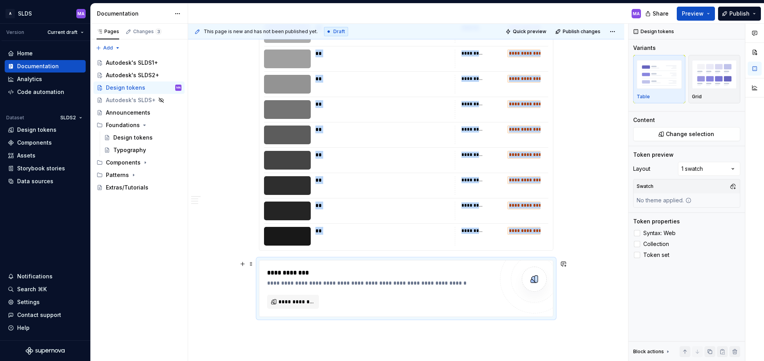
scroll to position [6423, 0]
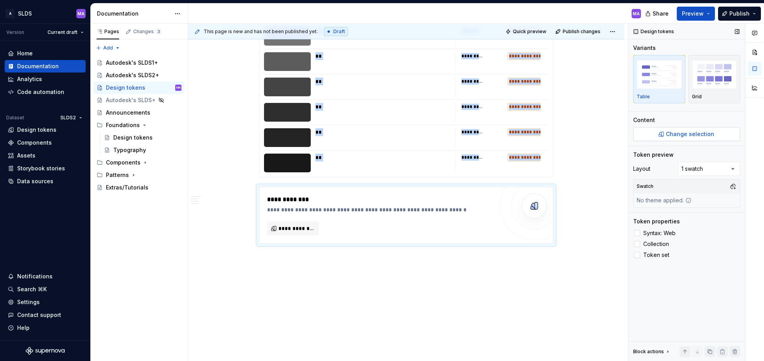
click at [689, 132] on span "Change selection" at bounding box center [690, 134] width 48 height 8
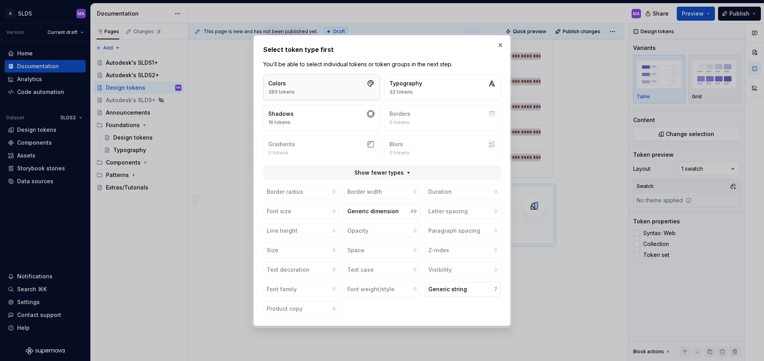
click at [321, 87] on button "Colors 385 tokens" at bounding box center [321, 87] width 116 height 26
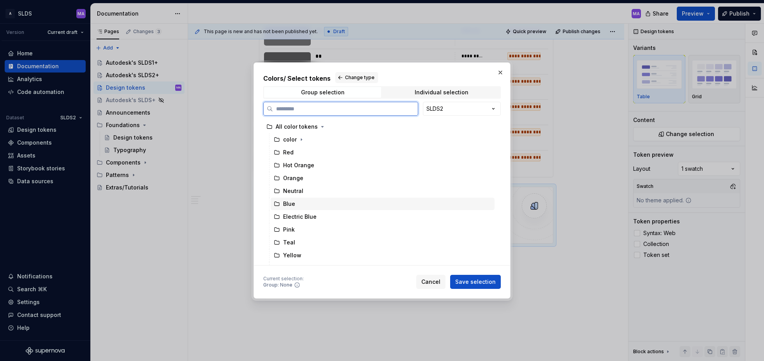
click at [307, 207] on div "Blue" at bounding box center [383, 204] width 224 height 12
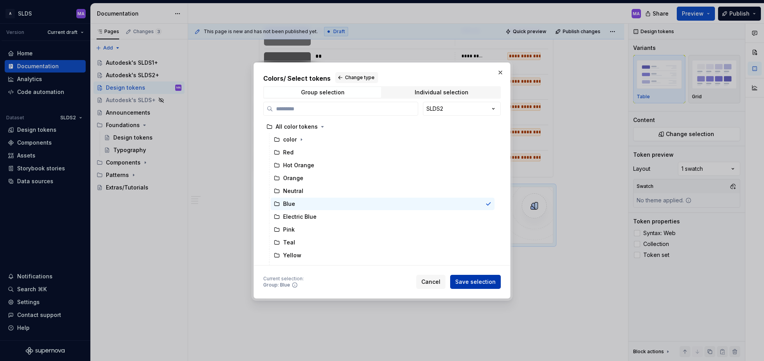
click at [487, 282] on span "Save selection" at bounding box center [475, 282] width 41 height 8
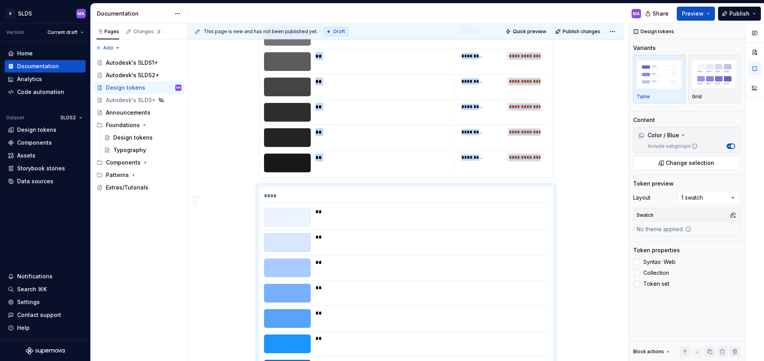
scroll to position [6571, 0]
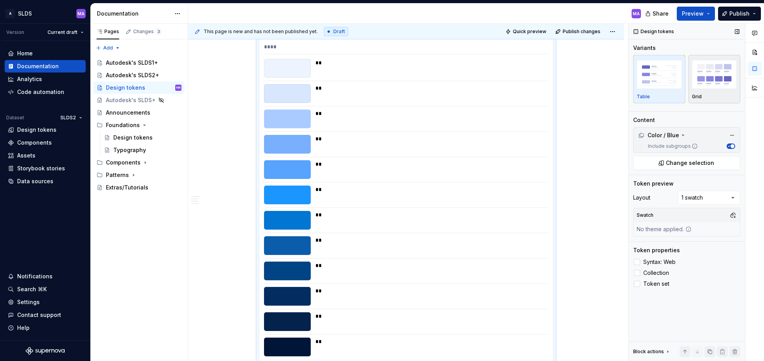
click at [724, 81] on img "button" at bounding box center [714, 74] width 45 height 28
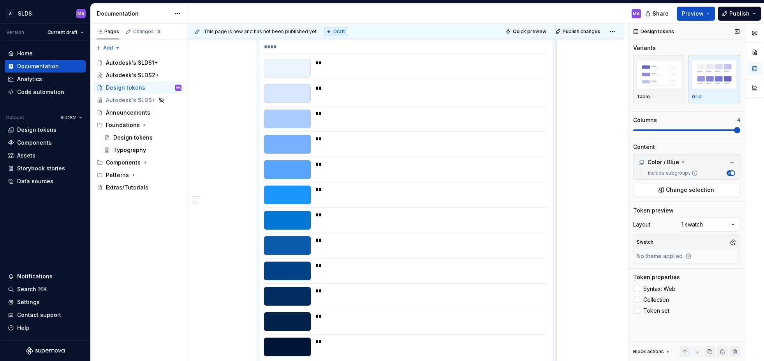
click at [730, 131] on span at bounding box center [687, 130] width 107 height 6
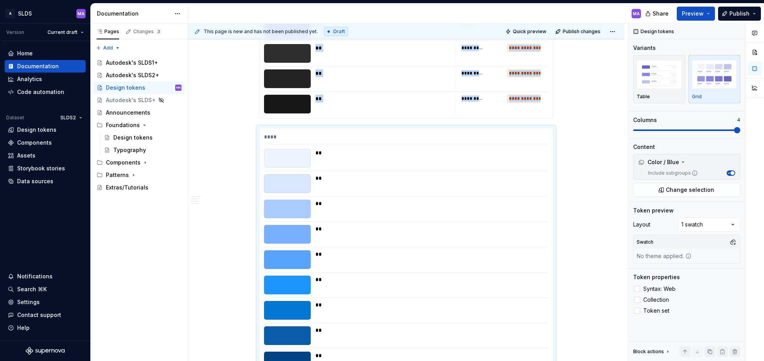
scroll to position [6428, 0]
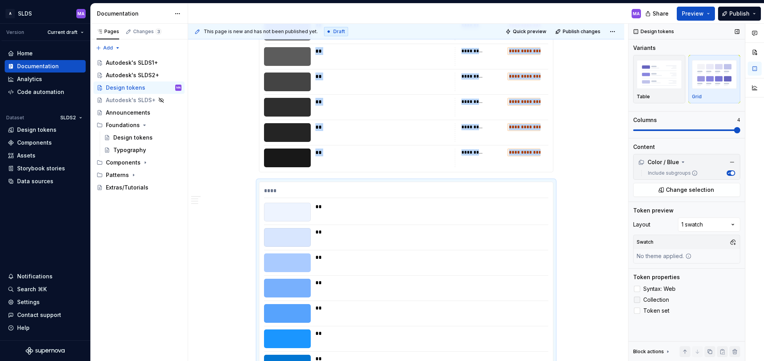
click at [638, 298] on div at bounding box center [637, 300] width 6 height 6
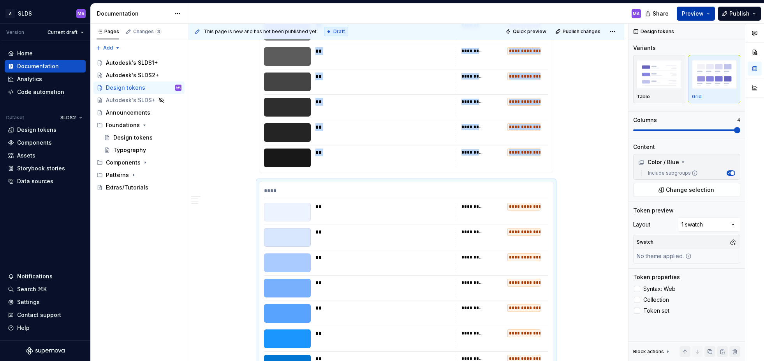
click at [710, 12] on button "Preview" at bounding box center [696, 14] width 38 height 14
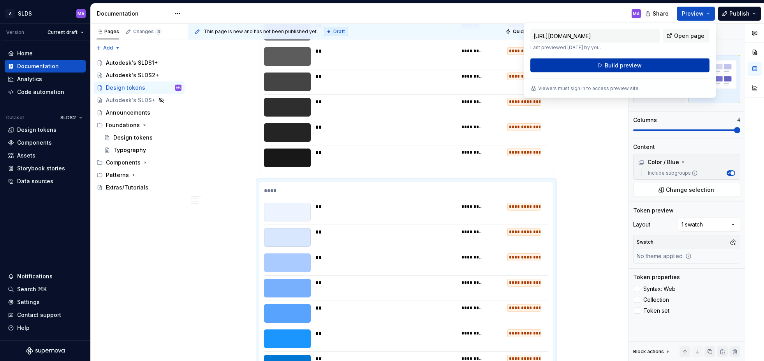
click at [600, 65] on button "Build preview" at bounding box center [620, 65] width 179 height 14
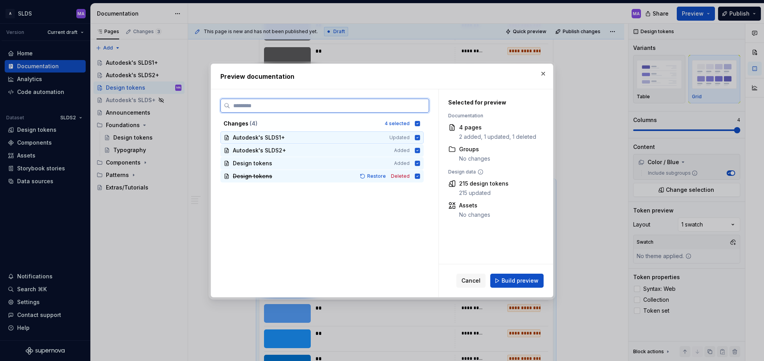
click at [420, 136] on icon at bounding box center [417, 137] width 5 height 5
click at [420, 149] on icon at bounding box center [417, 150] width 5 height 5
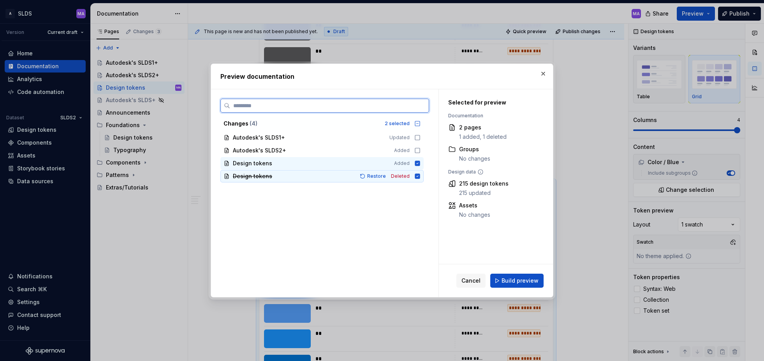
click at [420, 175] on icon at bounding box center [417, 175] width 5 height 5
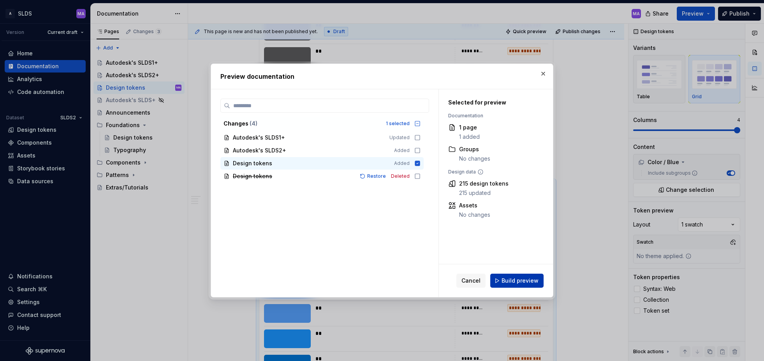
click at [522, 279] on span "Build preview" at bounding box center [520, 281] width 37 height 8
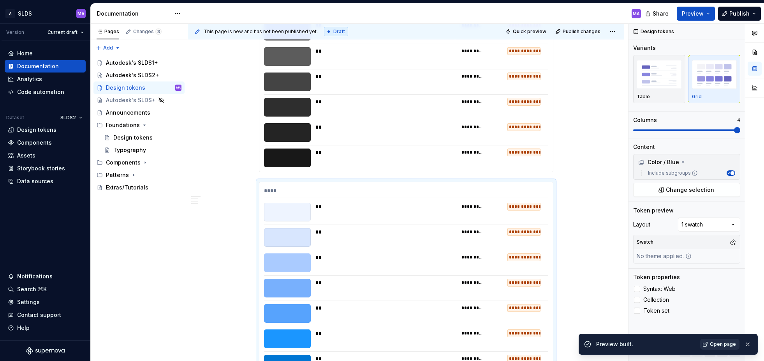
click at [713, 346] on span "Open page" at bounding box center [723, 344] width 26 height 6
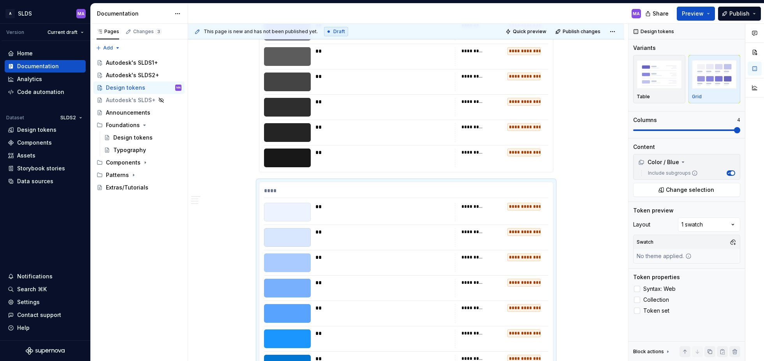
click at [388, 130] on div "**" at bounding box center [383, 127] width 135 height 8
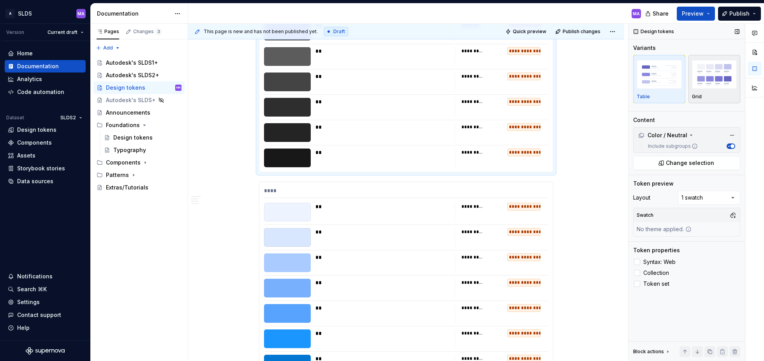
click at [711, 86] on img "button" at bounding box center [714, 74] width 45 height 28
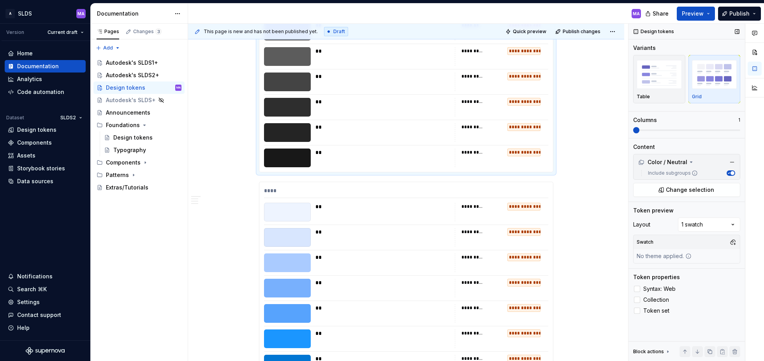
scroll to position [6239, 0]
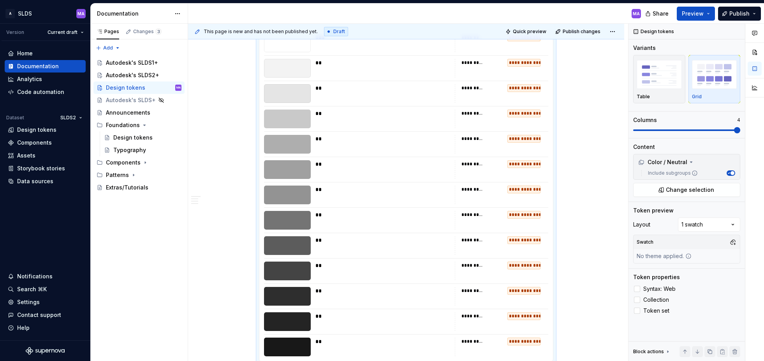
click at [758, 132] on div "Comments Open comments No comments yet Select ‘Comment’ from the block context …" at bounding box center [697, 192] width 136 height 337
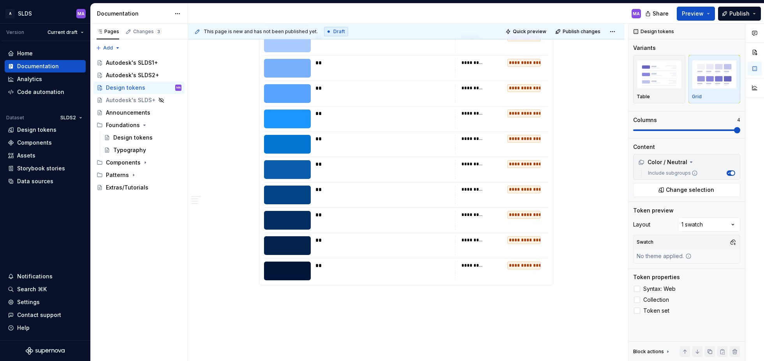
scroll to position [6689, 0]
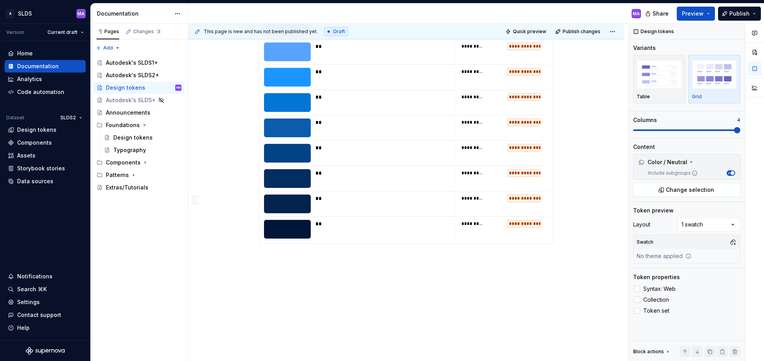
click at [365, 295] on div "**********" at bounding box center [408, 192] width 440 height 337
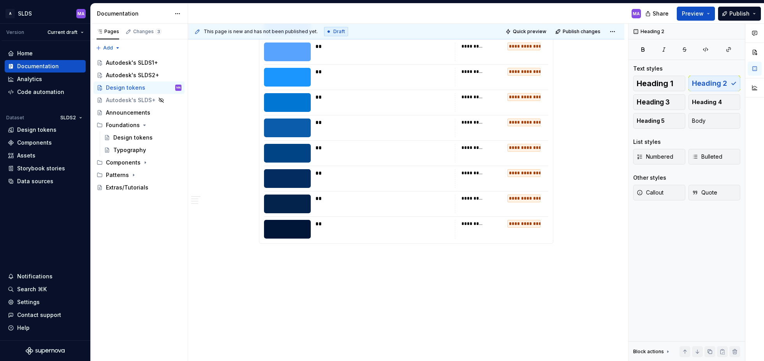
click at [252, 258] on span at bounding box center [251, 257] width 6 height 11
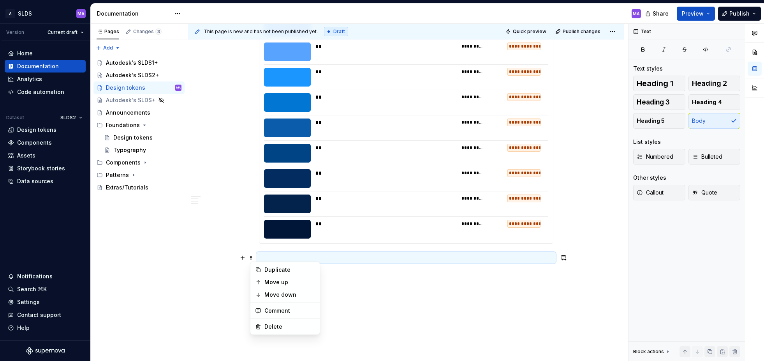
click at [245, 258] on button "button" at bounding box center [242, 257] width 11 height 11
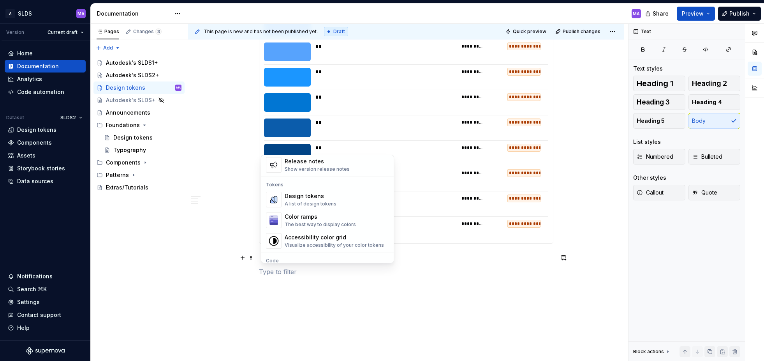
scroll to position [528, 0]
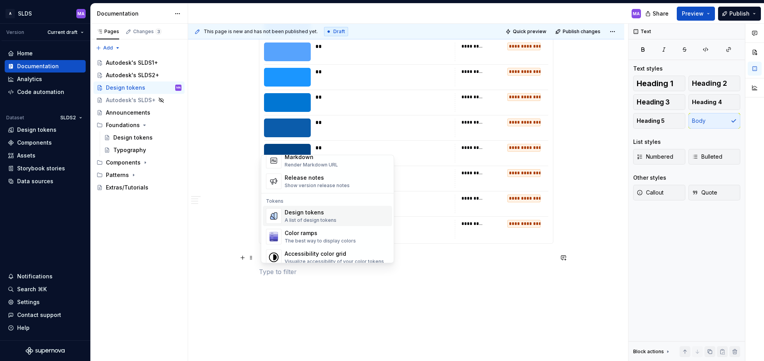
click at [319, 214] on div "Design tokens" at bounding box center [311, 212] width 52 height 8
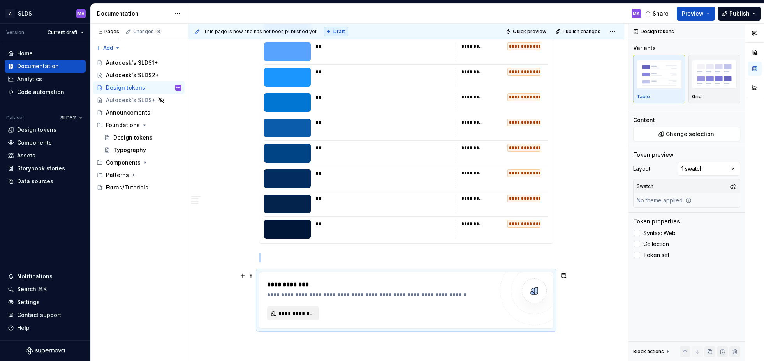
click at [304, 314] on span "**********" at bounding box center [296, 313] width 35 height 8
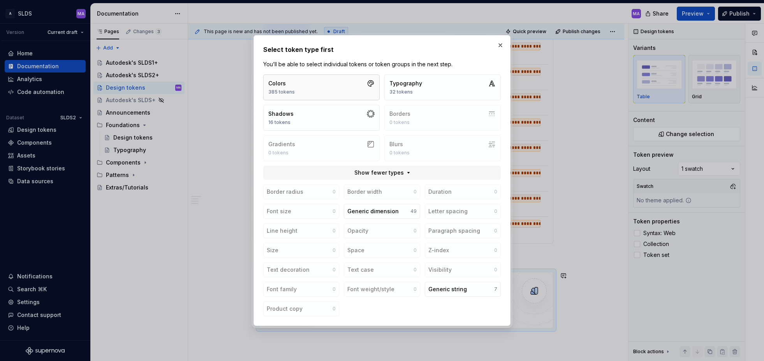
click at [313, 92] on button "Colors 385 tokens" at bounding box center [321, 87] width 116 height 26
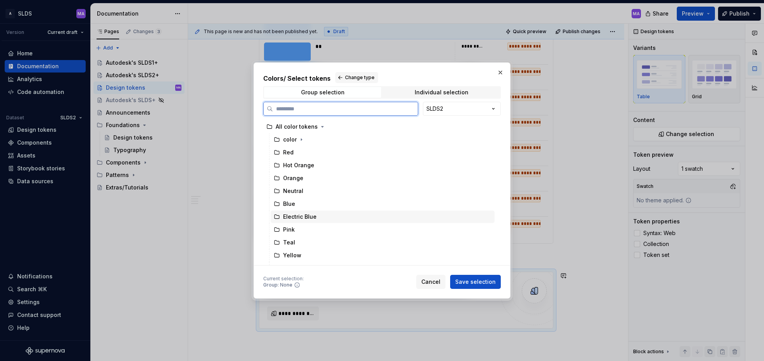
click at [324, 218] on div "Electric Blue" at bounding box center [383, 216] width 224 height 12
click at [477, 284] on span "Save selection" at bounding box center [475, 282] width 41 height 8
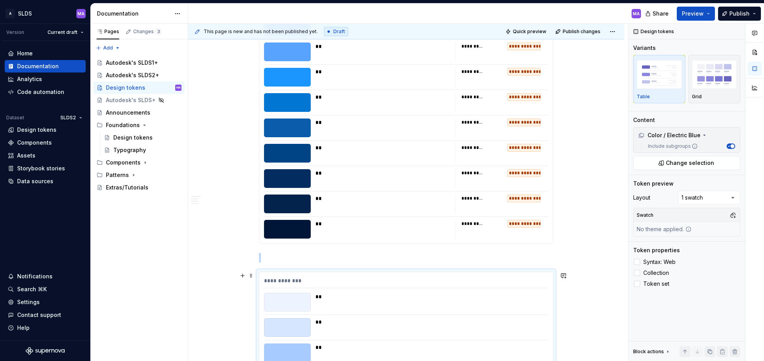
scroll to position [6923, 0]
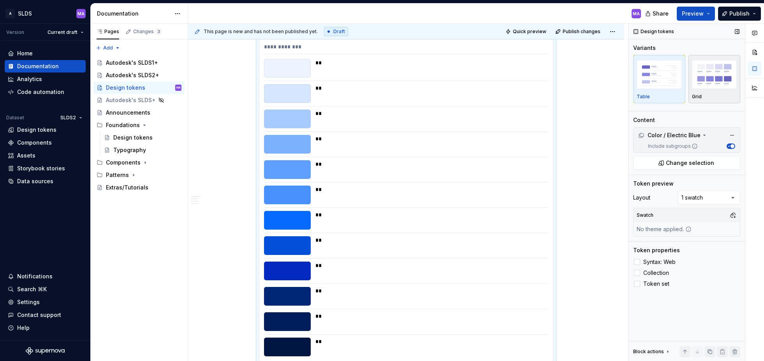
click at [711, 83] on img "button" at bounding box center [714, 74] width 45 height 28
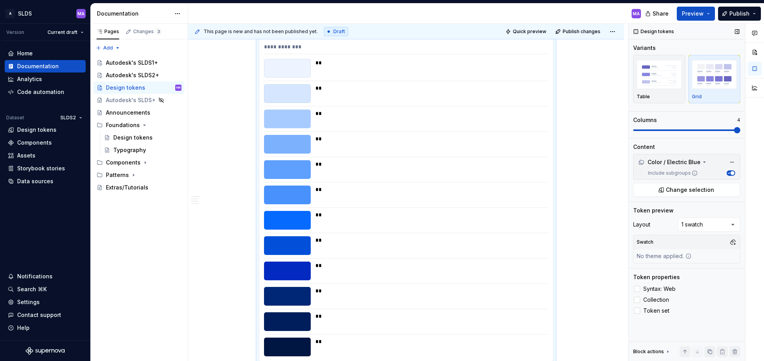
click at [738, 130] on span at bounding box center [687, 130] width 107 height 6
click at [640, 300] on div at bounding box center [637, 300] width 6 height 6
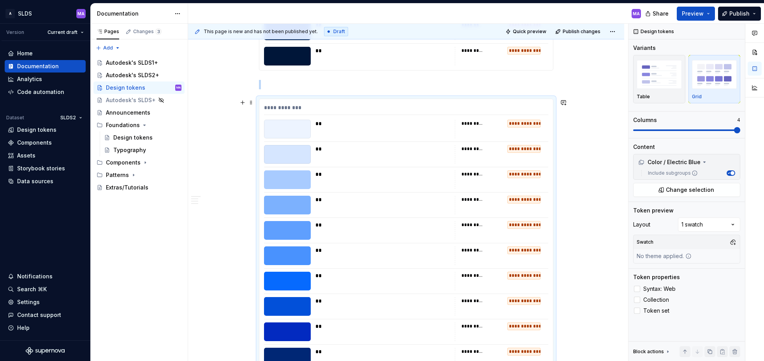
scroll to position [6861, 0]
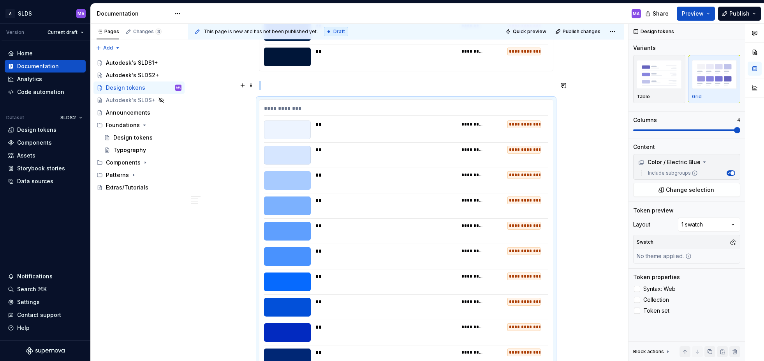
click at [313, 88] on p at bounding box center [406, 85] width 295 height 9
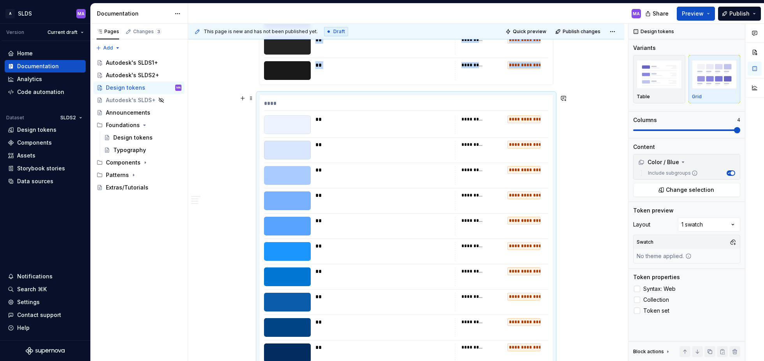
scroll to position [6513, 0]
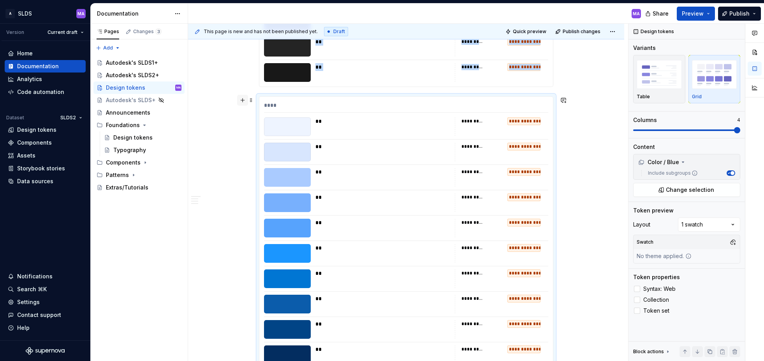
click at [244, 99] on button "button" at bounding box center [242, 100] width 11 height 11
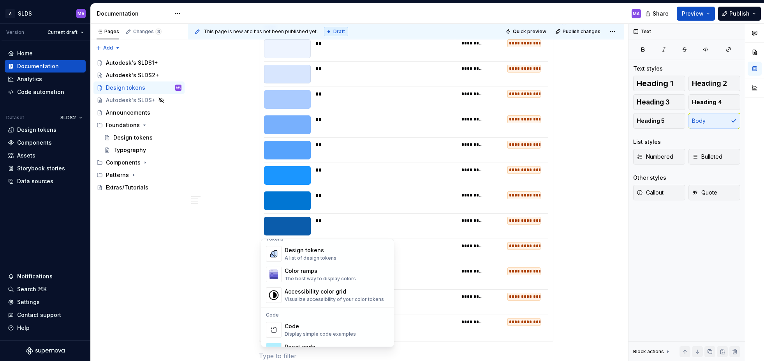
scroll to position [576, 0]
click at [309, 255] on div "A list of design tokens" at bounding box center [311, 255] width 52 height 6
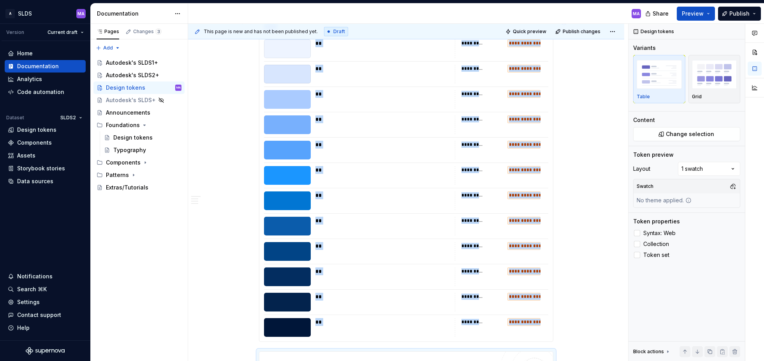
scroll to position [6638, 0]
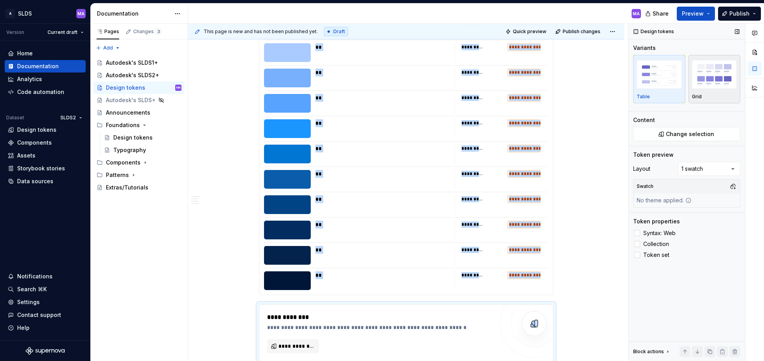
click at [708, 79] on img "button" at bounding box center [714, 74] width 45 height 28
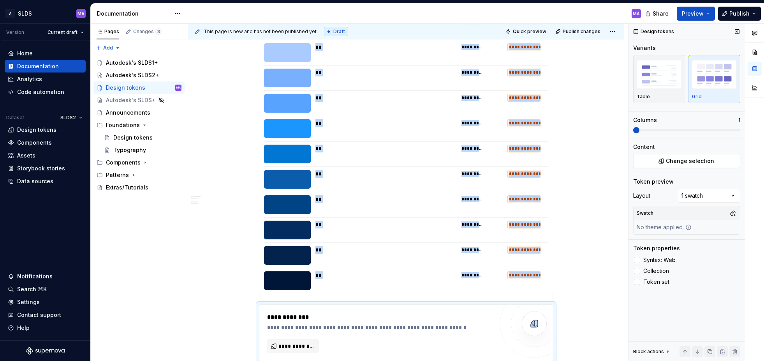
click at [738, 130] on span at bounding box center [687, 130] width 107 height 6
drag, startPoint x: 639, startPoint y: 272, endPoint x: 652, endPoint y: 263, distance: 16.2
click at [639, 272] on div at bounding box center [637, 271] width 6 height 6
click at [687, 161] on span "Change selection" at bounding box center [690, 161] width 48 height 8
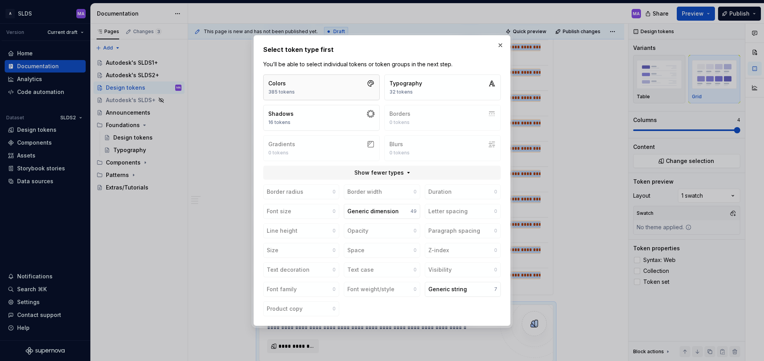
click at [332, 88] on button "Colors 385 tokens" at bounding box center [321, 87] width 116 height 26
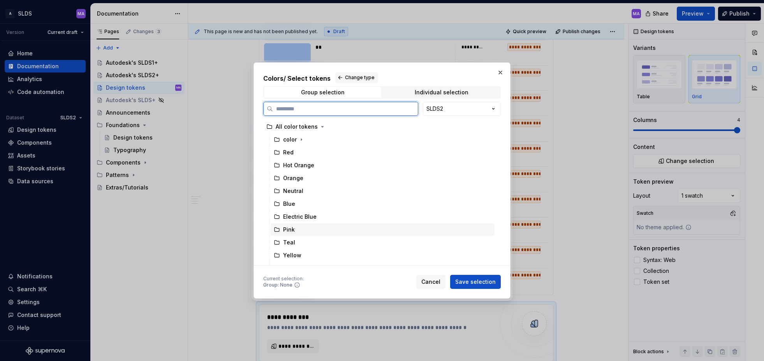
click at [305, 230] on div "Pink" at bounding box center [383, 229] width 224 height 12
click at [473, 280] on span "Save selection" at bounding box center [475, 282] width 41 height 8
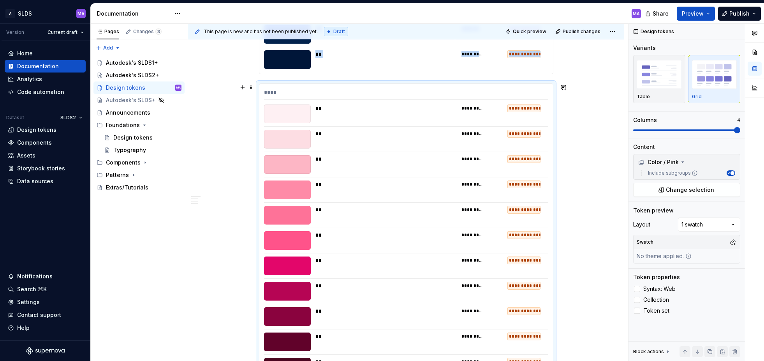
scroll to position [6858, 0]
click at [245, 88] on button "button" at bounding box center [242, 87] width 11 height 11
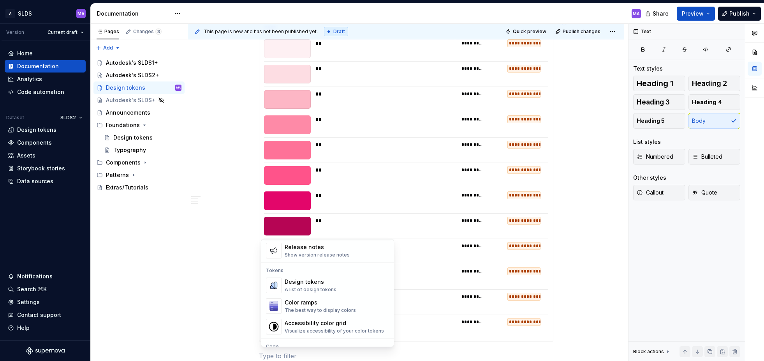
scroll to position [543, 0]
click at [303, 289] on div "A list of design tokens" at bounding box center [311, 289] width 52 height 6
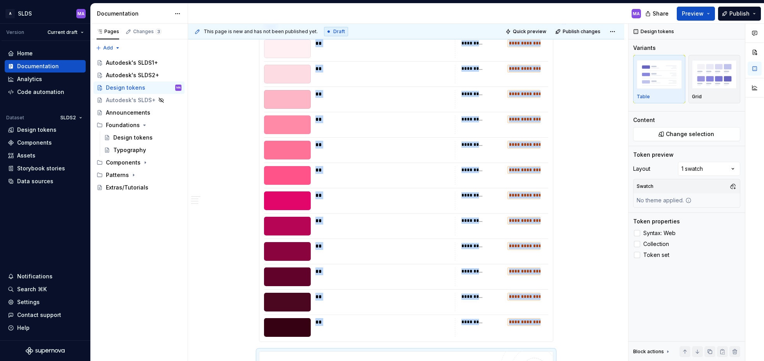
scroll to position [6970, 0]
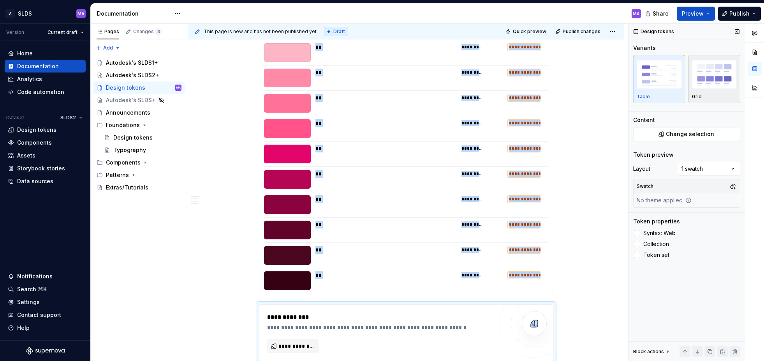
click at [711, 81] on img "button" at bounding box center [714, 74] width 45 height 28
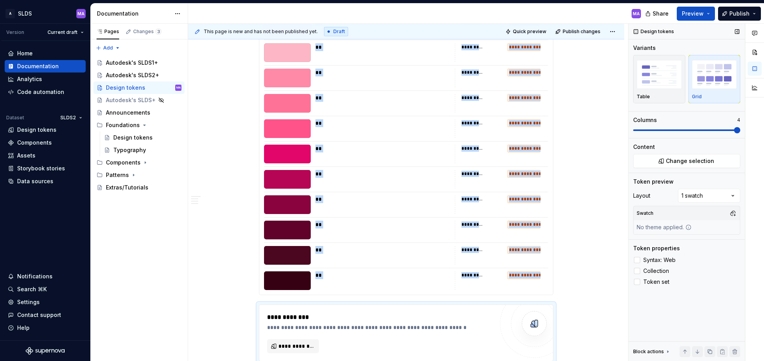
click at [738, 129] on span at bounding box center [687, 130] width 107 height 6
click at [652, 270] on span "Collection" at bounding box center [657, 271] width 26 height 6
click at [688, 158] on span "Change selection" at bounding box center [690, 161] width 48 height 8
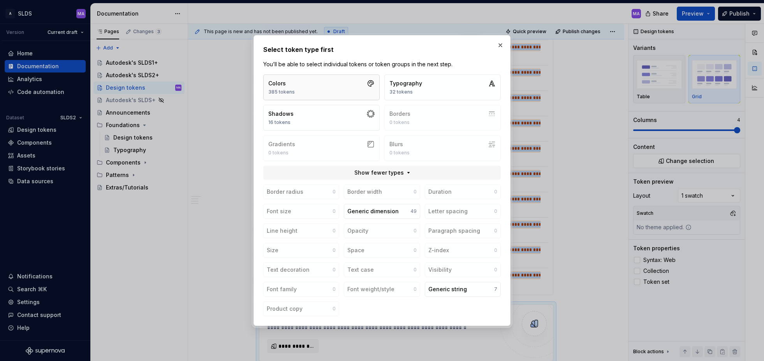
click at [321, 94] on button "Colors 385 tokens" at bounding box center [321, 87] width 116 height 26
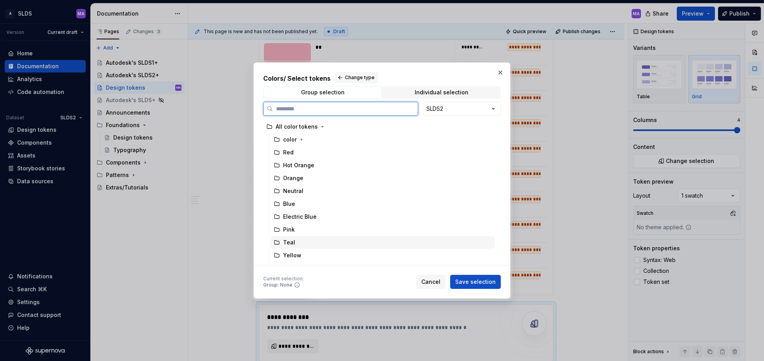
click at [298, 244] on div "Teal" at bounding box center [383, 242] width 224 height 12
click at [473, 280] on span "Save selection" at bounding box center [475, 282] width 41 height 8
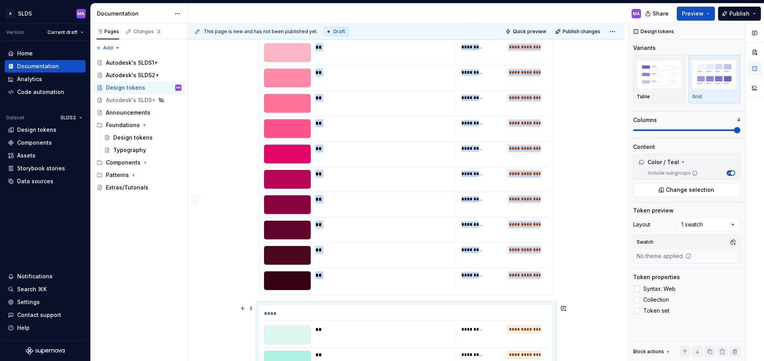
scroll to position [7237, 0]
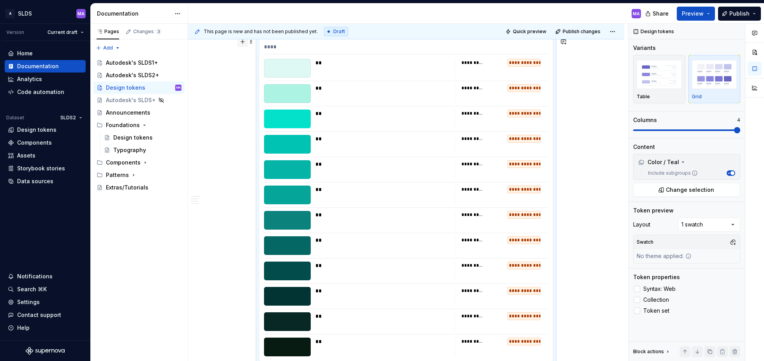
click at [245, 44] on button "button" at bounding box center [242, 41] width 11 height 11
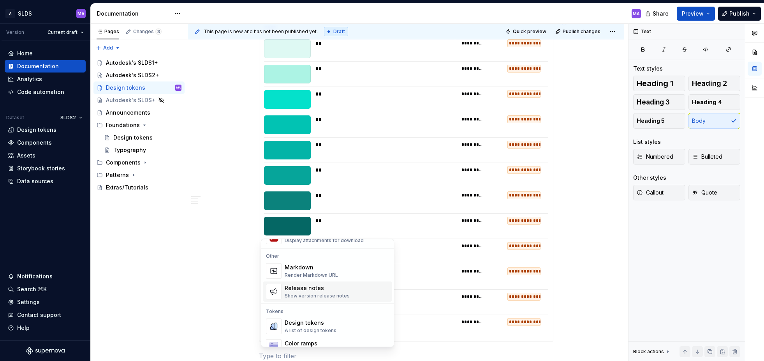
scroll to position [565, 0]
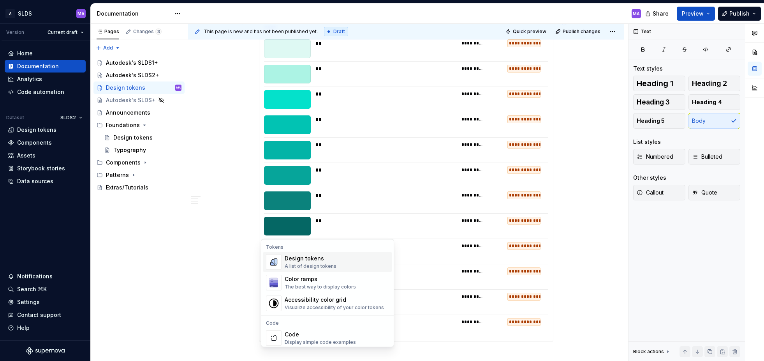
click at [302, 261] on div "Design tokens" at bounding box center [311, 259] width 52 height 8
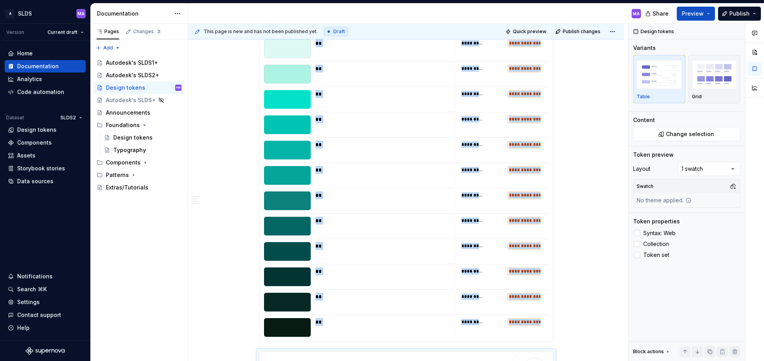
scroll to position [7303, 0]
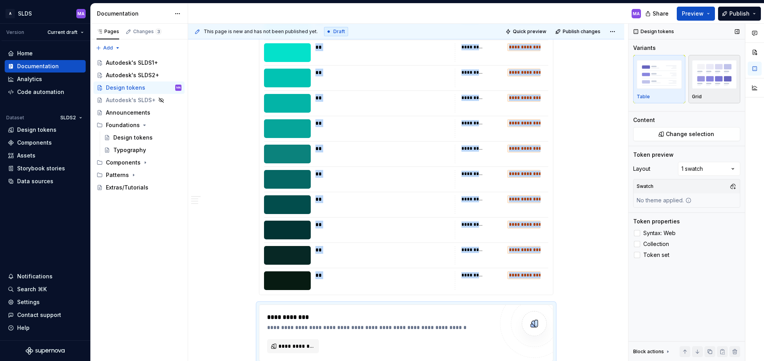
click at [706, 81] on img "button" at bounding box center [714, 74] width 45 height 28
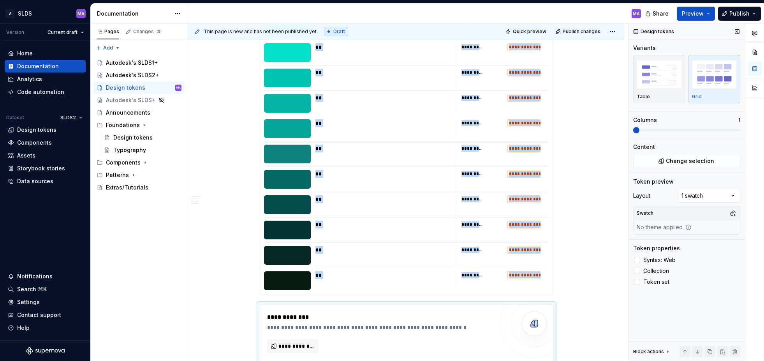
click at [738, 131] on span at bounding box center [687, 130] width 107 height 6
click at [646, 269] on span "Collection" at bounding box center [657, 271] width 26 height 6
click at [693, 159] on span "Change selection" at bounding box center [690, 161] width 48 height 8
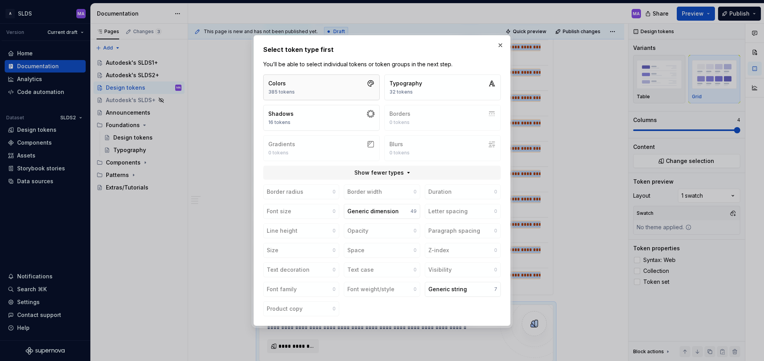
click at [310, 88] on button "Colors 385 tokens" at bounding box center [321, 87] width 116 height 26
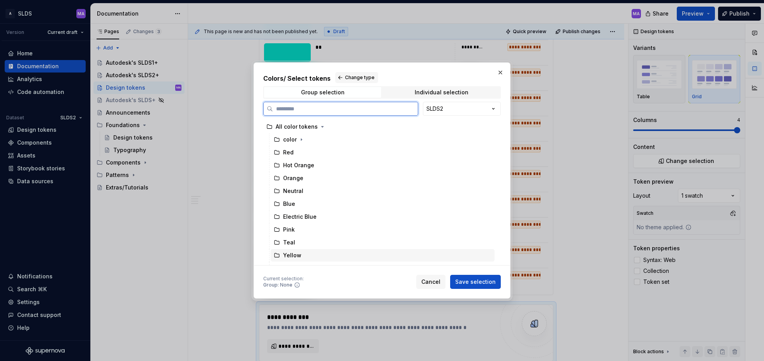
click at [305, 254] on div "Yellow" at bounding box center [383, 255] width 224 height 12
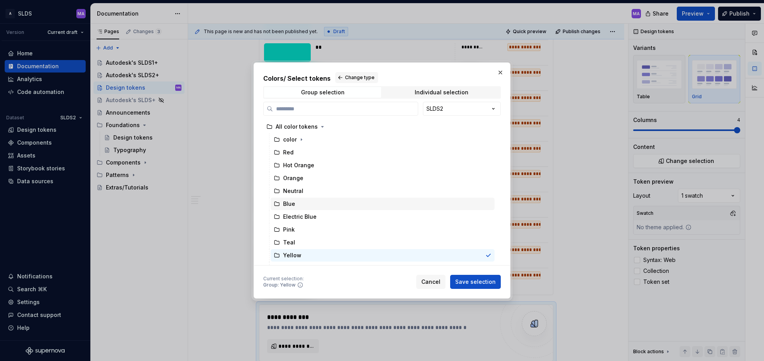
scroll to position [74, 0]
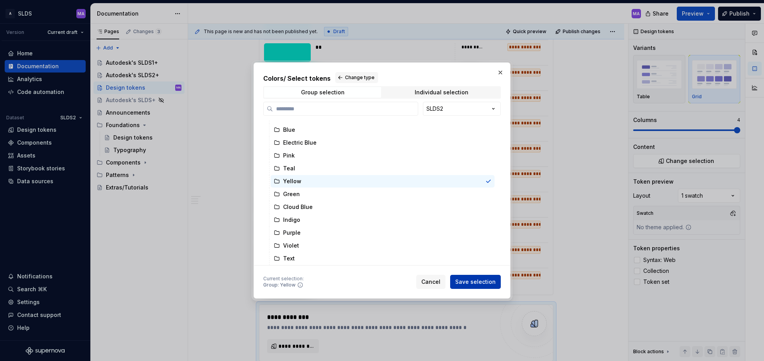
click at [478, 281] on span "Save selection" at bounding box center [475, 282] width 41 height 8
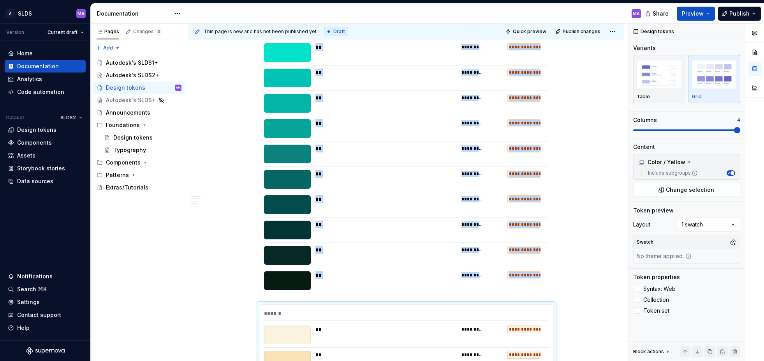
scroll to position [7570, 0]
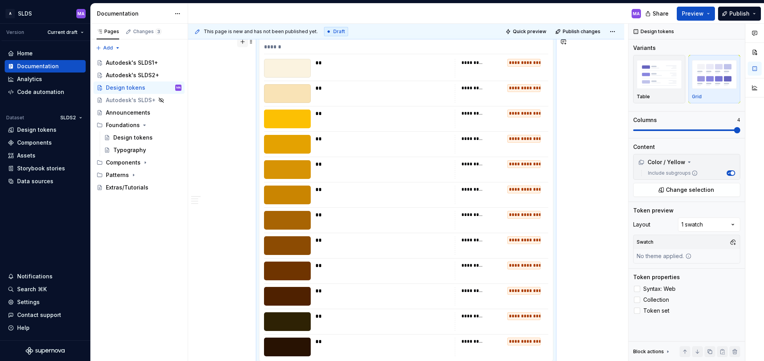
click at [244, 42] on button "button" at bounding box center [242, 41] width 11 height 11
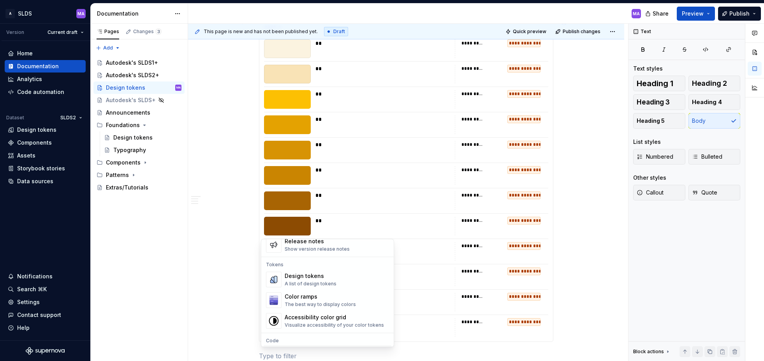
scroll to position [547, 0]
click at [331, 286] on div "A list of design tokens" at bounding box center [311, 285] width 52 height 6
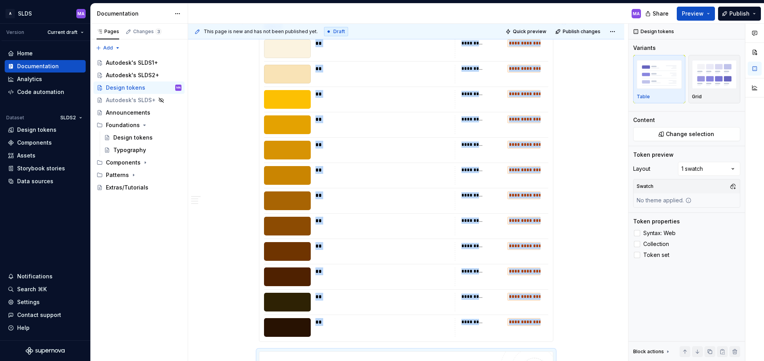
scroll to position [7636, 0]
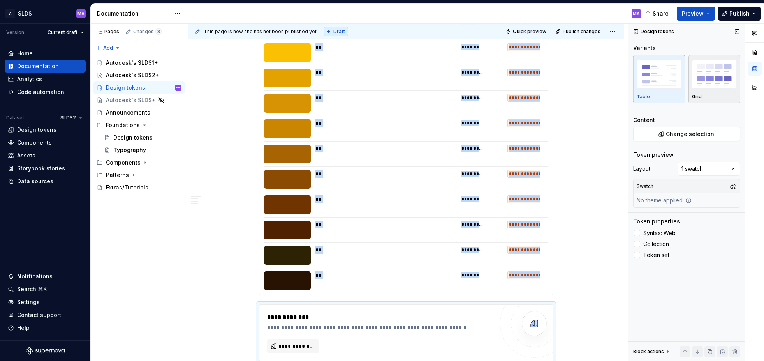
click at [712, 75] on img "button" at bounding box center [714, 74] width 45 height 28
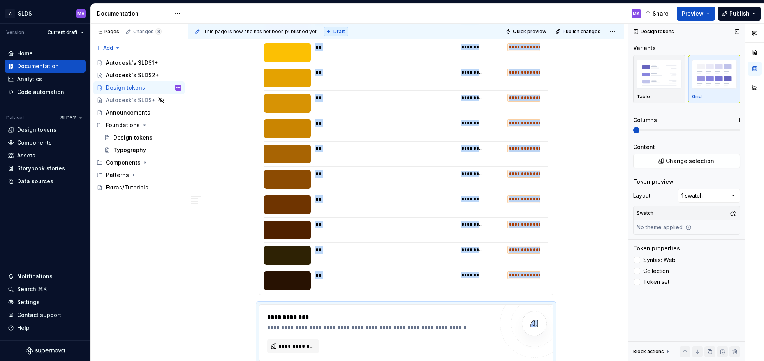
click at [740, 130] on span at bounding box center [687, 130] width 107 height 2
click at [645, 270] on span "Collection" at bounding box center [657, 271] width 26 height 6
click at [681, 161] on span "Change selection" at bounding box center [690, 161] width 48 height 8
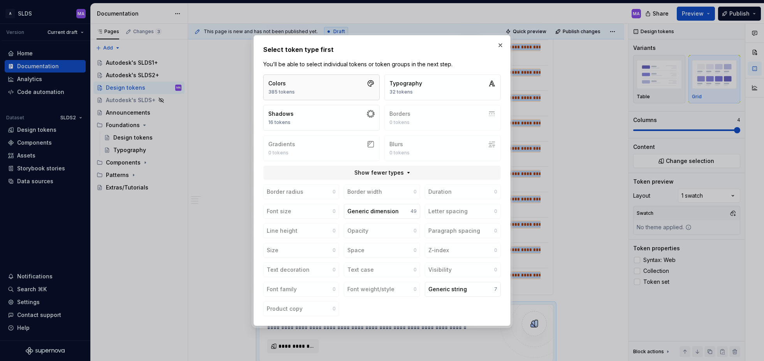
click at [307, 88] on button "Colors 385 tokens" at bounding box center [321, 87] width 116 height 26
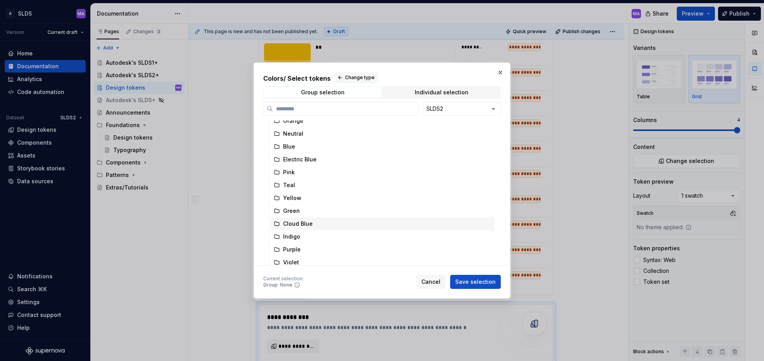
scroll to position [74, 0]
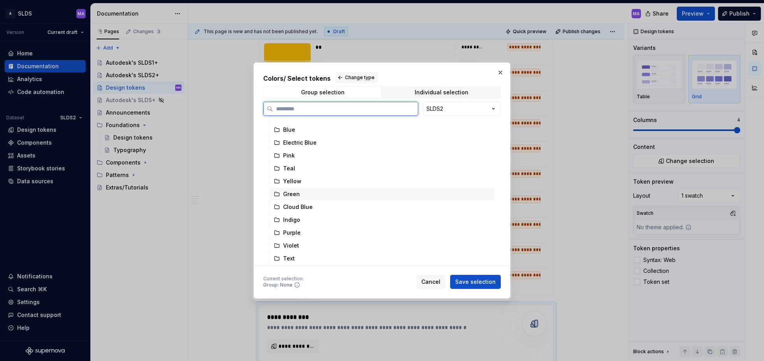
click at [316, 195] on div "Green" at bounding box center [383, 194] width 224 height 12
click at [476, 284] on span "Save selection" at bounding box center [475, 282] width 41 height 8
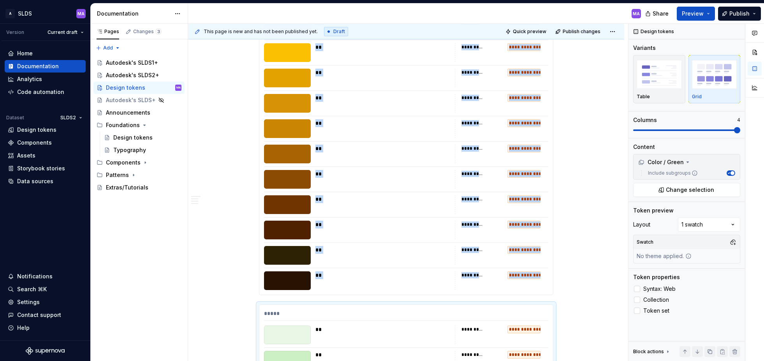
scroll to position [7902, 0]
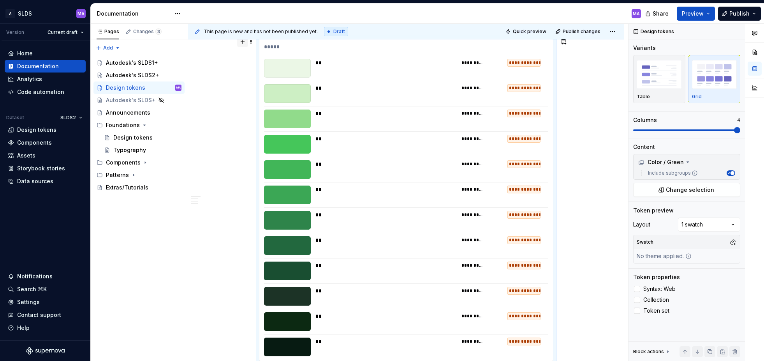
click at [244, 42] on button "button" at bounding box center [242, 41] width 11 height 11
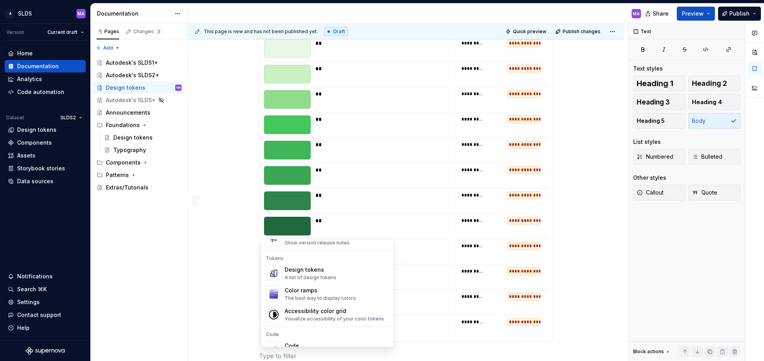
scroll to position [553, 0]
click at [308, 269] on div "Design tokens" at bounding box center [311, 271] width 52 height 8
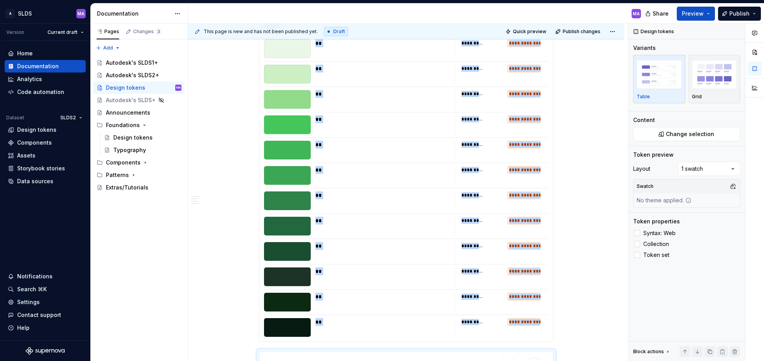
scroll to position [7969, 0]
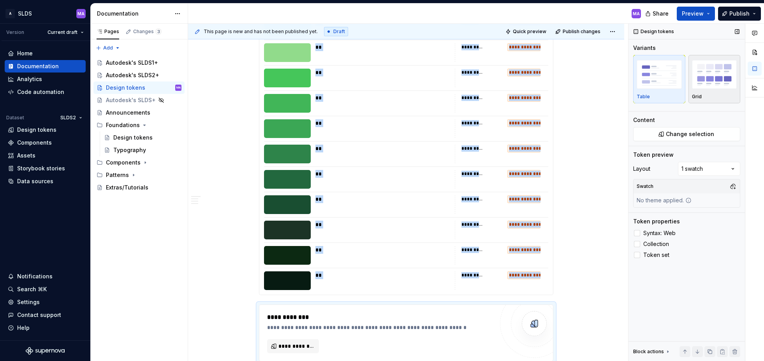
click at [711, 82] on img "button" at bounding box center [714, 74] width 45 height 28
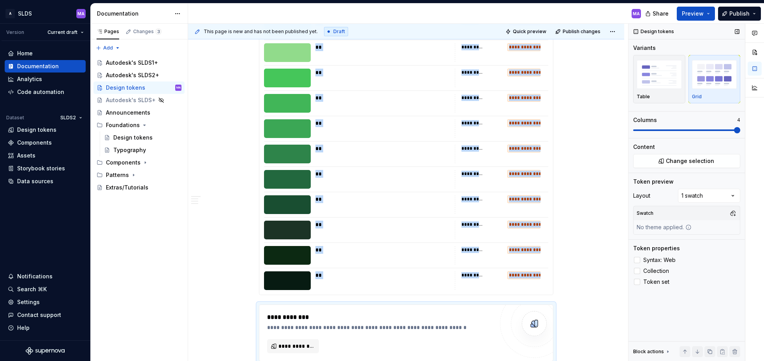
click at [739, 129] on span at bounding box center [687, 130] width 107 height 6
click at [650, 268] on span "Collection" at bounding box center [657, 271] width 26 height 6
click at [711, 159] on span "Change selection" at bounding box center [690, 161] width 48 height 8
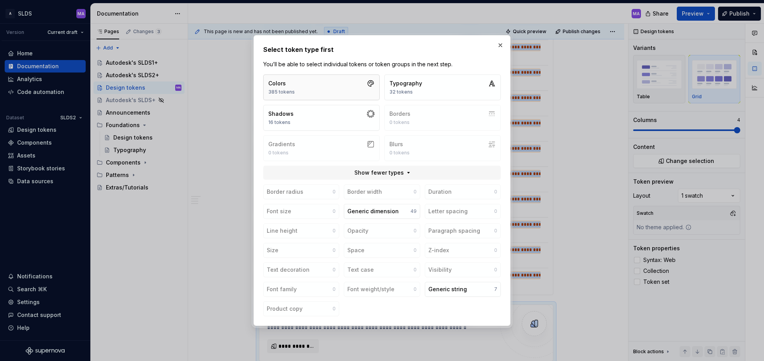
click at [284, 78] on button "Colors 385 tokens" at bounding box center [321, 87] width 116 height 26
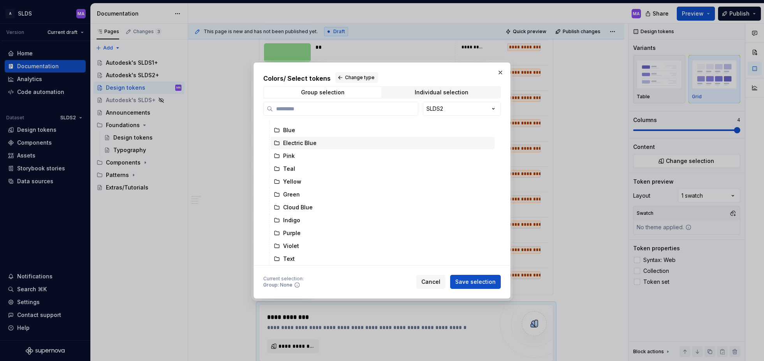
scroll to position [74, 0]
click at [300, 203] on div "Cloud Blue" at bounding box center [298, 207] width 30 height 8
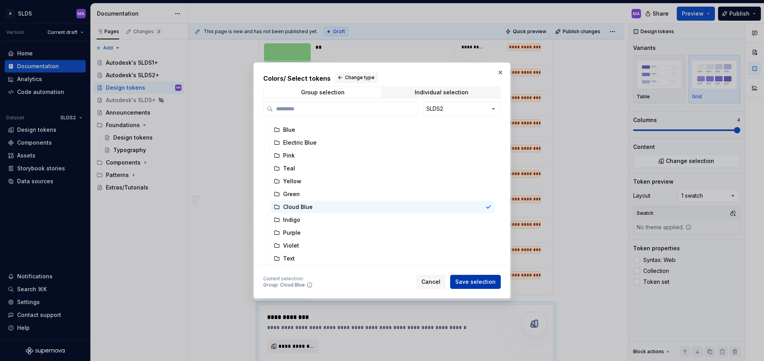
click at [487, 281] on span "Save selection" at bounding box center [475, 282] width 41 height 8
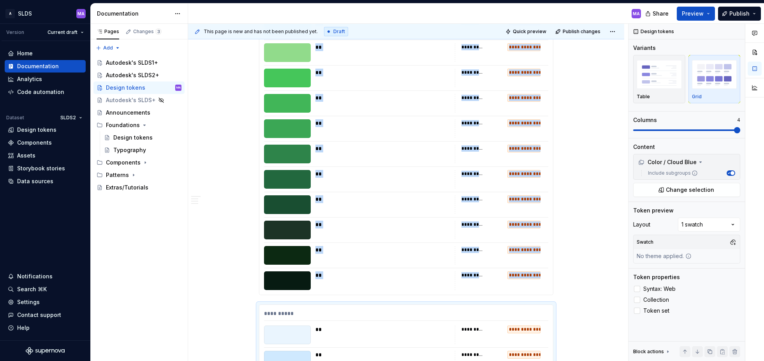
scroll to position [8235, 0]
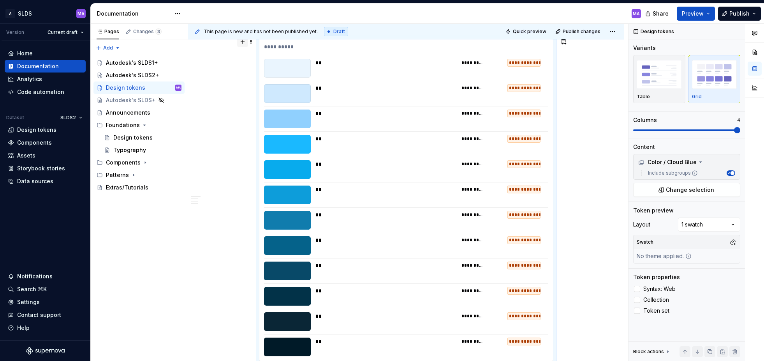
click at [246, 42] on button "button" at bounding box center [242, 41] width 11 height 11
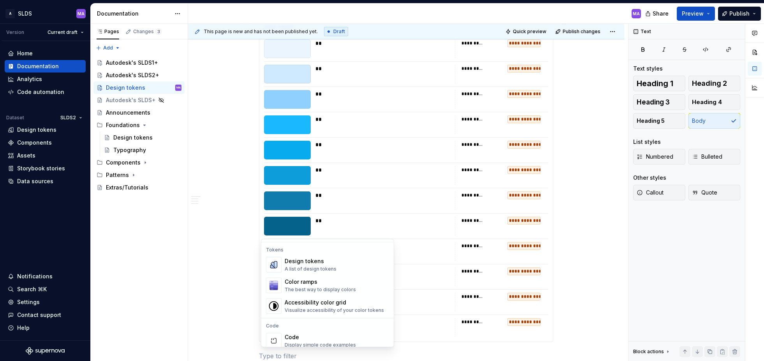
scroll to position [556, 0]
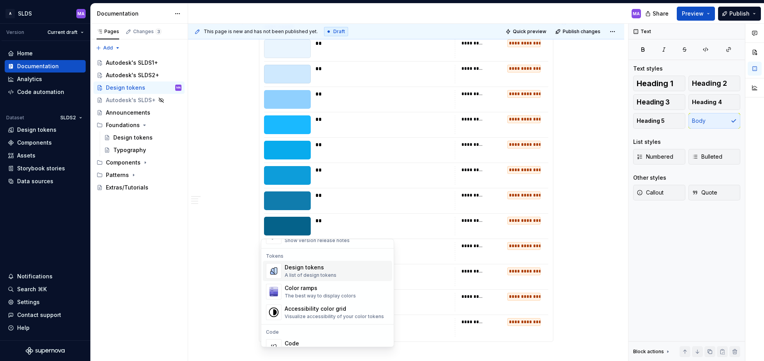
click at [309, 274] on div "A list of design tokens" at bounding box center [311, 275] width 52 height 6
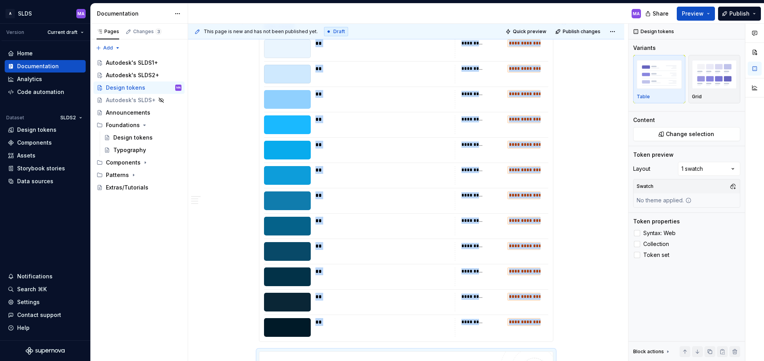
scroll to position [8301, 0]
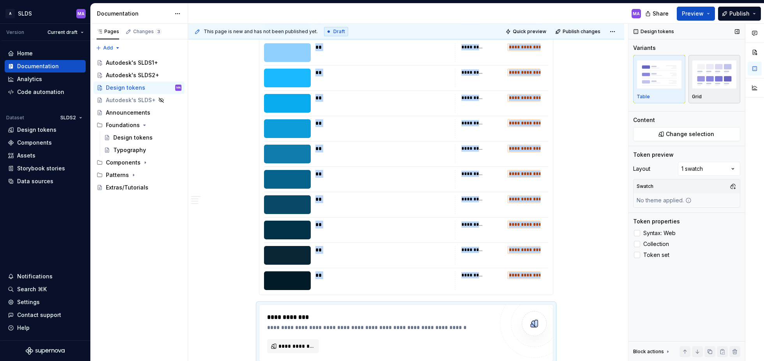
click at [717, 70] on img "button" at bounding box center [714, 74] width 45 height 28
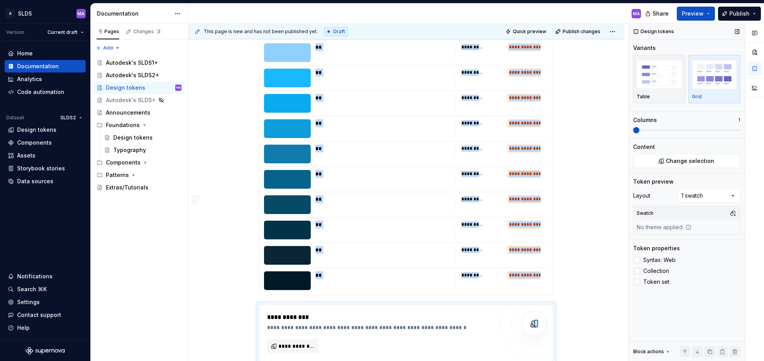
click at [737, 129] on span at bounding box center [687, 130] width 107 height 2
click at [652, 271] on span "Collection" at bounding box center [657, 271] width 26 height 6
click at [680, 166] on button "Change selection" at bounding box center [687, 161] width 107 height 14
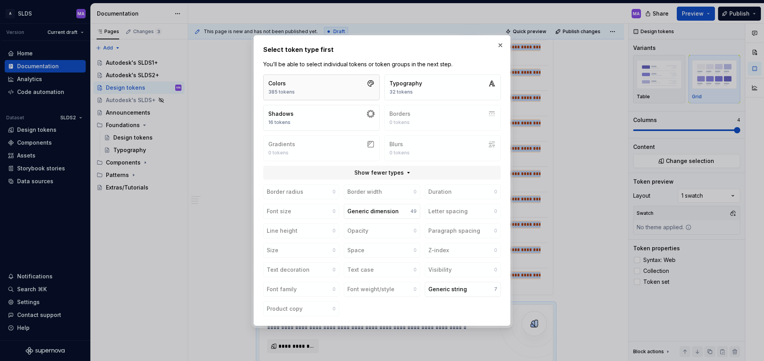
click at [323, 88] on button "Colors 385 tokens" at bounding box center [321, 87] width 116 height 26
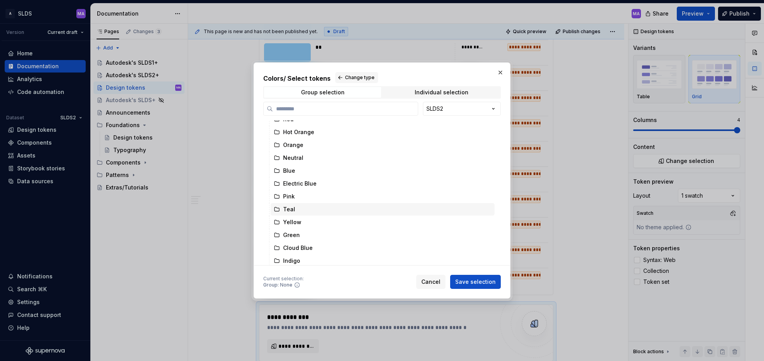
scroll to position [53, 0]
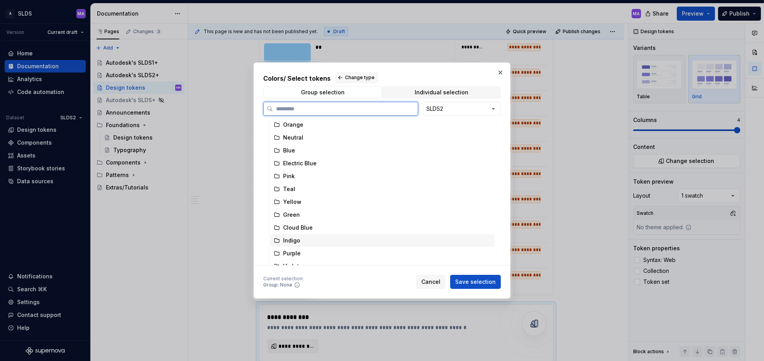
click at [299, 241] on div "Indigo" at bounding box center [291, 241] width 17 height 8
click at [475, 281] on span "Save selection" at bounding box center [475, 282] width 41 height 8
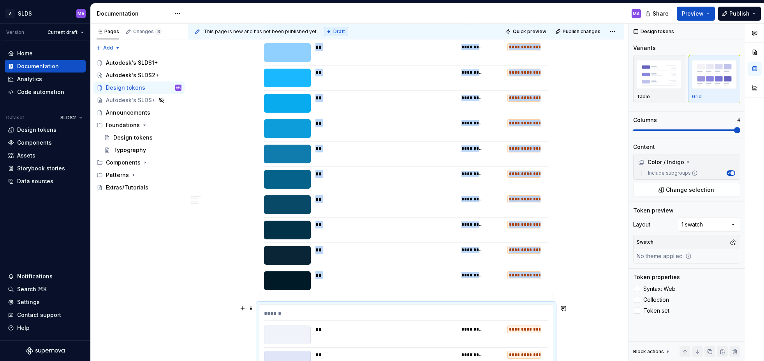
scroll to position [8568, 0]
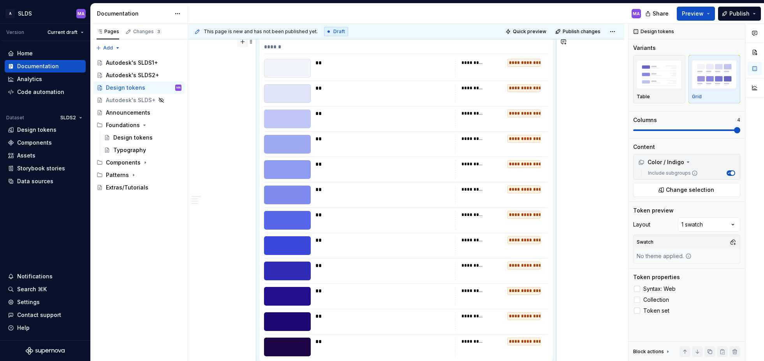
click at [245, 43] on button "button" at bounding box center [242, 41] width 11 height 11
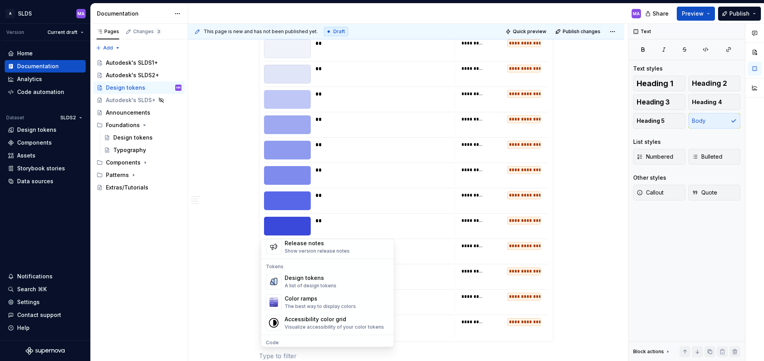
scroll to position [542, 0]
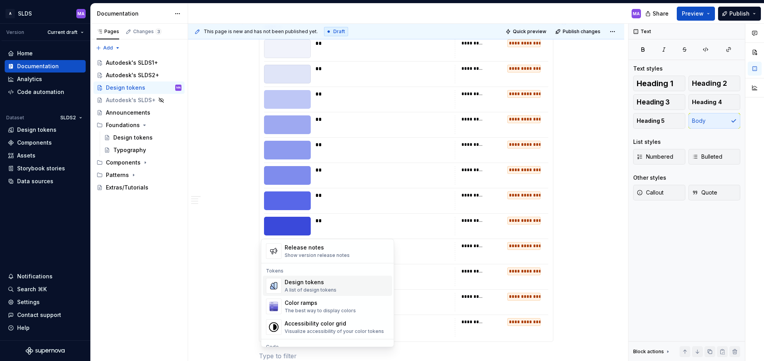
click at [310, 287] on div "A list of design tokens" at bounding box center [311, 290] width 52 height 6
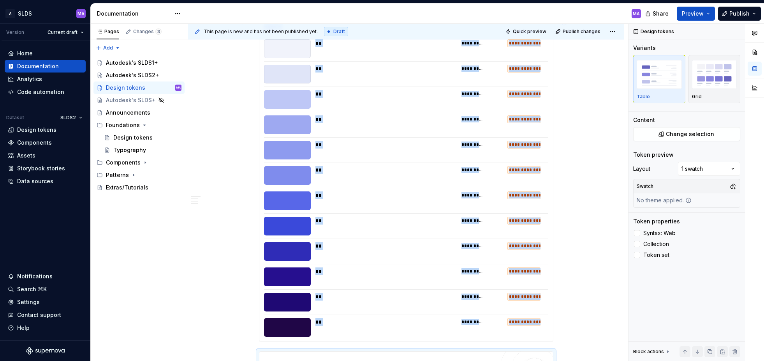
scroll to position [8634, 0]
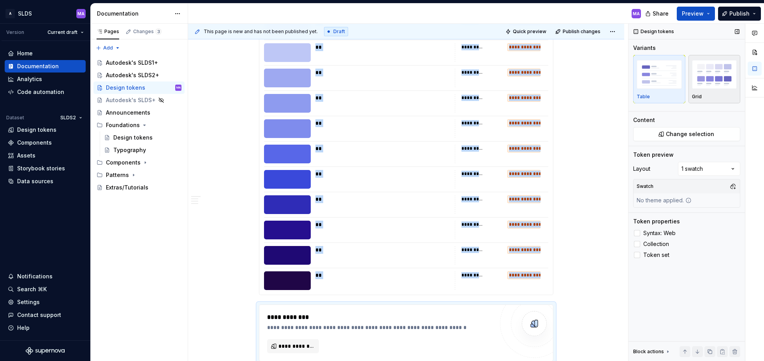
click at [717, 79] on img "button" at bounding box center [714, 74] width 45 height 28
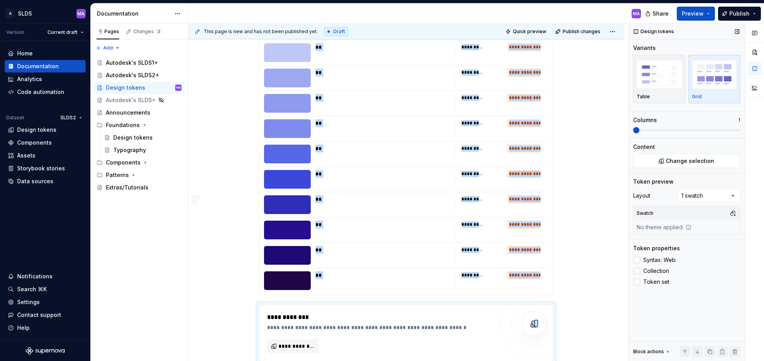
click at [738, 128] on span at bounding box center [687, 130] width 107 height 6
click at [649, 272] on span "Collection" at bounding box center [657, 271] width 26 height 6
click at [699, 161] on span "Change selection" at bounding box center [690, 161] width 48 height 8
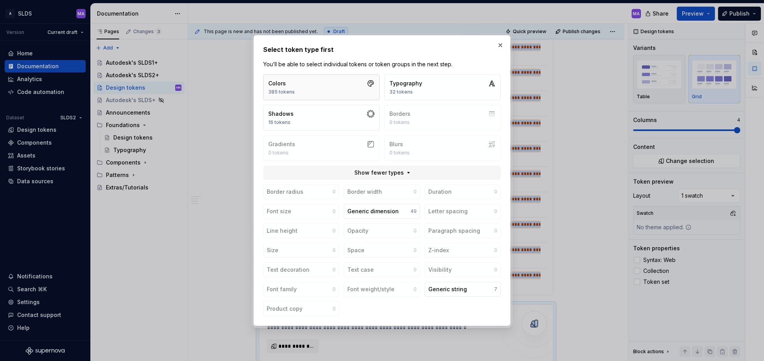
click at [331, 90] on button "Colors 385 tokens" at bounding box center [321, 87] width 116 height 26
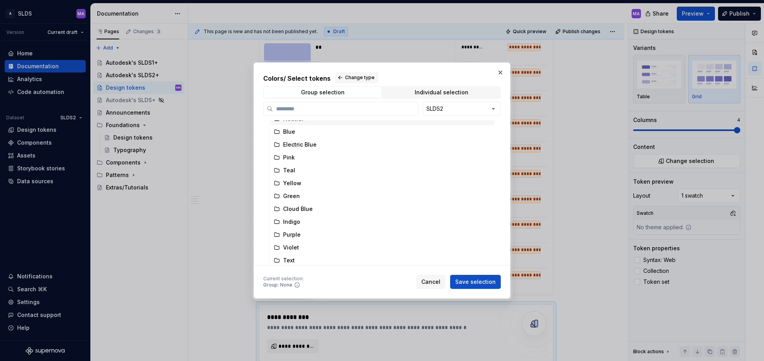
scroll to position [74, 0]
click at [312, 233] on div "Purple" at bounding box center [383, 232] width 224 height 12
click at [483, 283] on span "Save selection" at bounding box center [475, 282] width 41 height 8
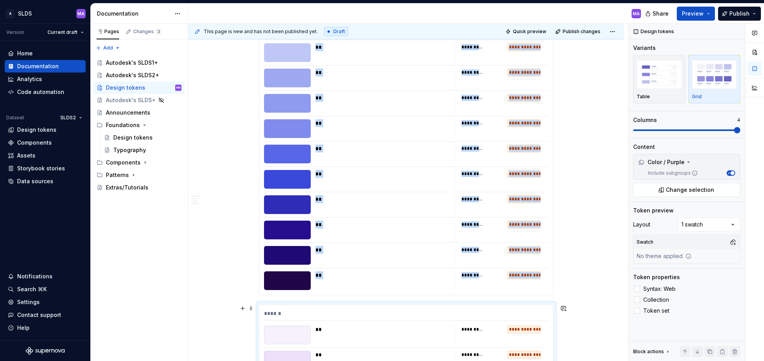
scroll to position [8901, 0]
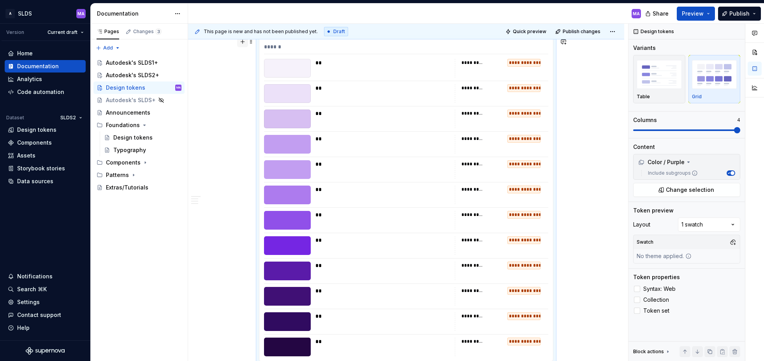
click at [244, 44] on button "button" at bounding box center [242, 41] width 11 height 11
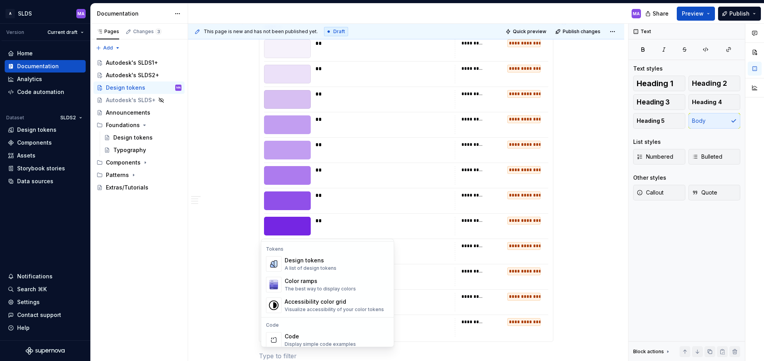
scroll to position [574, 0]
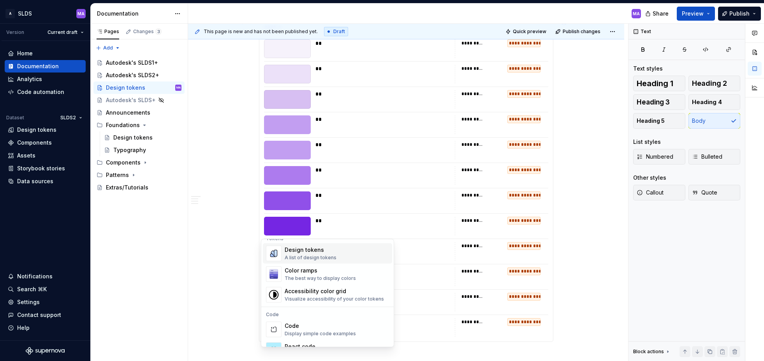
click at [305, 255] on div "A list of design tokens" at bounding box center [311, 258] width 52 height 6
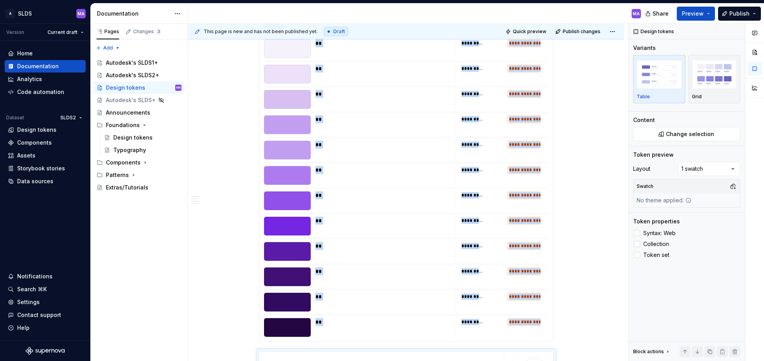
scroll to position [8967, 0]
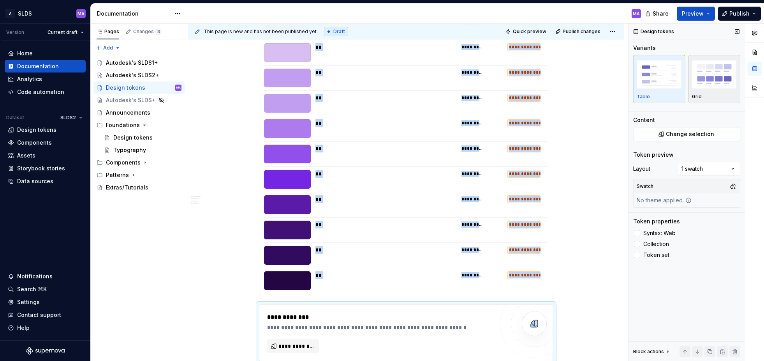
click at [715, 84] on img "button" at bounding box center [714, 74] width 45 height 28
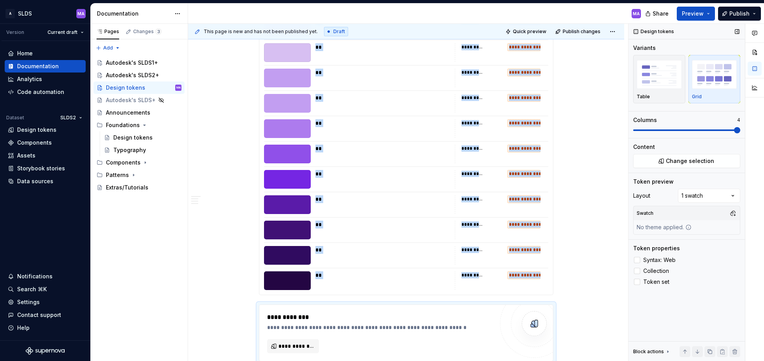
click at [738, 130] on span at bounding box center [687, 130] width 107 height 2
click at [641, 270] on label "Collection" at bounding box center [687, 270] width 107 height 9
click at [692, 164] on span "Change selection" at bounding box center [690, 161] width 48 height 8
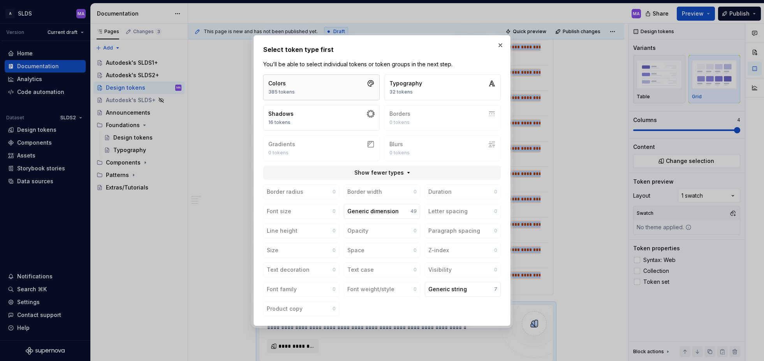
click at [338, 89] on button "Colors 385 tokens" at bounding box center [321, 87] width 116 height 26
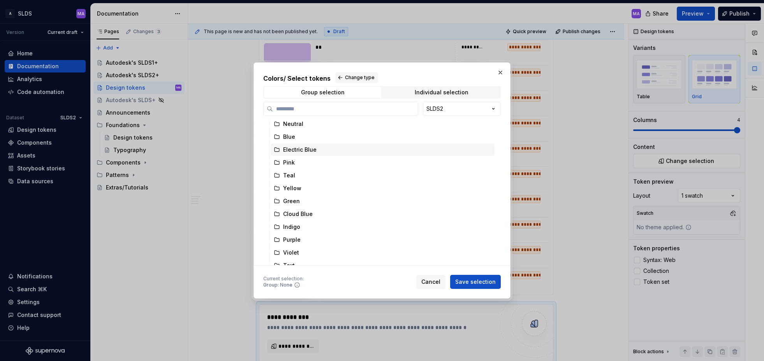
scroll to position [74, 0]
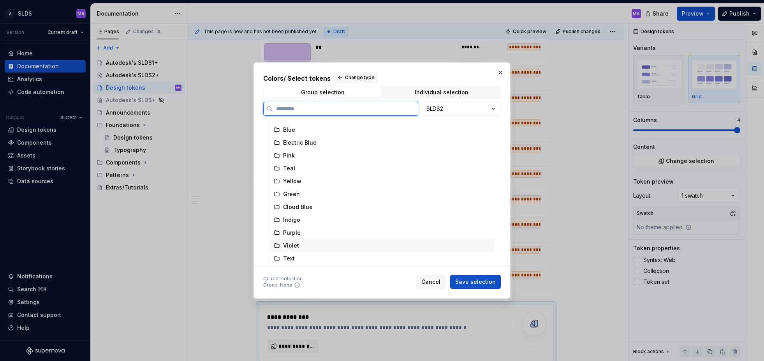
click at [293, 245] on div "Violet" at bounding box center [291, 246] width 16 height 8
click at [477, 281] on span "Save selection" at bounding box center [475, 282] width 41 height 8
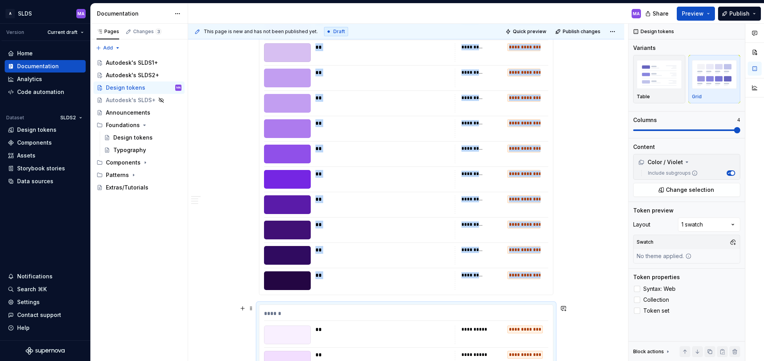
scroll to position [9233, 0]
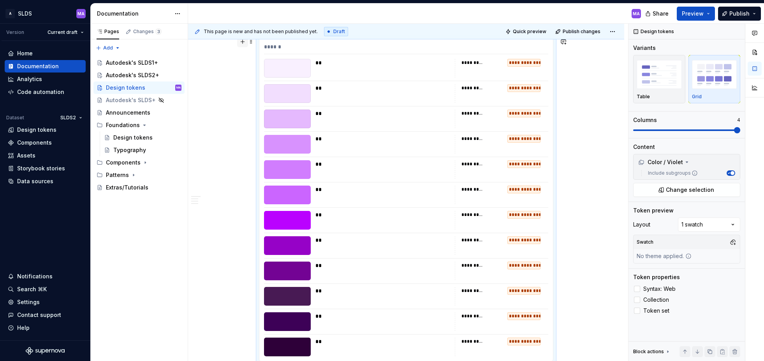
click at [246, 42] on button "button" at bounding box center [242, 41] width 11 height 11
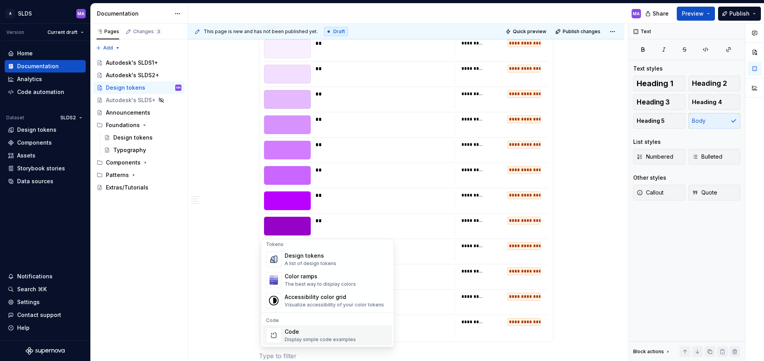
scroll to position [560, 0]
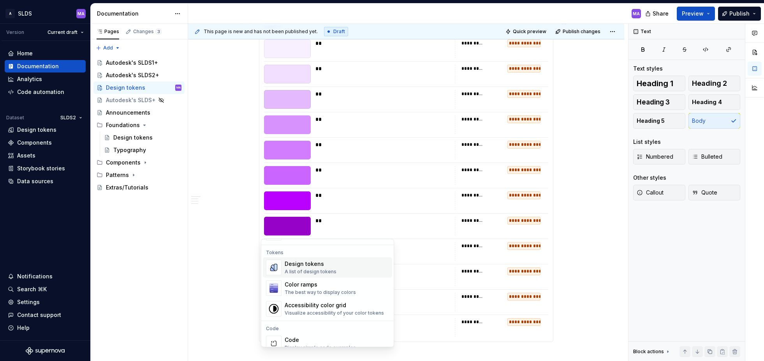
click at [305, 270] on div "A list of design tokens" at bounding box center [311, 272] width 52 height 6
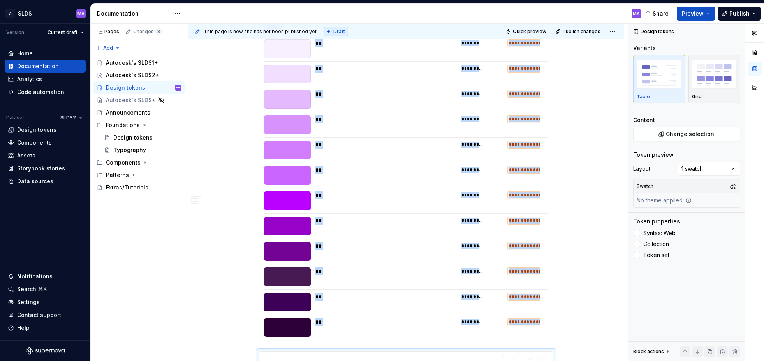
scroll to position [9300, 0]
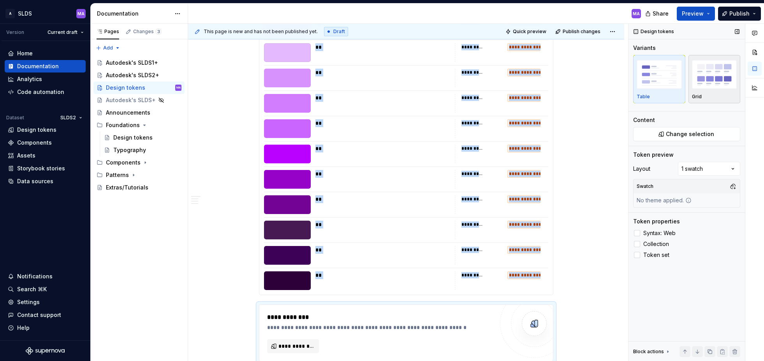
click at [709, 75] on img "button" at bounding box center [714, 74] width 45 height 28
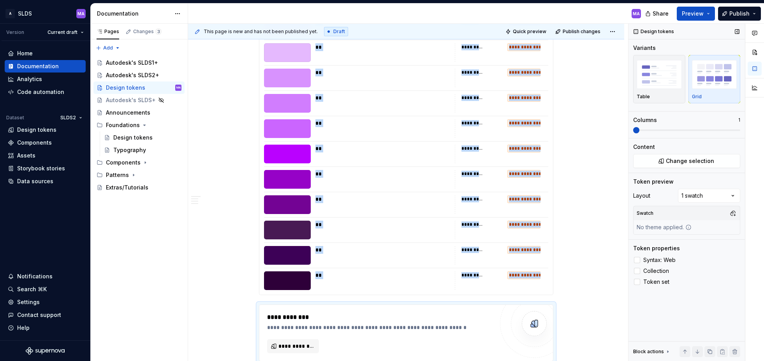
click at [738, 129] on span at bounding box center [687, 130] width 107 height 6
click at [639, 271] on div at bounding box center [637, 271] width 6 height 6
click at [686, 161] on span "Change selection" at bounding box center [690, 161] width 48 height 8
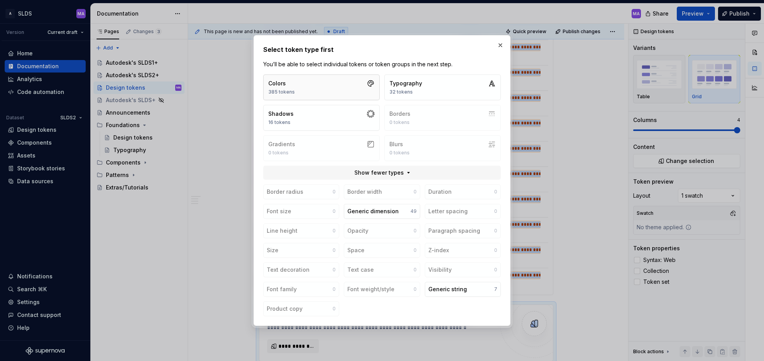
click at [306, 88] on button "Colors 385 tokens" at bounding box center [321, 87] width 116 height 26
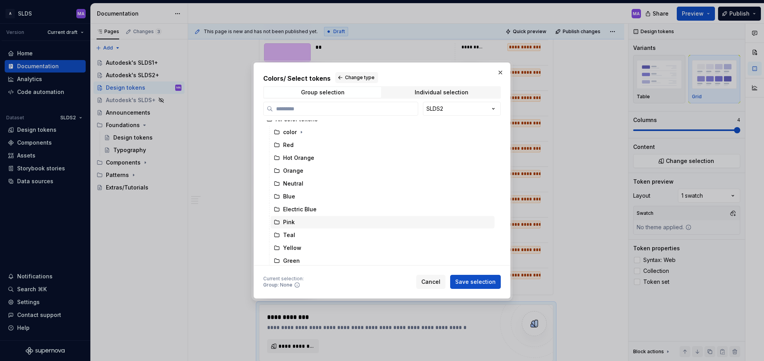
scroll to position [0, 0]
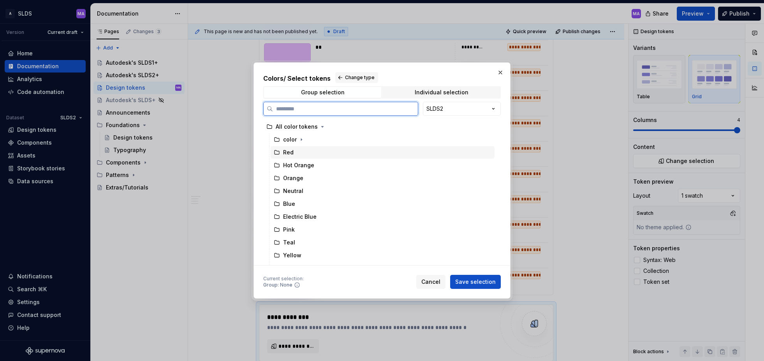
click at [293, 155] on div "Red" at bounding box center [383, 152] width 224 height 12
click at [481, 281] on span "Save selection" at bounding box center [475, 282] width 41 height 8
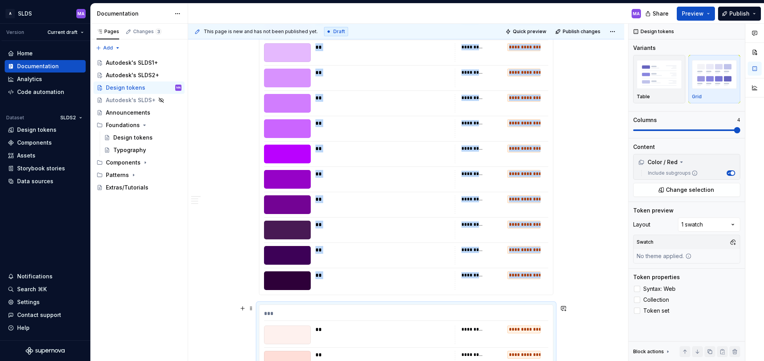
scroll to position [9566, 0]
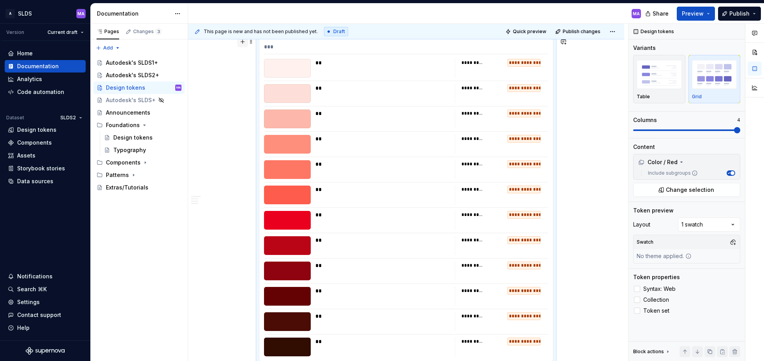
click at [243, 40] on button "button" at bounding box center [242, 41] width 11 height 11
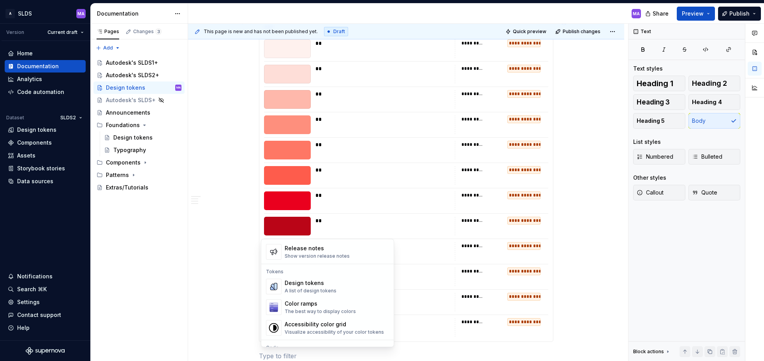
scroll to position [535, 0]
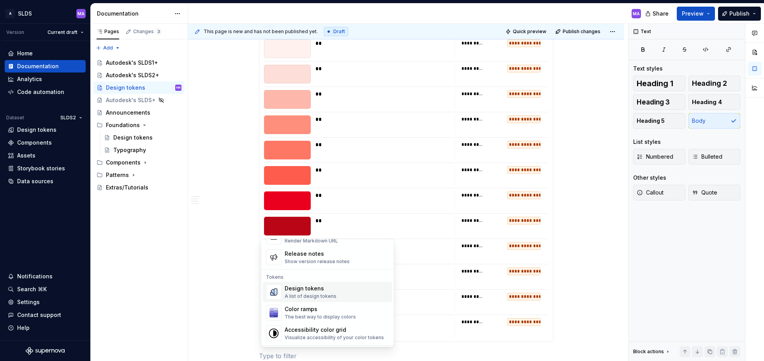
click at [328, 287] on div "Design tokens" at bounding box center [311, 289] width 52 height 8
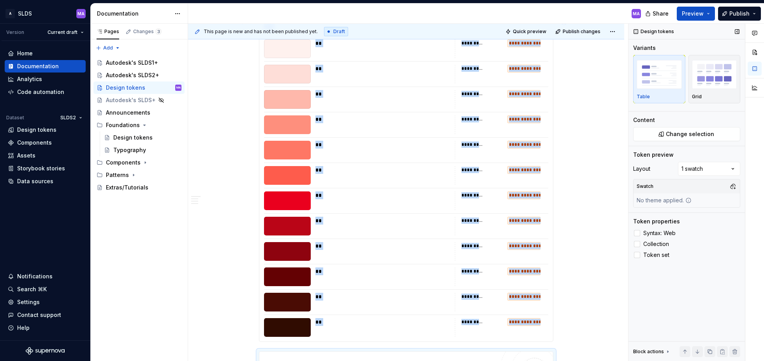
scroll to position [9632, 0]
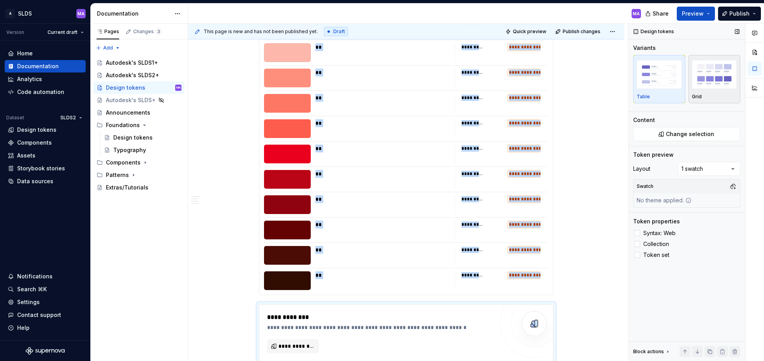
click at [722, 82] on img "button" at bounding box center [714, 74] width 45 height 28
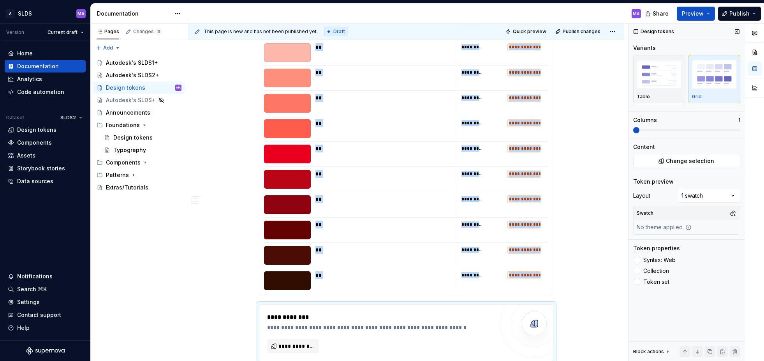
click at [738, 130] on span at bounding box center [687, 130] width 107 height 2
click at [649, 269] on span "Collection" at bounding box center [657, 271] width 26 height 6
click at [676, 162] on span "Change selection" at bounding box center [690, 161] width 48 height 8
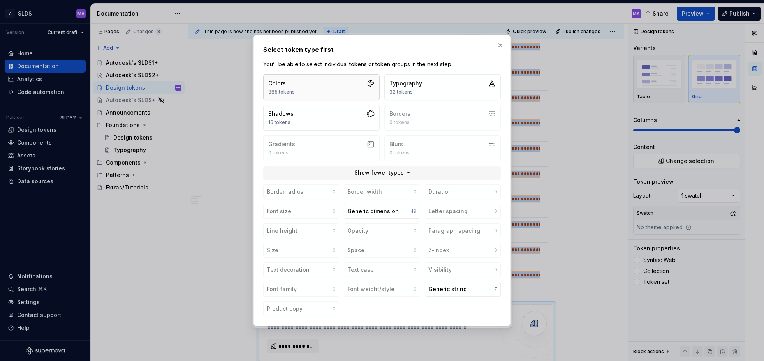
click at [314, 93] on button "Colors 385 tokens" at bounding box center [321, 87] width 116 height 26
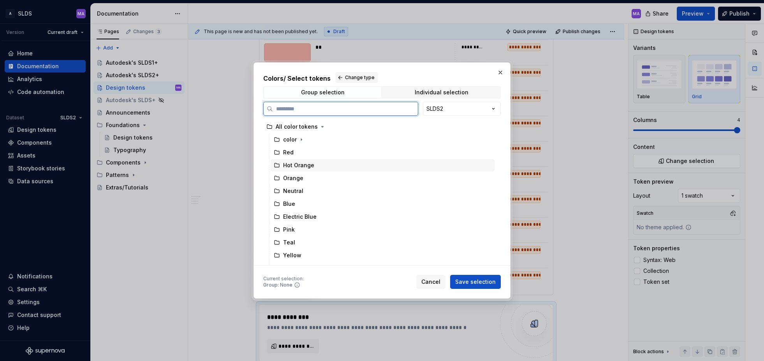
click at [321, 165] on div "Hot Orange" at bounding box center [383, 165] width 224 height 12
click at [480, 280] on span "Save selection" at bounding box center [475, 282] width 41 height 8
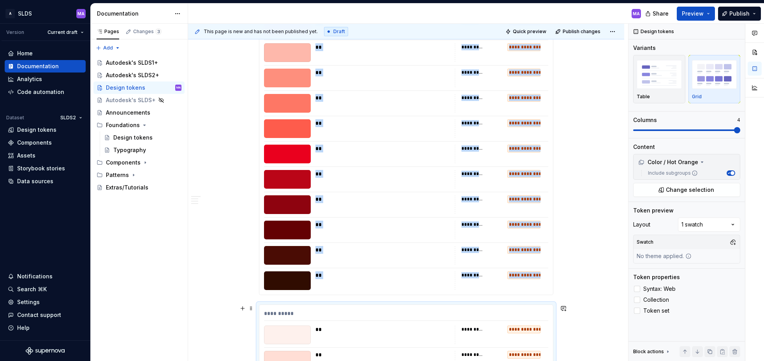
scroll to position [9899, 0]
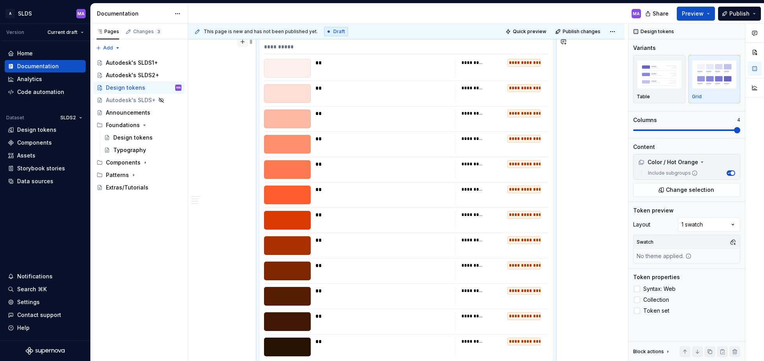
click at [245, 42] on button "button" at bounding box center [242, 41] width 11 height 11
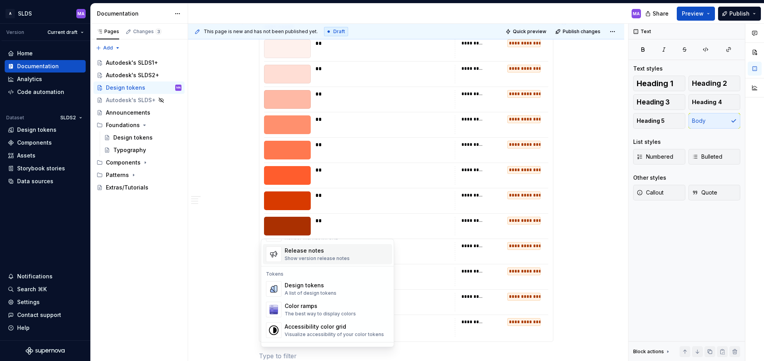
scroll to position [541, 0]
click at [300, 284] on div "Design tokens" at bounding box center [311, 283] width 52 height 8
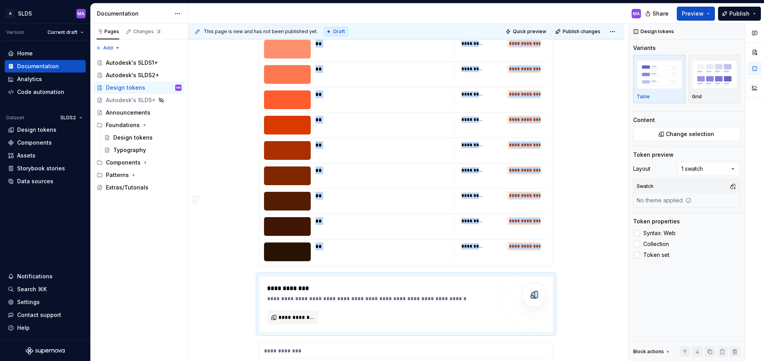
scroll to position [9998, 0]
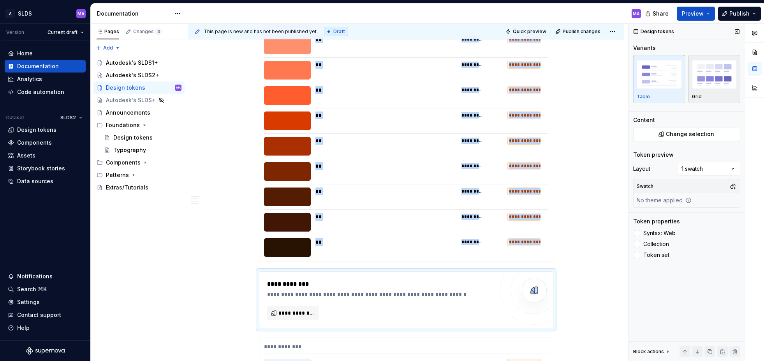
click at [718, 84] on img "button" at bounding box center [714, 74] width 45 height 28
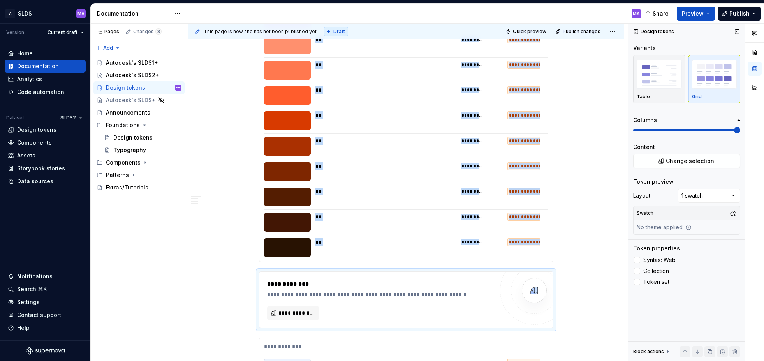
click at [738, 130] on span at bounding box center [687, 130] width 107 height 2
click at [651, 273] on span "Collection" at bounding box center [657, 271] width 26 height 6
click at [676, 162] on span "Change selection" at bounding box center [690, 161] width 48 height 8
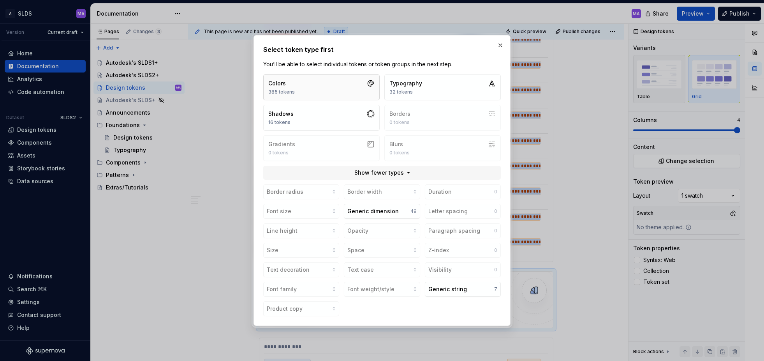
click at [309, 85] on button "Colors 385 tokens" at bounding box center [321, 87] width 116 height 26
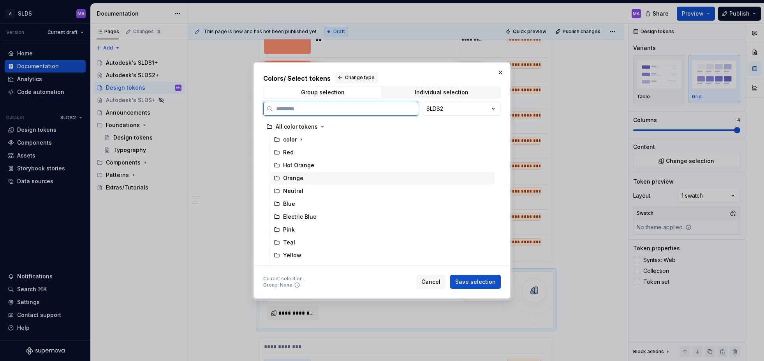
click at [314, 178] on div "Orange" at bounding box center [383, 178] width 224 height 12
click at [480, 283] on span "Save selection" at bounding box center [475, 282] width 41 height 8
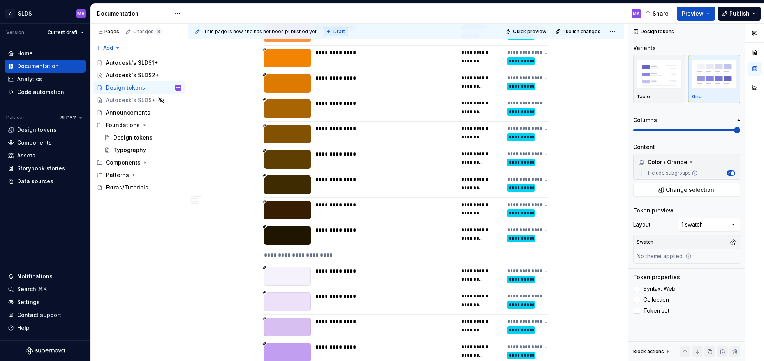
scroll to position [4906, 0]
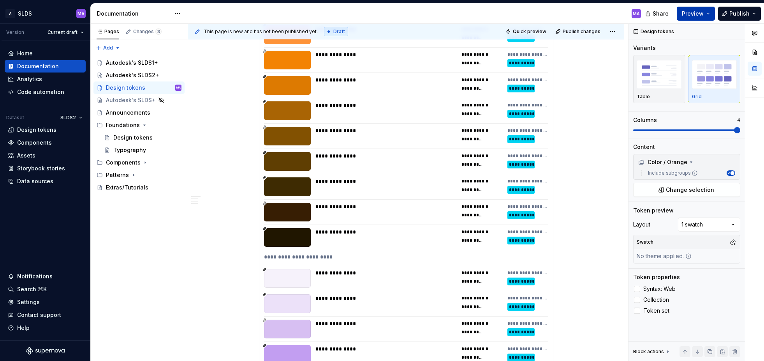
click at [708, 14] on button "Preview" at bounding box center [696, 14] width 38 height 14
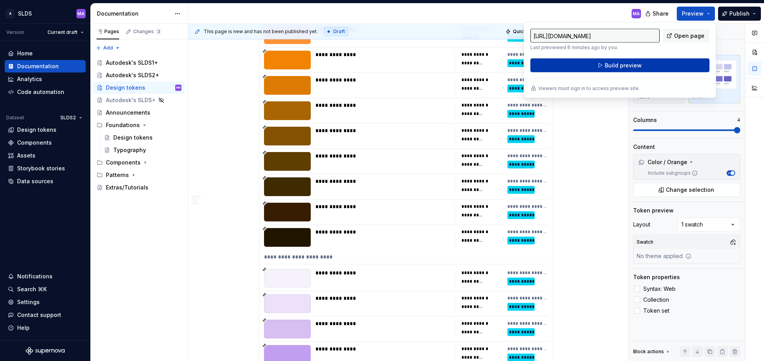
click at [611, 66] on span "Build preview" at bounding box center [623, 66] width 37 height 8
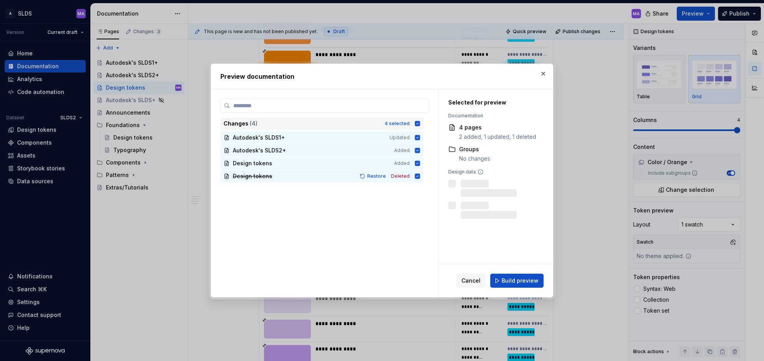
click at [420, 122] on icon at bounding box center [417, 123] width 5 height 5
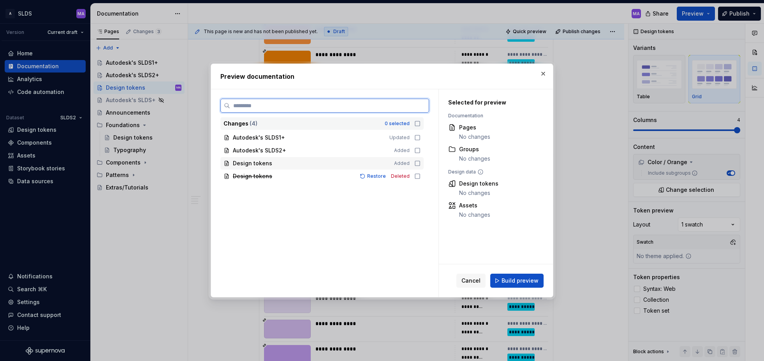
click at [421, 162] on icon at bounding box center [418, 163] width 6 height 6
click at [524, 282] on span "Build preview" at bounding box center [520, 281] width 37 height 8
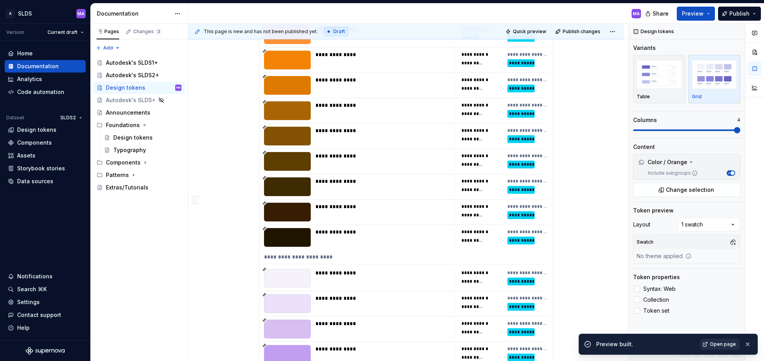
click at [721, 344] on span "Open page" at bounding box center [723, 344] width 26 height 6
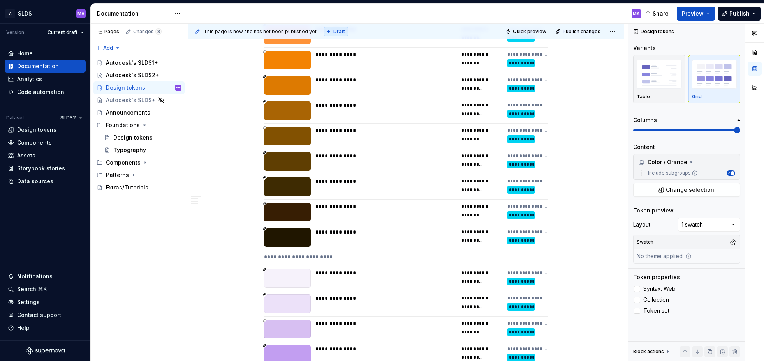
type textarea "*"
